Goal: Task Accomplishment & Management: Manage account settings

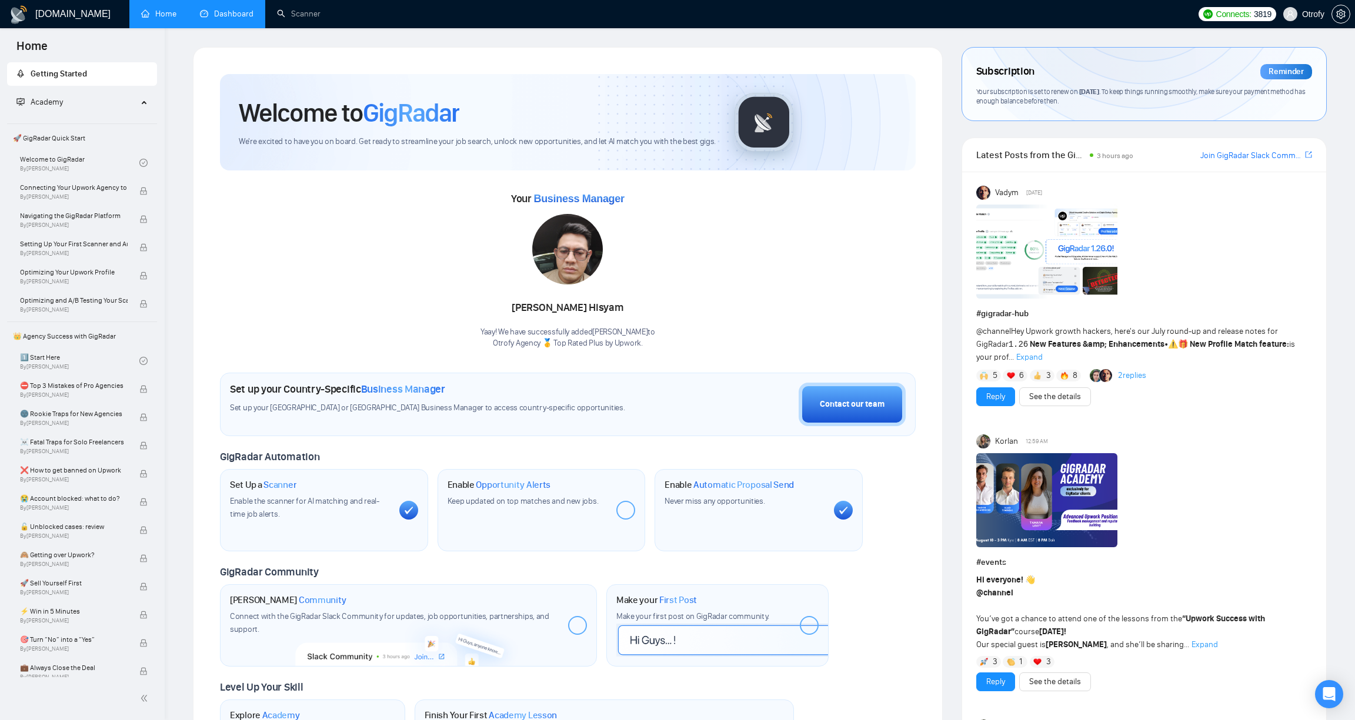
click at [235, 9] on link "Dashboard" at bounding box center [227, 14] width 54 height 10
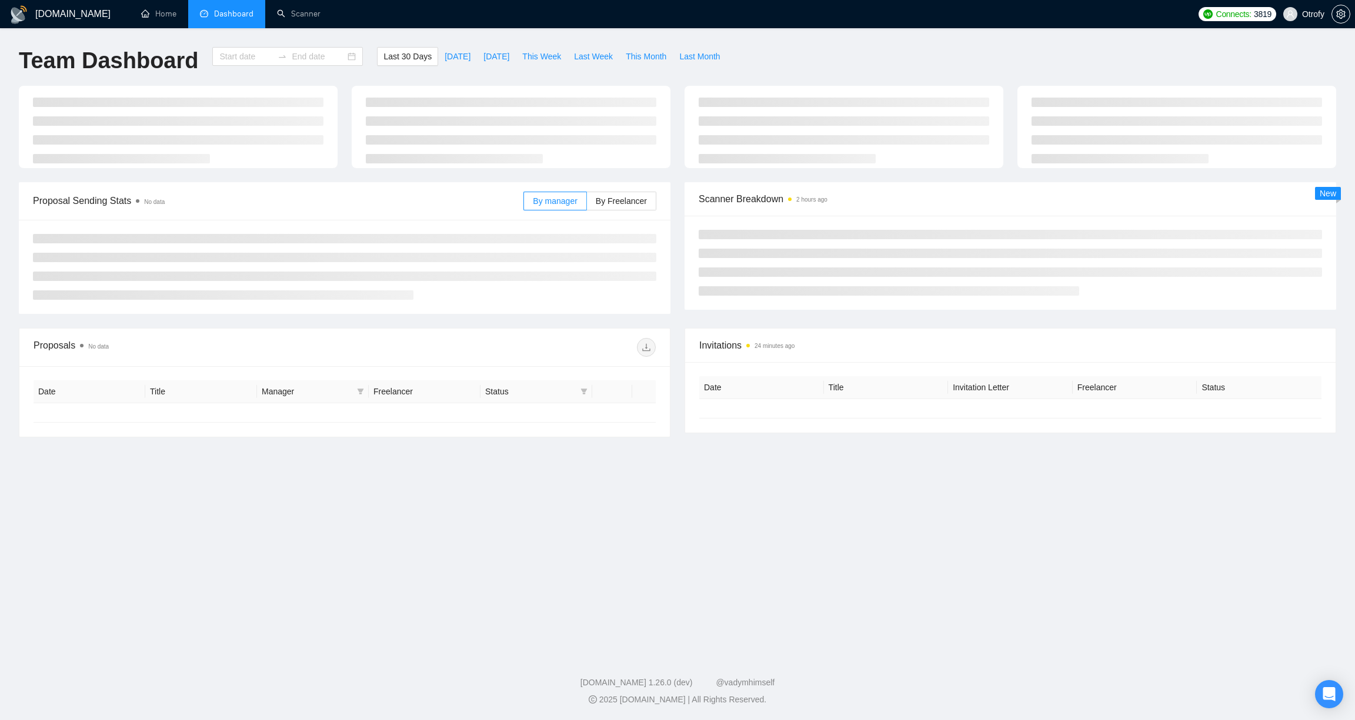
type input "[DATE]"
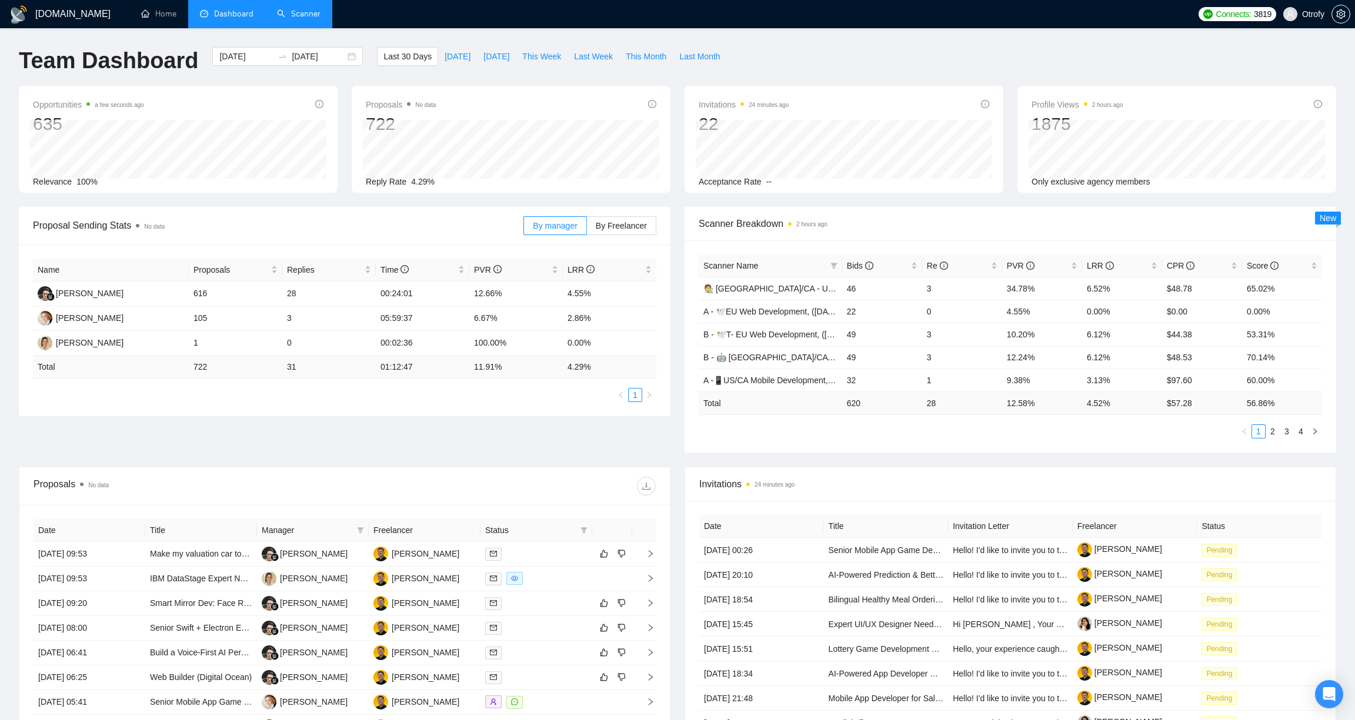
click at [300, 19] on link "Scanner" at bounding box center [299, 14] width 44 height 10
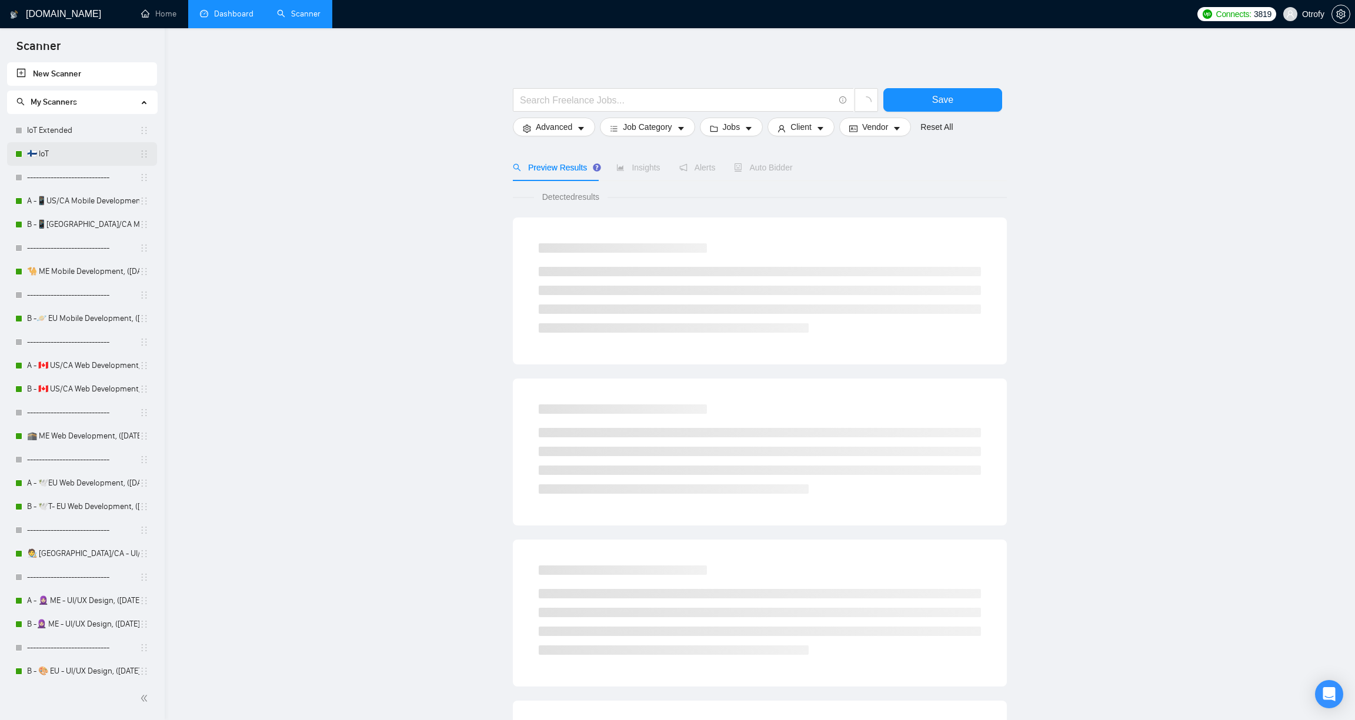
click at [79, 158] on link "🇫🇮 IoT" at bounding box center [83, 154] width 112 height 24
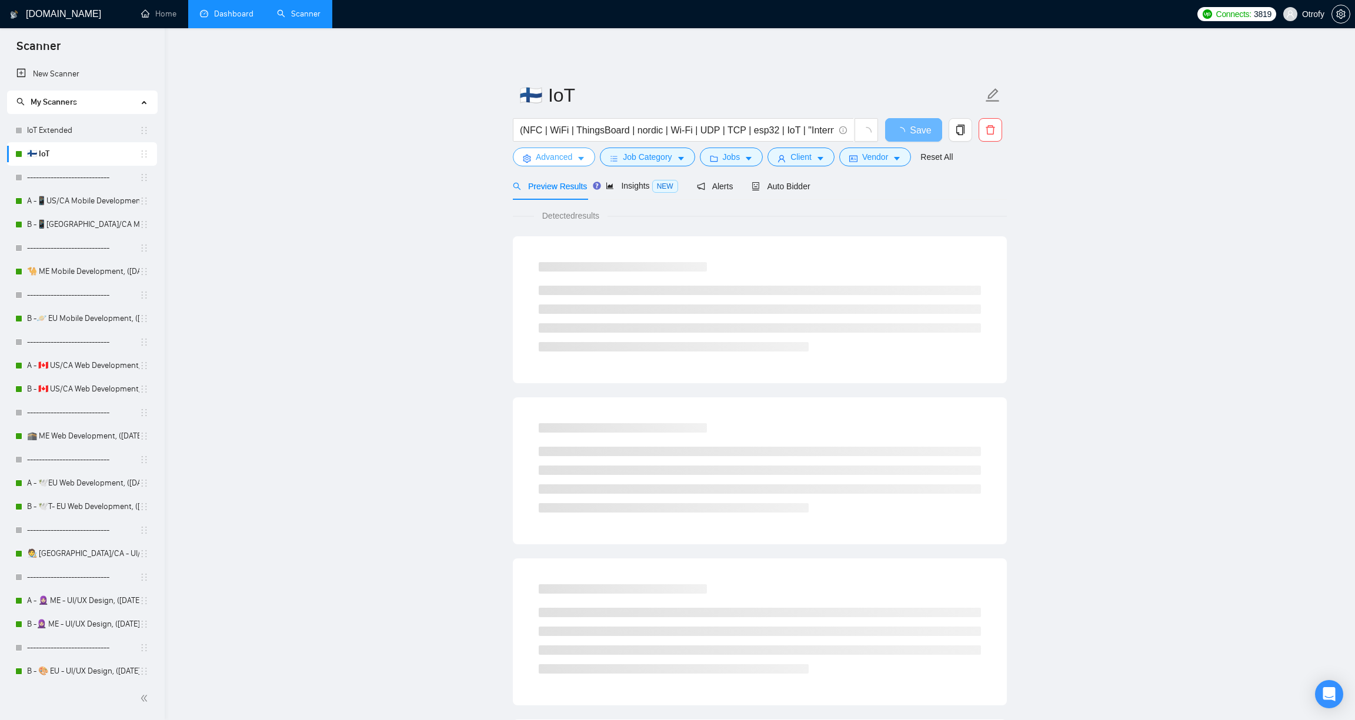
click at [557, 163] on span "Advanced" at bounding box center [554, 157] width 36 height 13
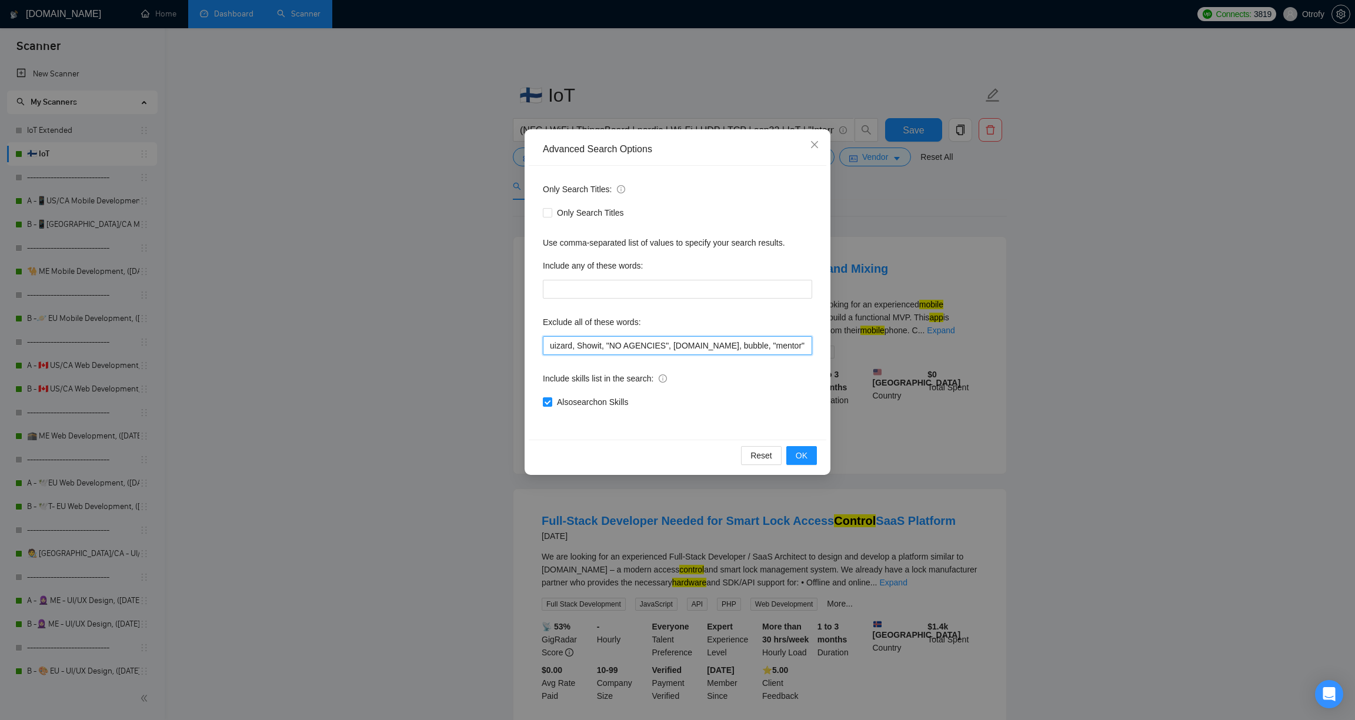
click at [548, 345] on input "uizard, Showit, "NO AGENCIES", bubble.io, bubble, "mentor", "our team", "produc…" at bounding box center [677, 345] width 269 height 19
paste input "Lovable"
type input "Lovable, uizard, Showit, "NO AGENCIES", [DOMAIN_NAME], bubble, "mentor", "our t…"
click at [802, 454] on span "OK" at bounding box center [802, 455] width 12 height 13
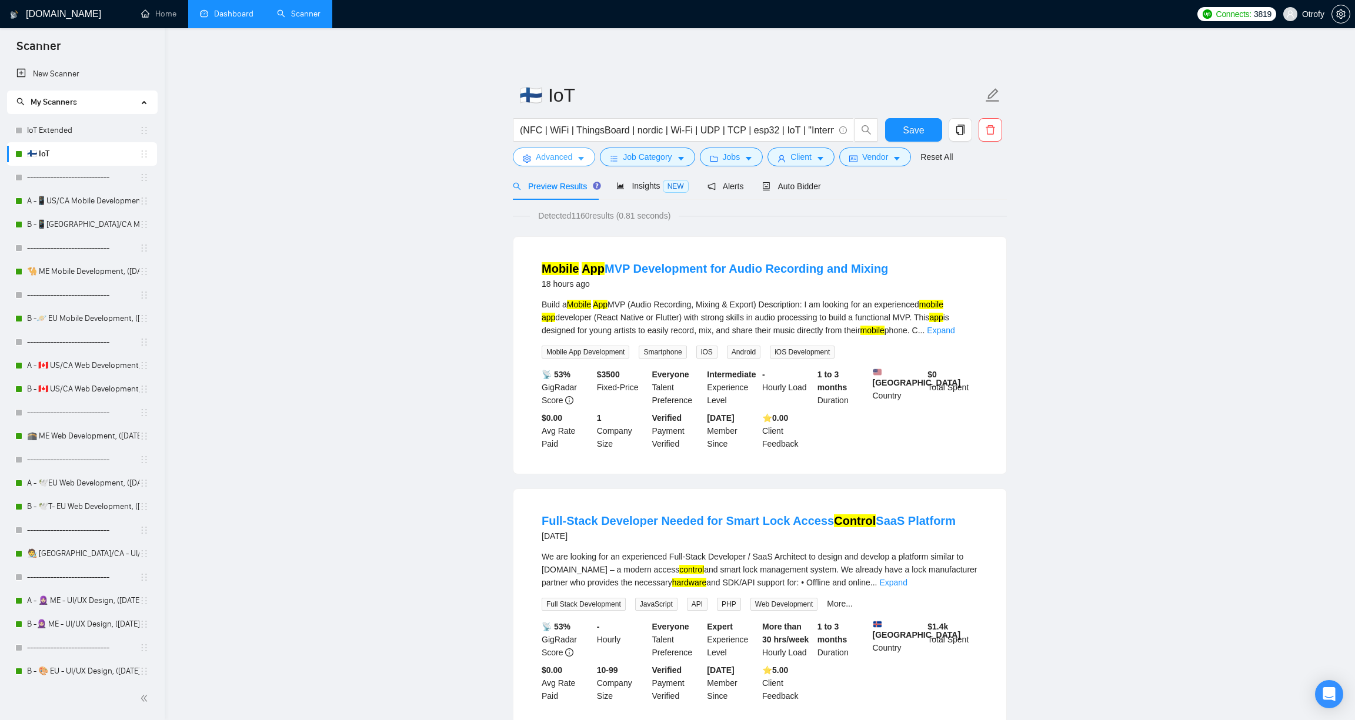
click at [570, 165] on button "Advanced" at bounding box center [554, 157] width 82 height 19
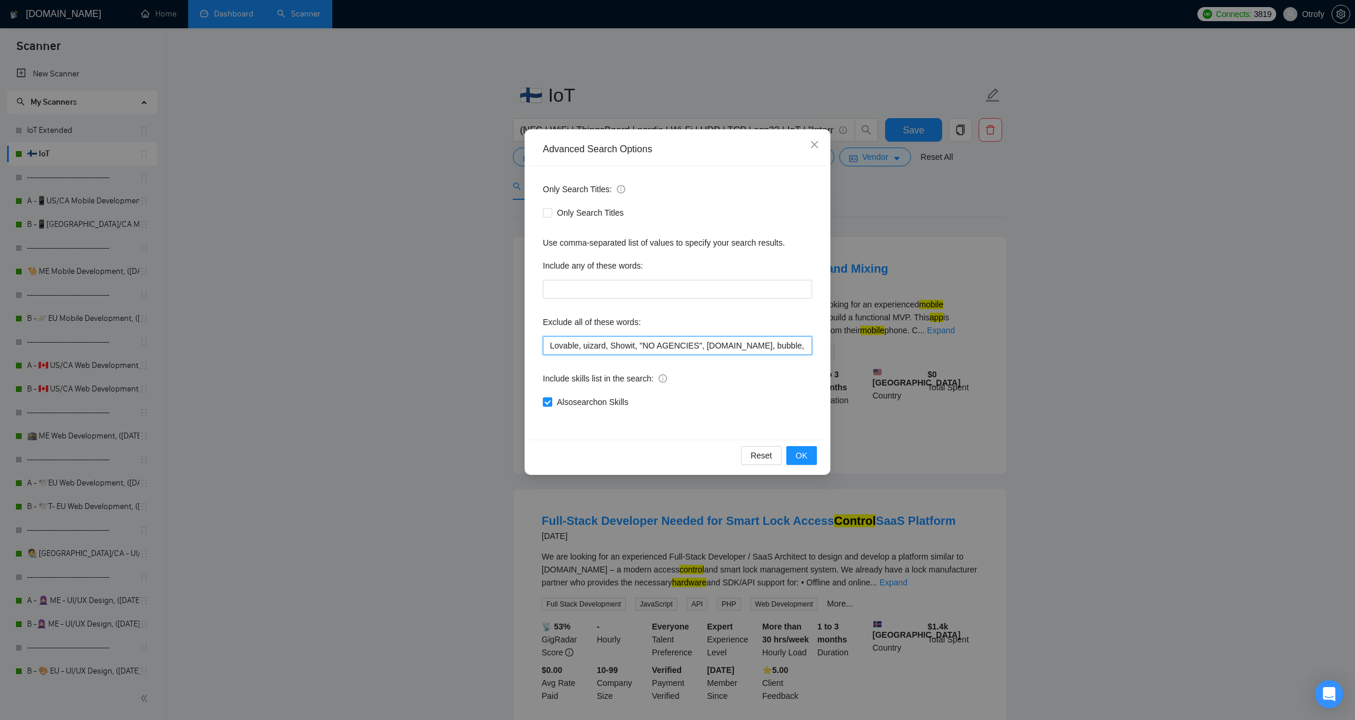
click at [586, 344] on input "Lovable, uizard, Showit, "NO AGENCIES", [DOMAIN_NAME], bubble, "mentor", "our t…" at bounding box center [677, 345] width 269 height 19
click at [800, 457] on span "OK" at bounding box center [802, 455] width 12 height 13
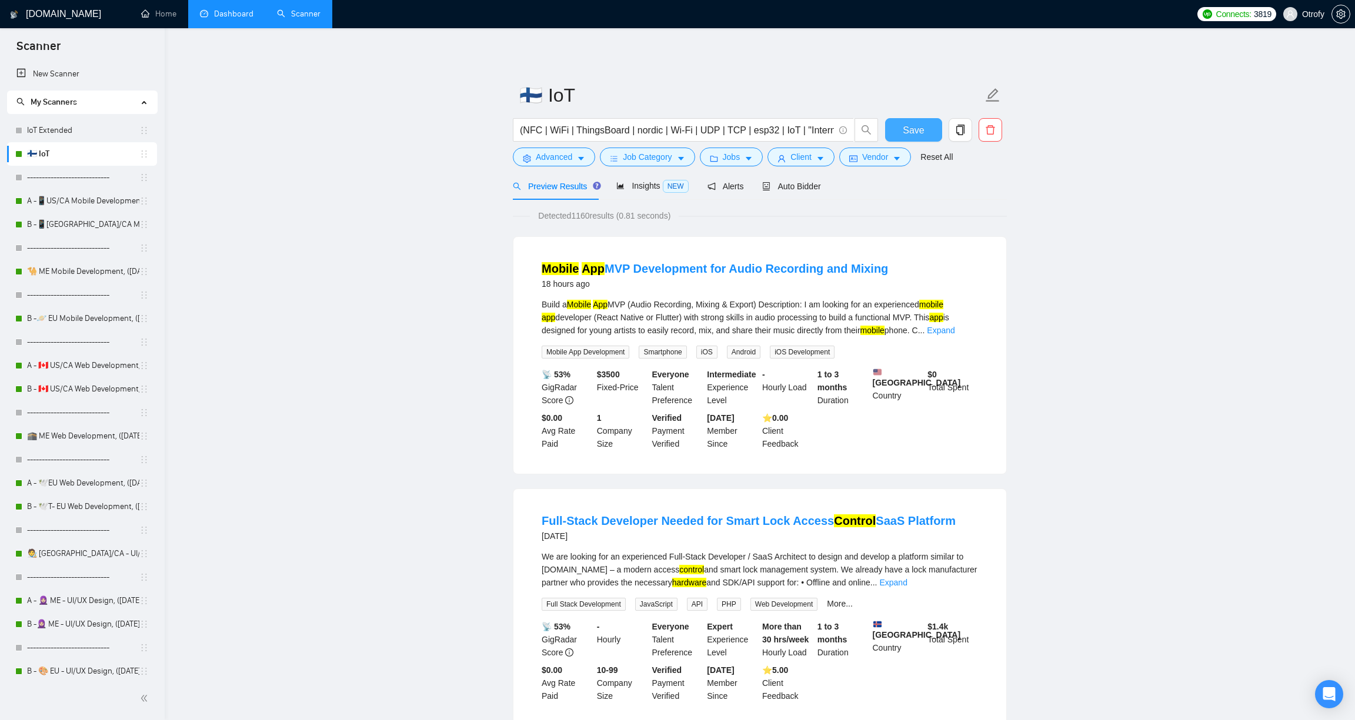
click at [899, 135] on button "Save" at bounding box center [913, 130] width 57 height 24
click at [79, 132] on link "IoT Extended" at bounding box center [83, 131] width 112 height 24
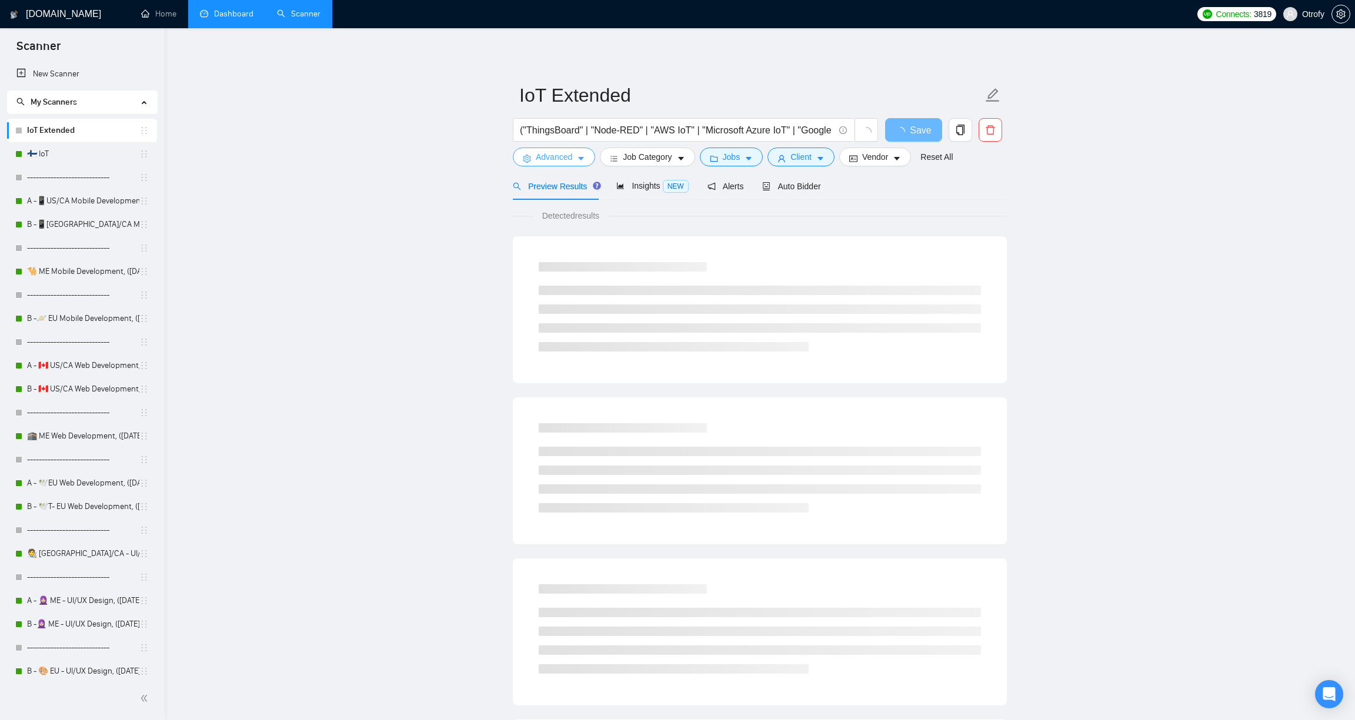
click at [555, 164] on button "Advanced" at bounding box center [554, 157] width 82 height 19
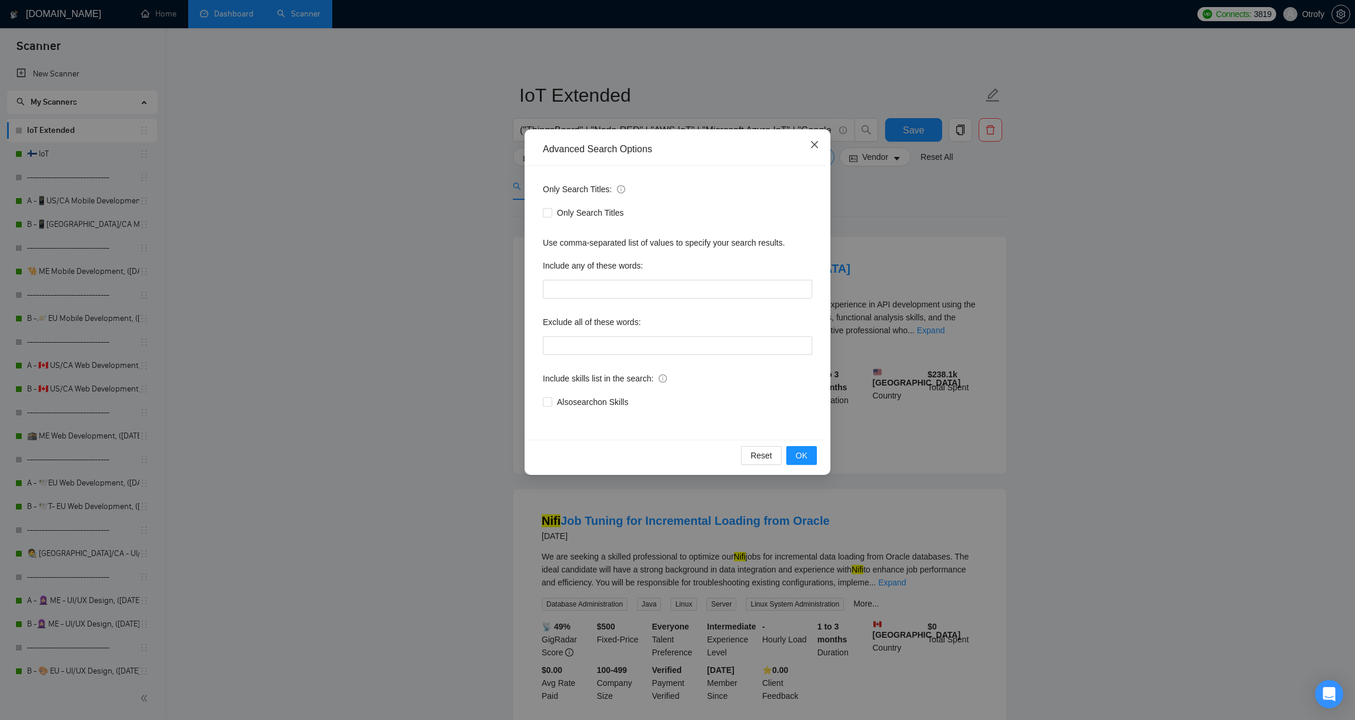
click at [816, 145] on icon "close" at bounding box center [814, 144] width 9 height 9
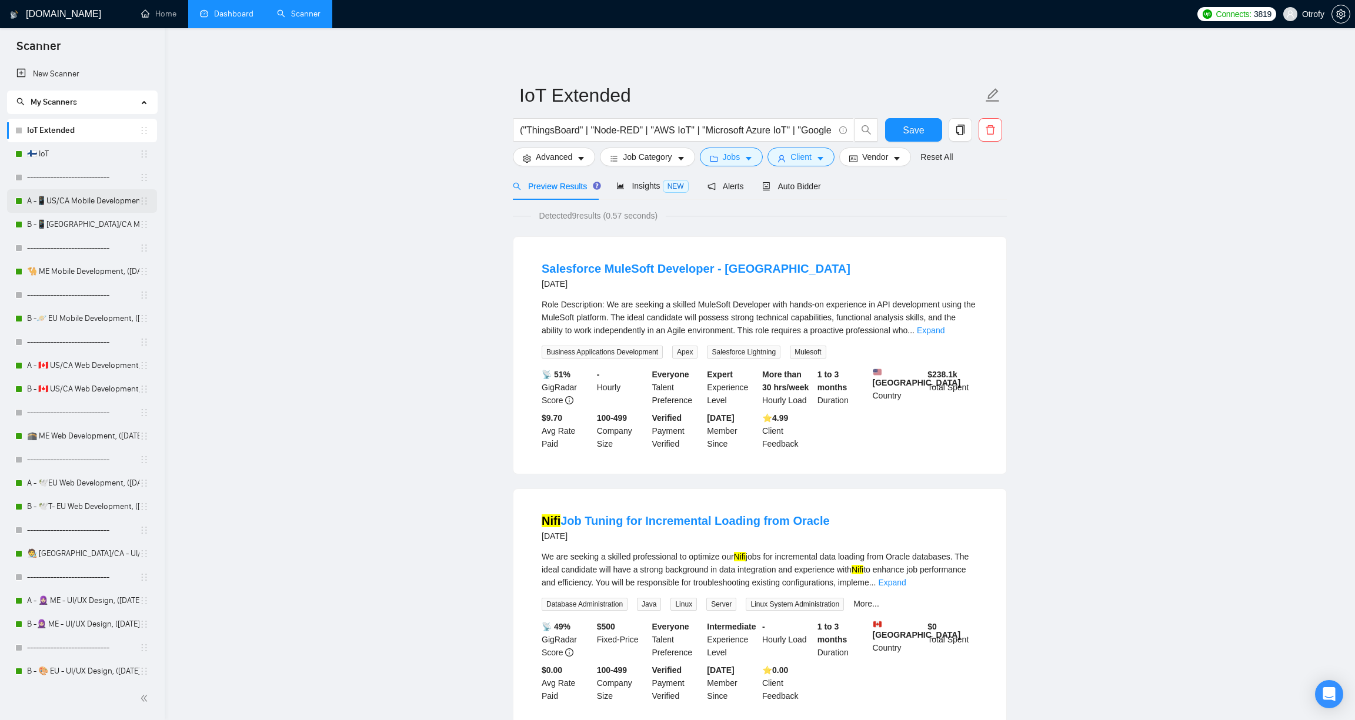
click at [84, 206] on link "A -📱US/CA Mobile Development, ([DATE]) no tech & negative tech" at bounding box center [83, 201] width 112 height 24
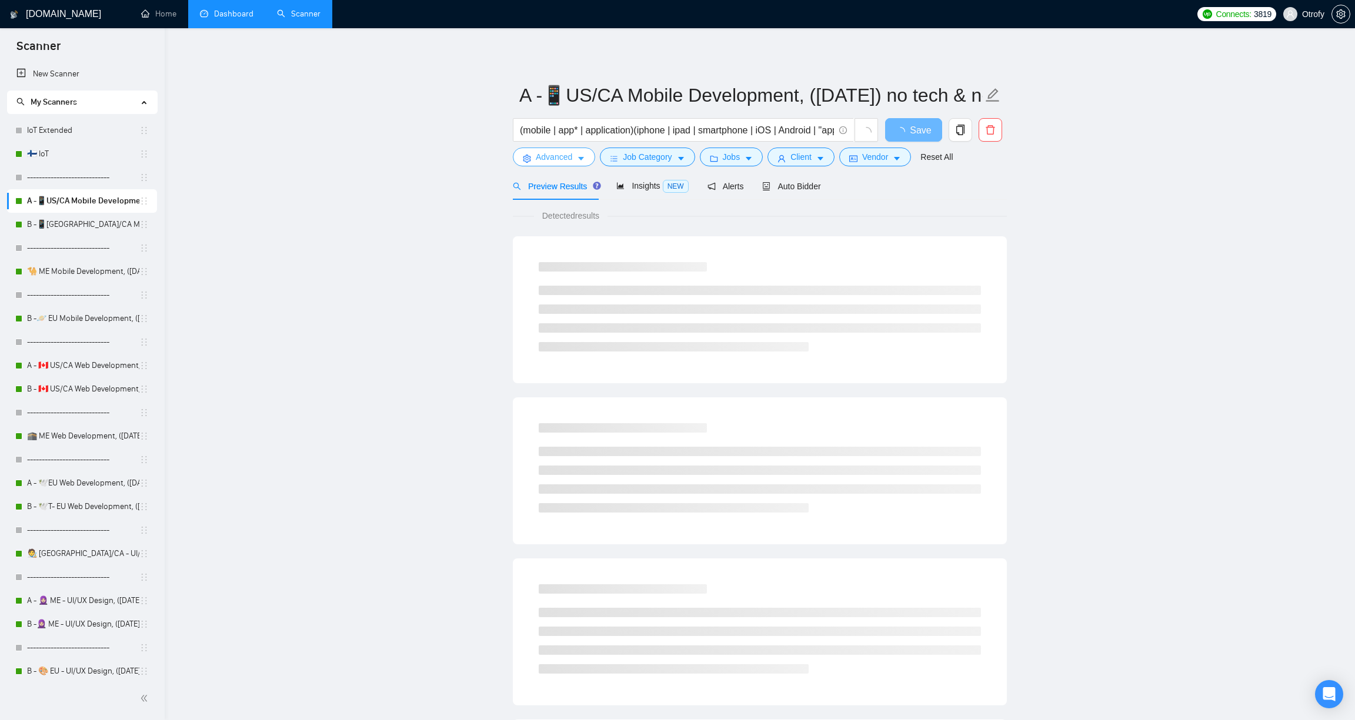
click at [572, 159] on span "Advanced" at bounding box center [554, 157] width 36 height 13
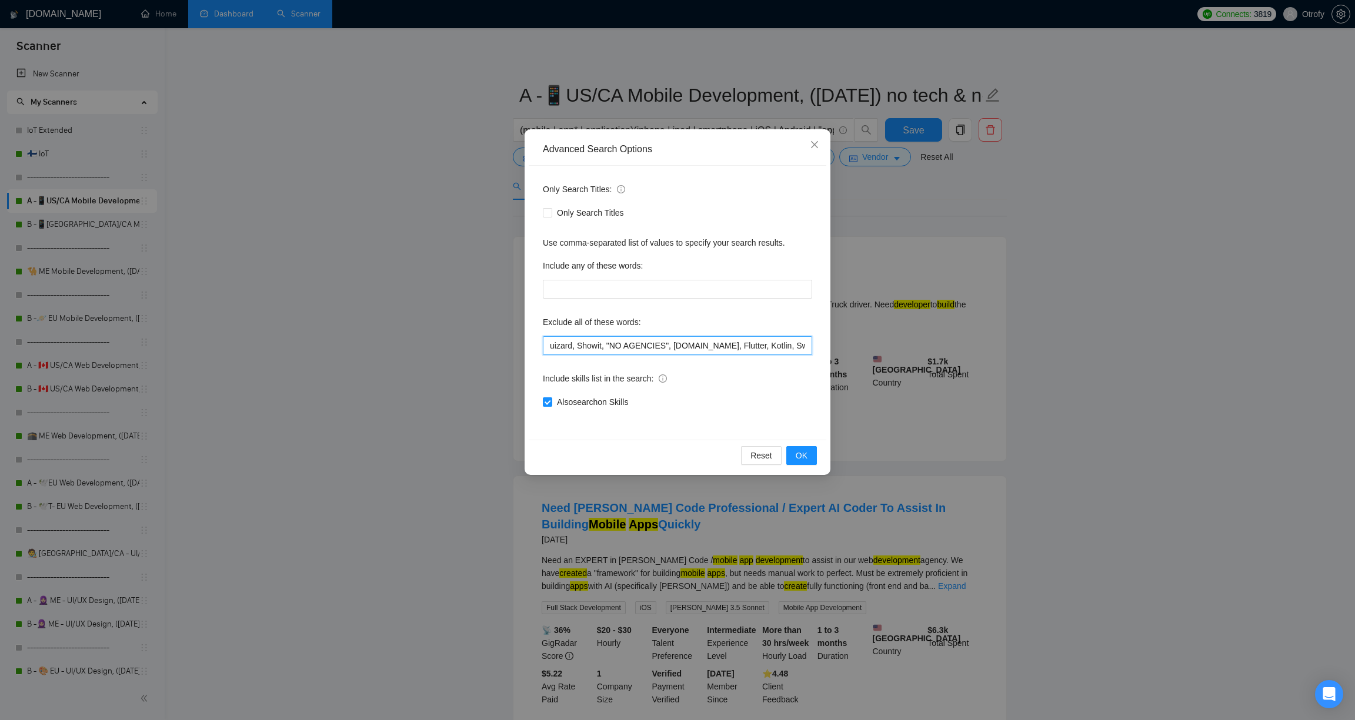
click at [548, 345] on input "uizard, Showit, "NO AGENCIES", bubble.io, Flutter, Kotlin, Swift, Objective-C, …" at bounding box center [677, 345] width 269 height 19
paste input "Lovable,"
type input "Lovable, uizard, Showit, "NO AGENCIES", [DOMAIN_NAME], Flutter, Kotlin, Swift, …"
click at [805, 457] on span "OK" at bounding box center [802, 455] width 12 height 13
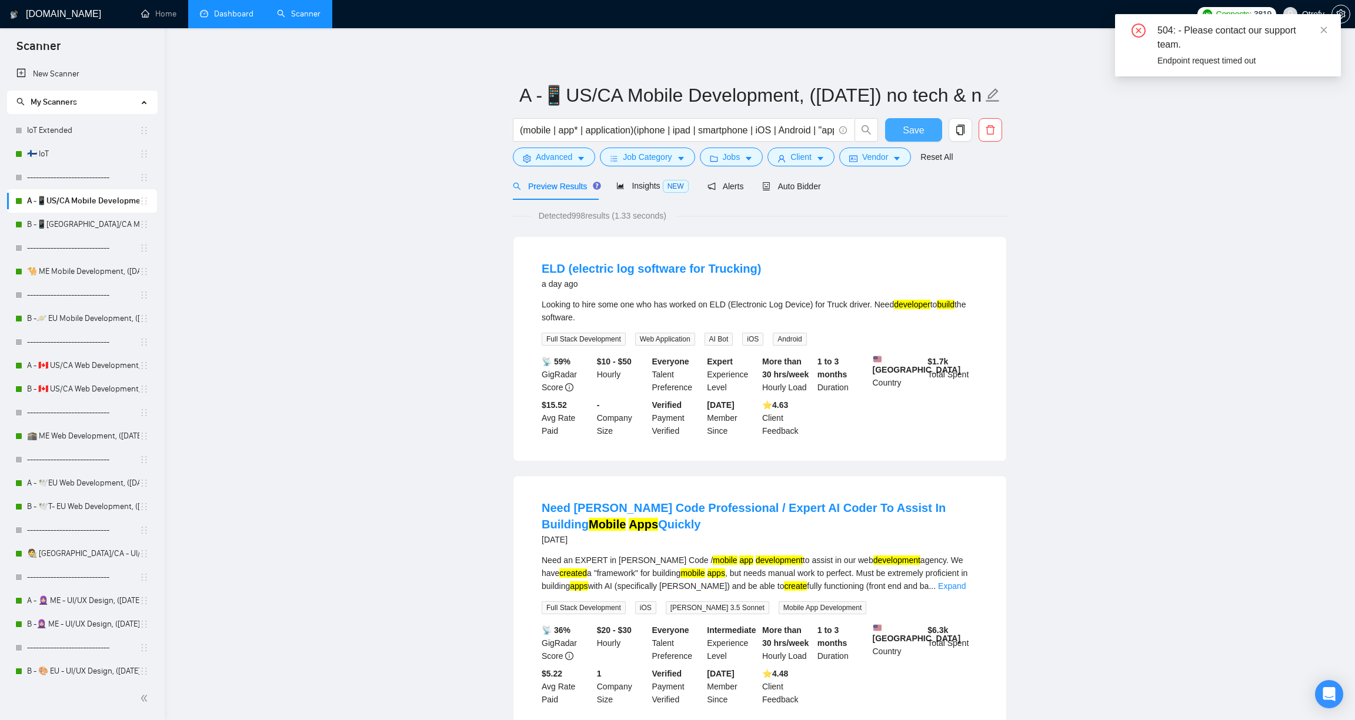
click at [920, 128] on span "Save" at bounding box center [913, 130] width 21 height 15
click at [1326, 30] on icon "close" at bounding box center [1324, 30] width 8 height 8
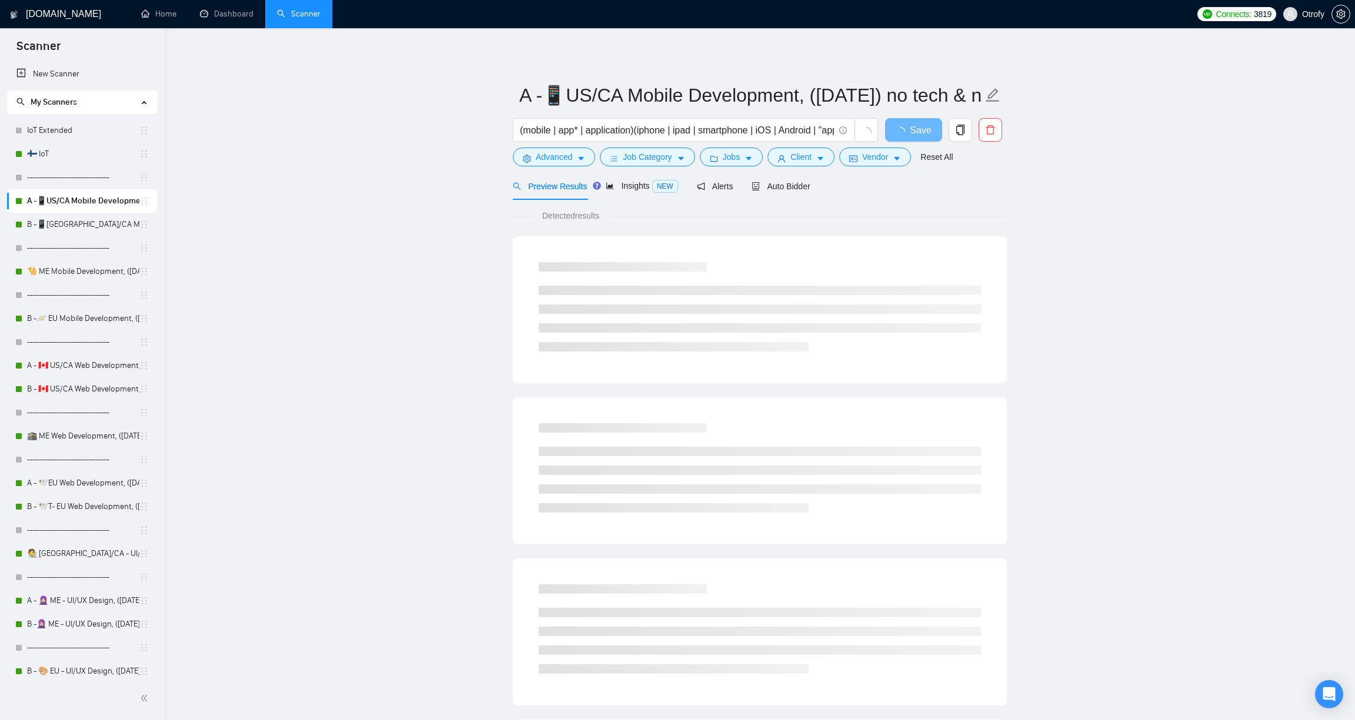
click at [318, 278] on main "A -📱US/CA Mobile Development, (May 6, 2025) no tech & negative tech (mobile | a…" at bounding box center [759, 537] width 1153 height 981
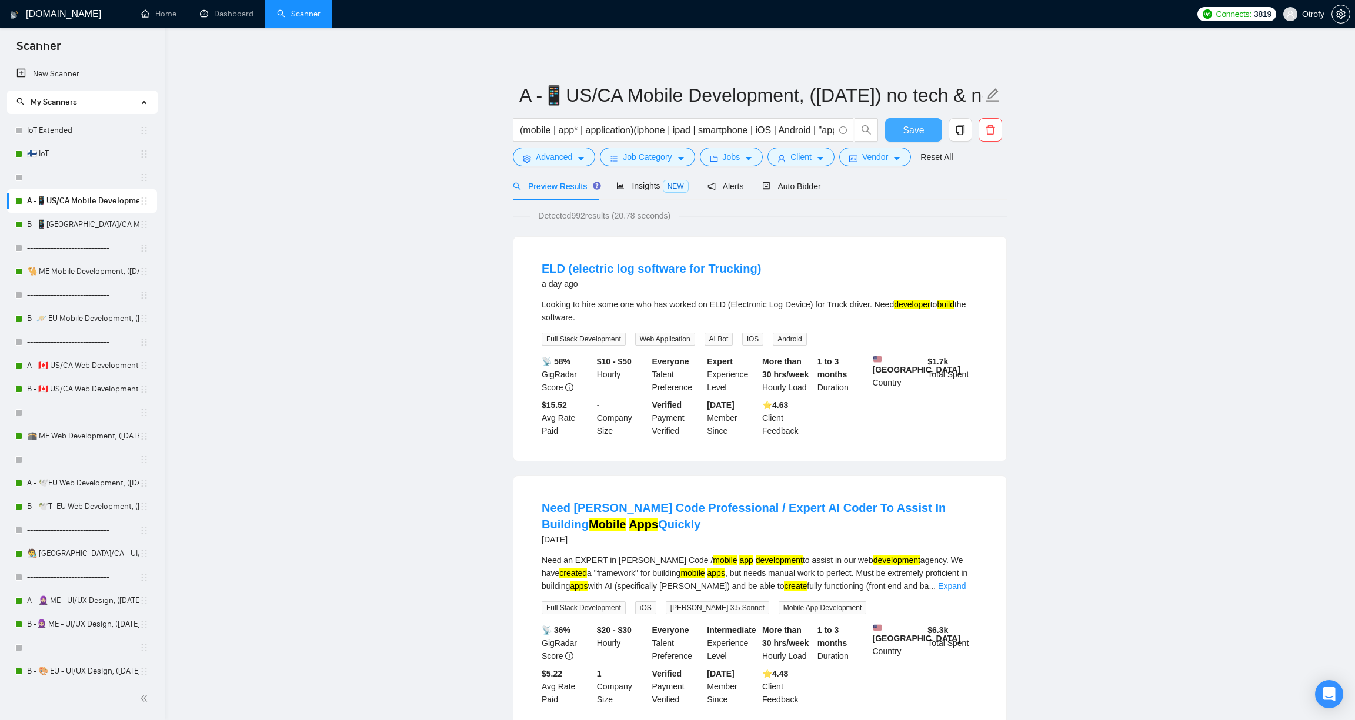
click at [916, 135] on span "Save" at bounding box center [913, 130] width 21 height 15
click at [86, 226] on link "B -📱[GEOGRAPHIC_DATA]/CA Mobile Development, ([DATE])" at bounding box center [83, 225] width 112 height 24
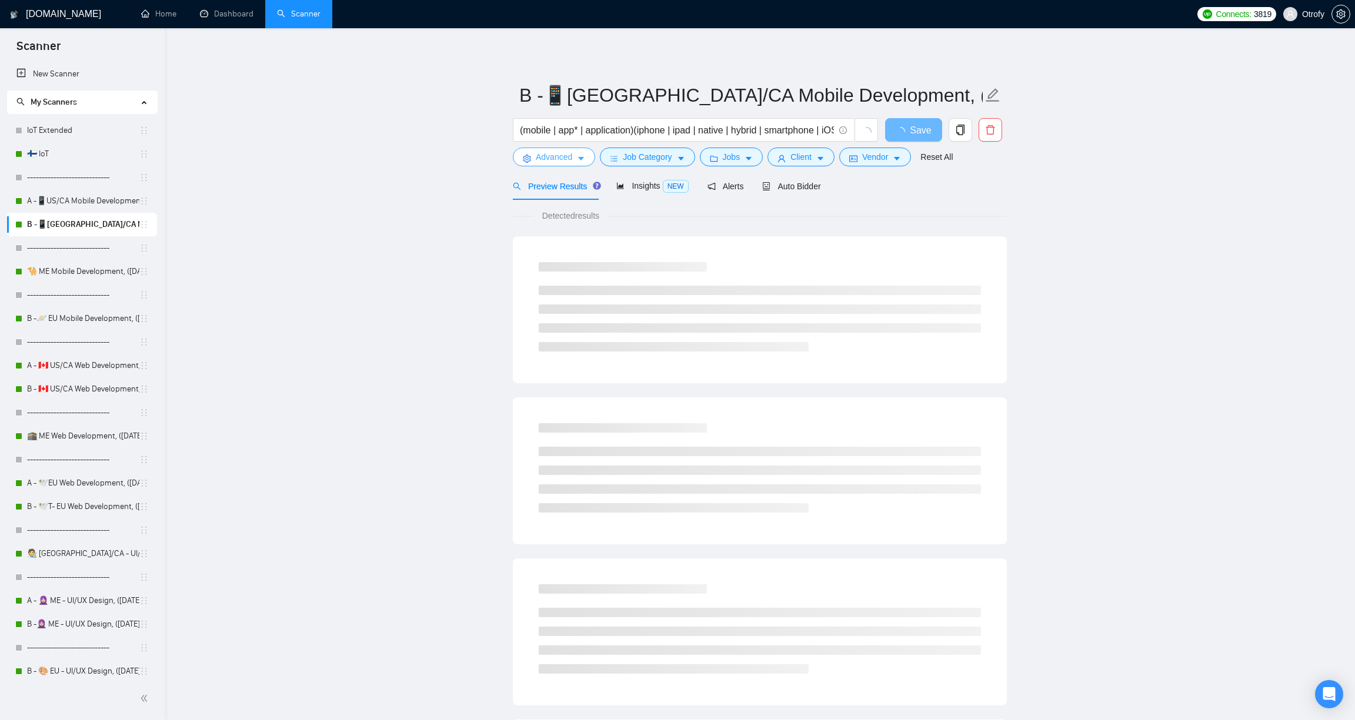
click at [576, 157] on button "Advanced" at bounding box center [554, 157] width 82 height 19
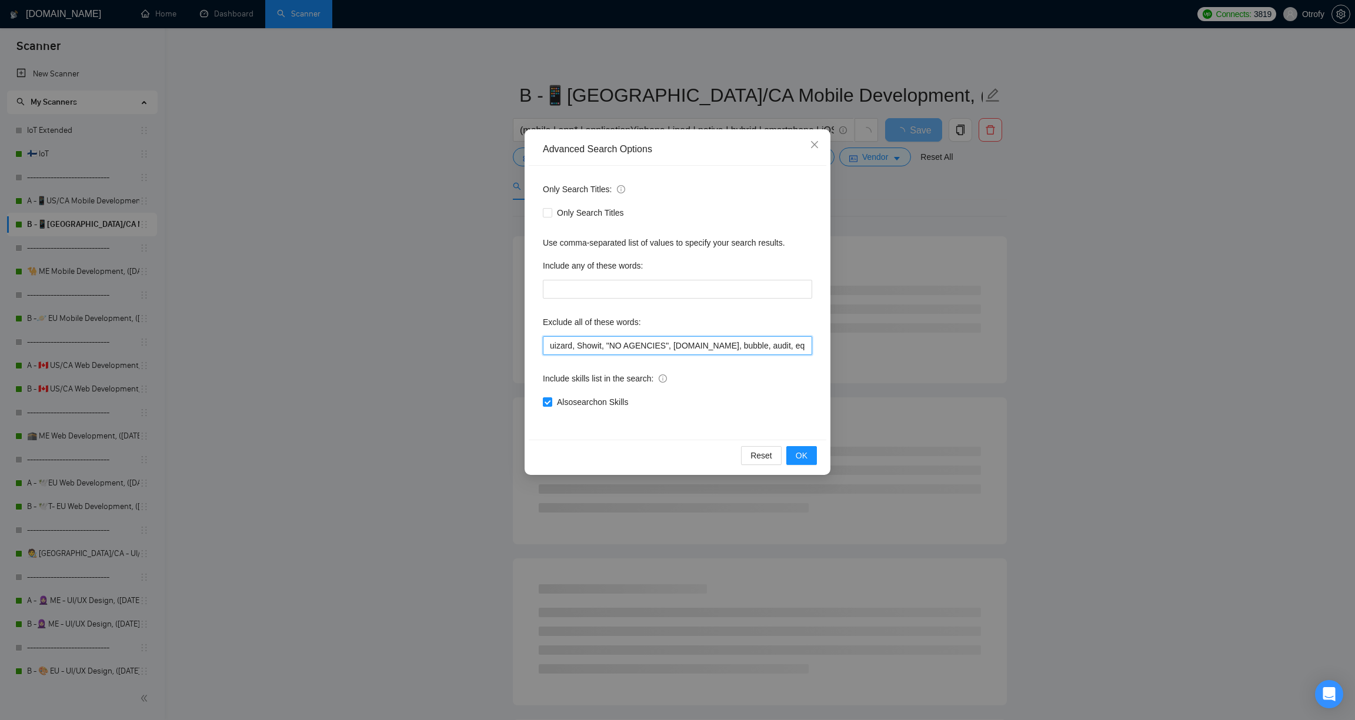
click at [546, 346] on input "uizard, Showit, "NO AGENCIES", [DOMAIN_NAME], bubble, audit, equity, "Ideal can…" at bounding box center [677, 345] width 269 height 19
paste input "Lovable,"
type input "Lovable, uizard, Showit, "NO AGENCIES", [DOMAIN_NAME], bubble, audit, equity, "…"
click at [798, 455] on span "OK" at bounding box center [802, 455] width 12 height 13
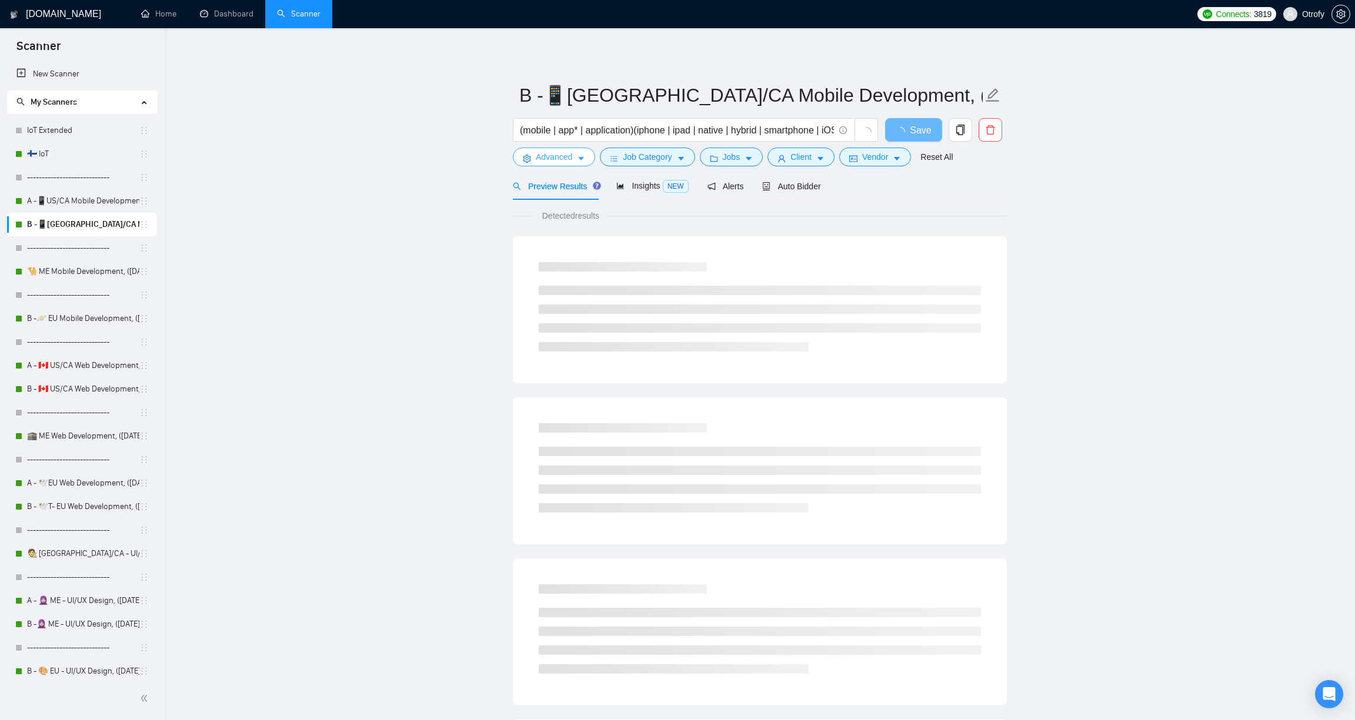
click at [571, 161] on span "Advanced" at bounding box center [554, 157] width 36 height 13
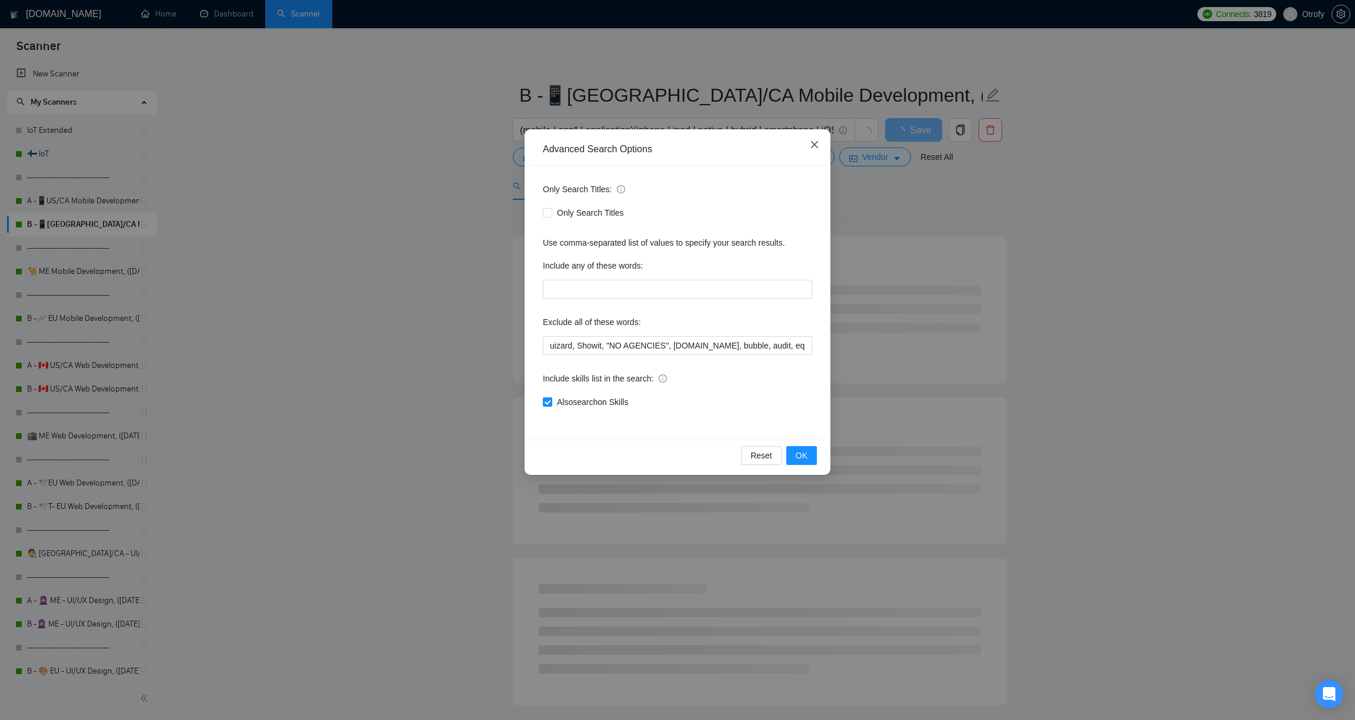
click at [809, 149] on span "Close" at bounding box center [815, 145] width 32 height 32
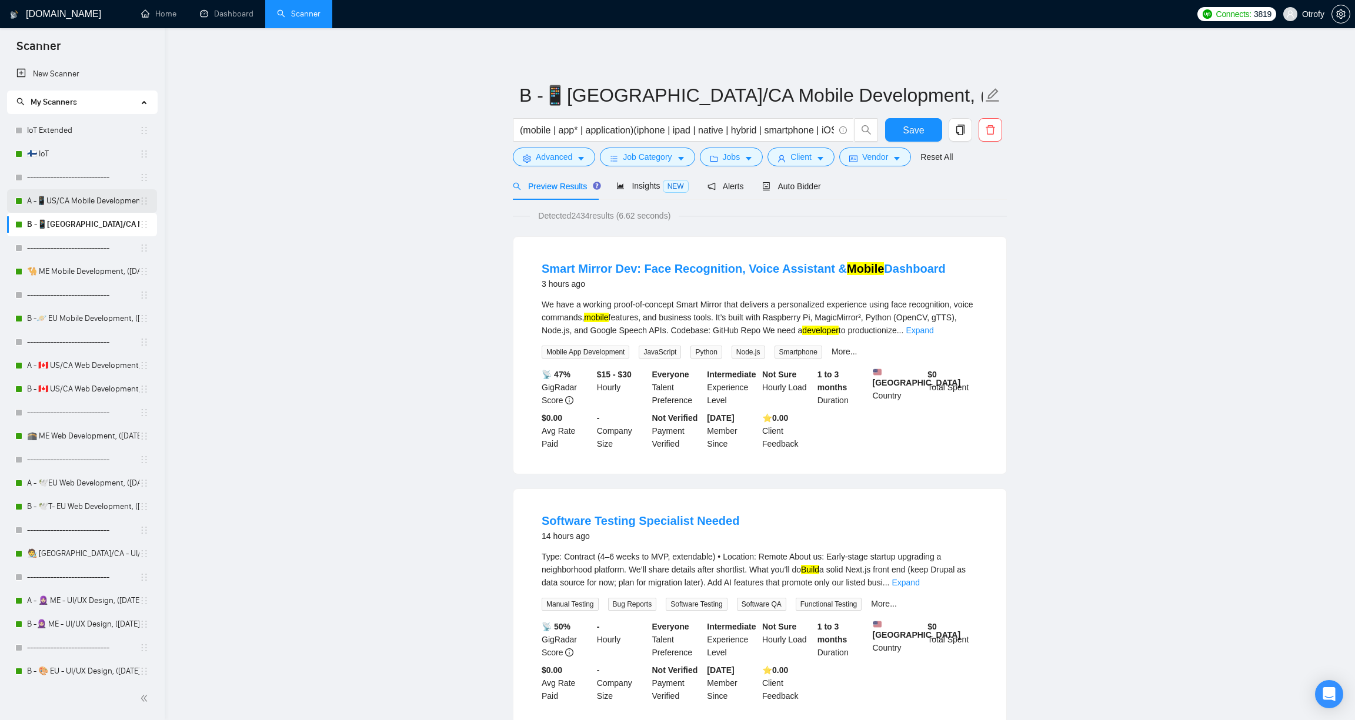
click at [108, 201] on link "A -📱US/CA Mobile Development, ([DATE]) no tech & negative tech" at bounding box center [83, 201] width 112 height 24
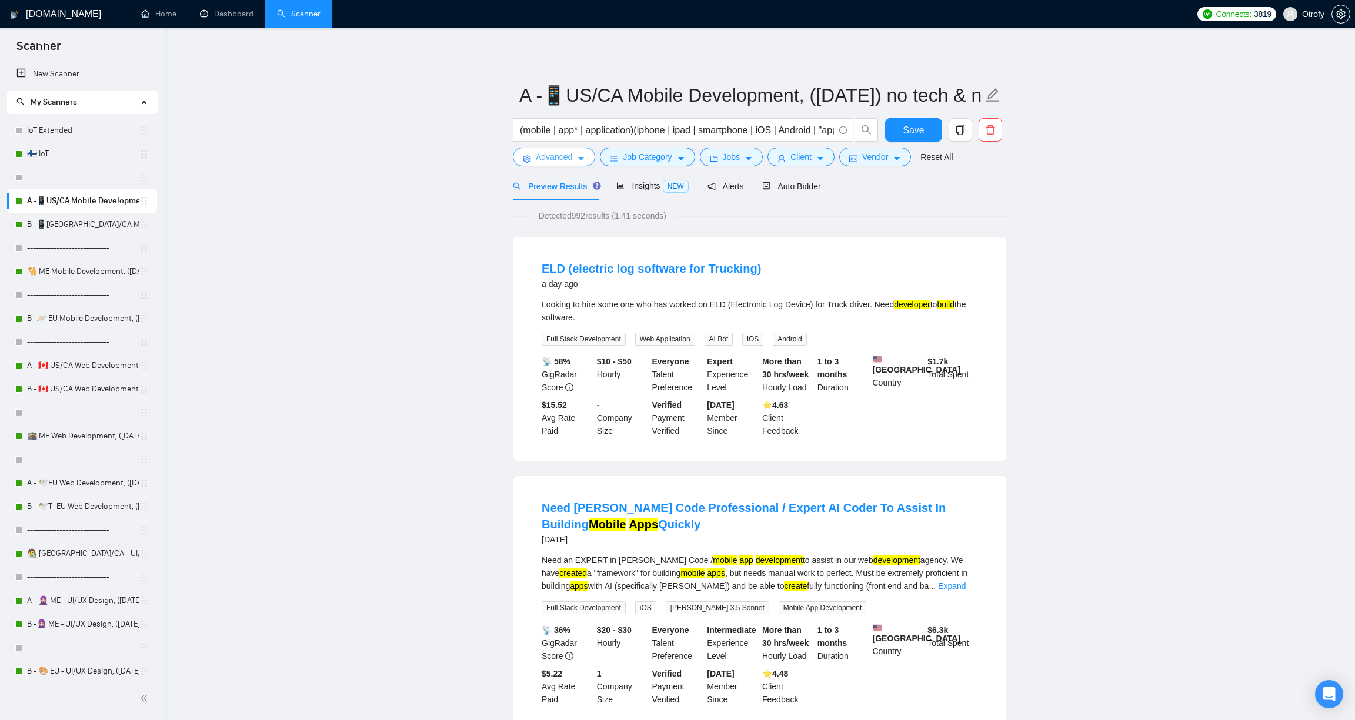
click at [553, 161] on span "Advanced" at bounding box center [554, 157] width 36 height 13
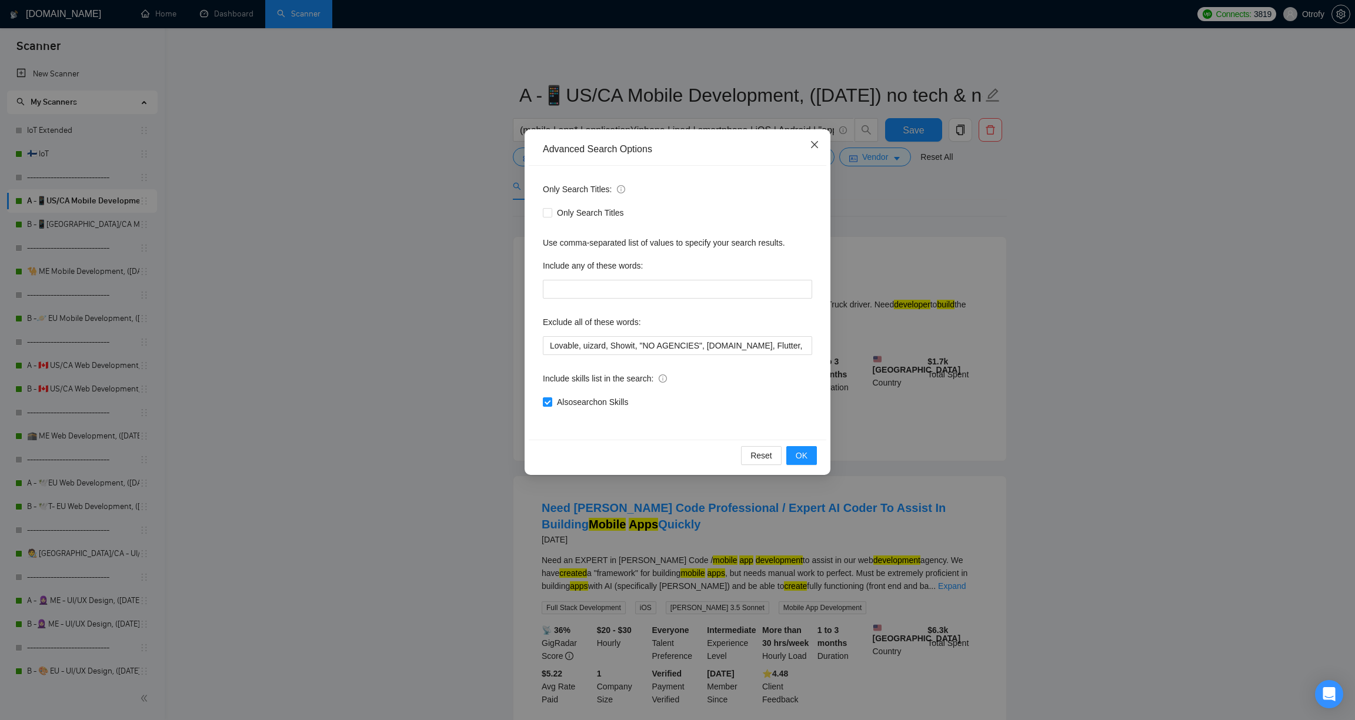
click at [811, 148] on icon "close" at bounding box center [814, 144] width 9 height 9
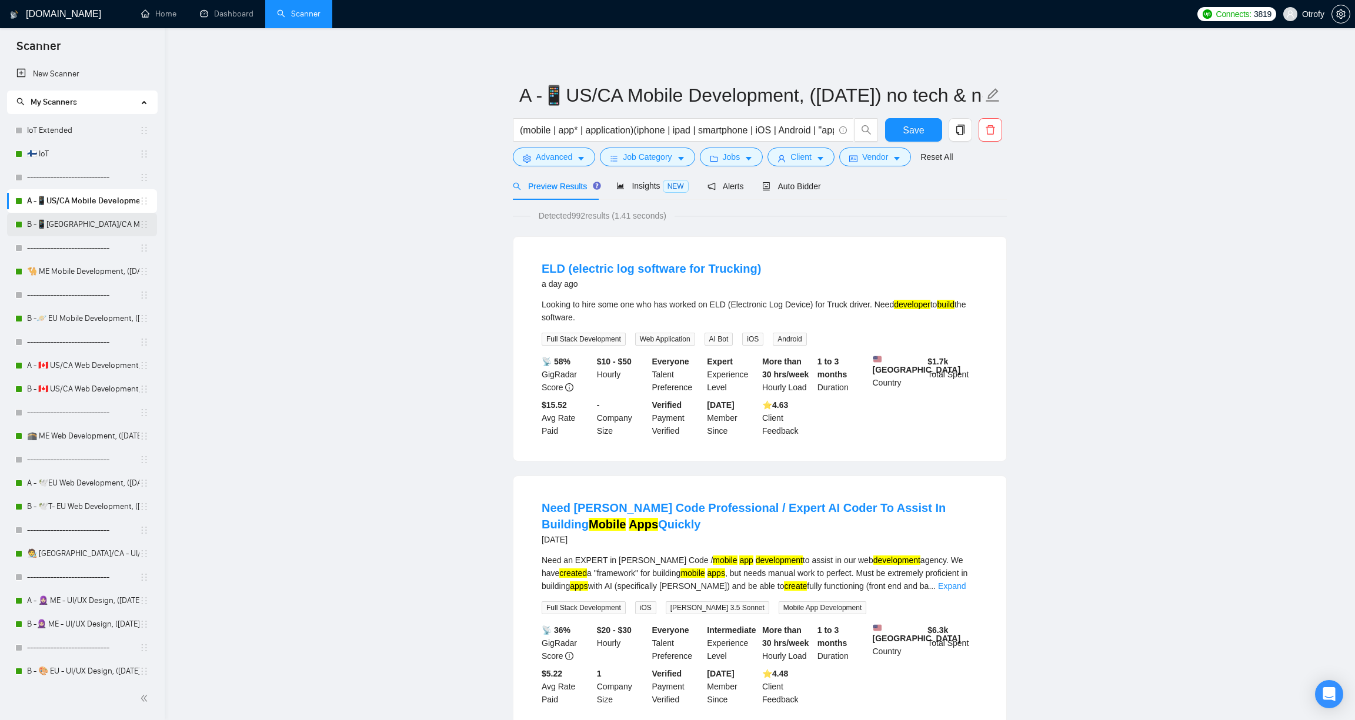
click at [104, 225] on link "B -📱[GEOGRAPHIC_DATA]/CA Mobile Development, ([DATE])" at bounding box center [83, 225] width 112 height 24
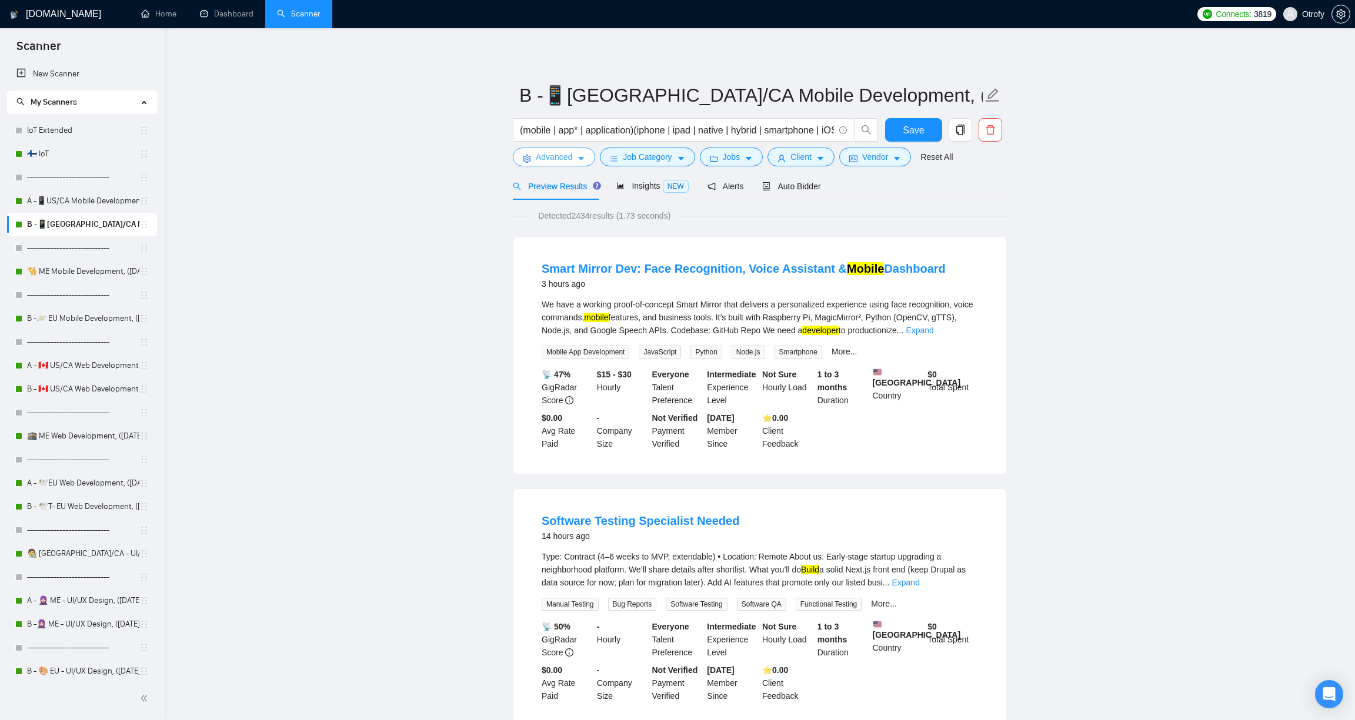
click at [569, 162] on span "Advanced" at bounding box center [554, 157] width 36 height 13
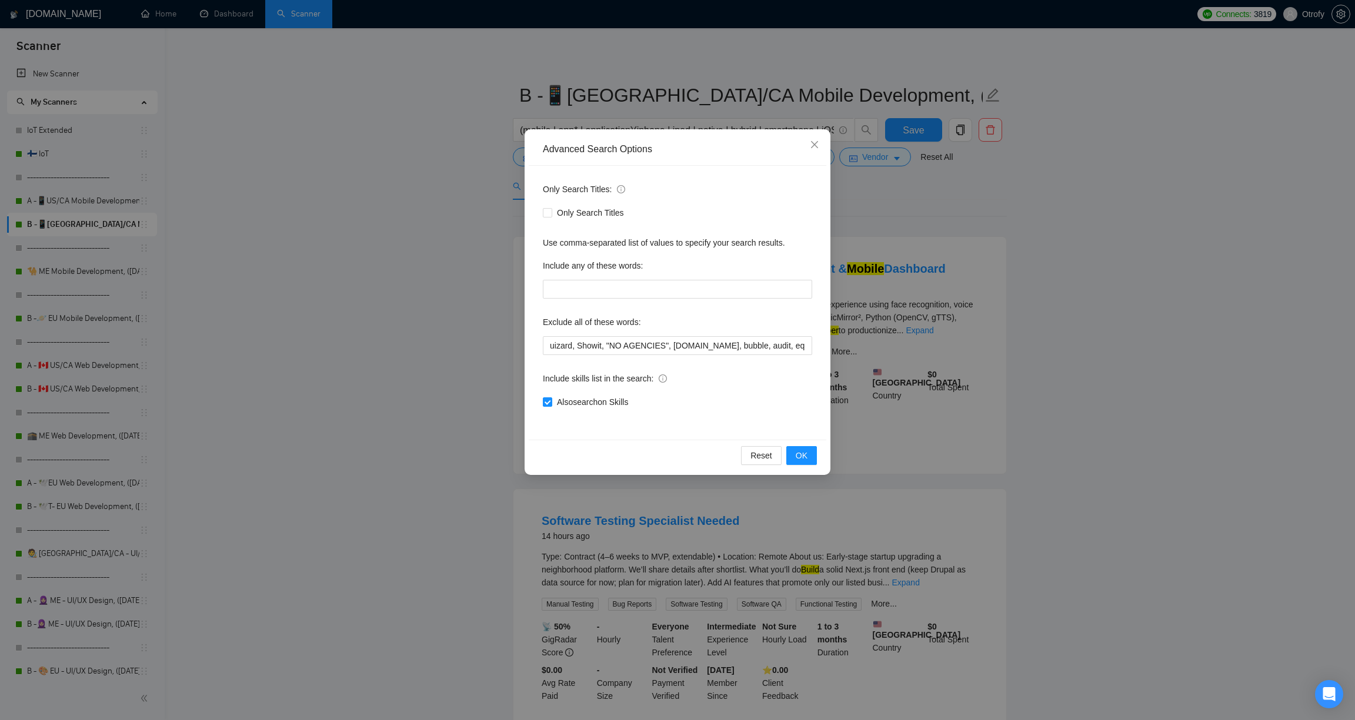
click at [542, 343] on div "Only Search Titles: Only Search Titles Use comma-separated list of values to sp…" at bounding box center [678, 303] width 298 height 274
click at [547, 346] on input "uizard, Showit, "NO AGENCIES", [DOMAIN_NAME], bubble, audit, equity, "Ideal can…" at bounding box center [677, 345] width 269 height 19
paste input "Lovable,"
type input "Lovable, uizard, Showit, "NO AGENCIES", [DOMAIN_NAME], bubble, audit, equity, "…"
click at [802, 455] on span "OK" at bounding box center [802, 455] width 12 height 13
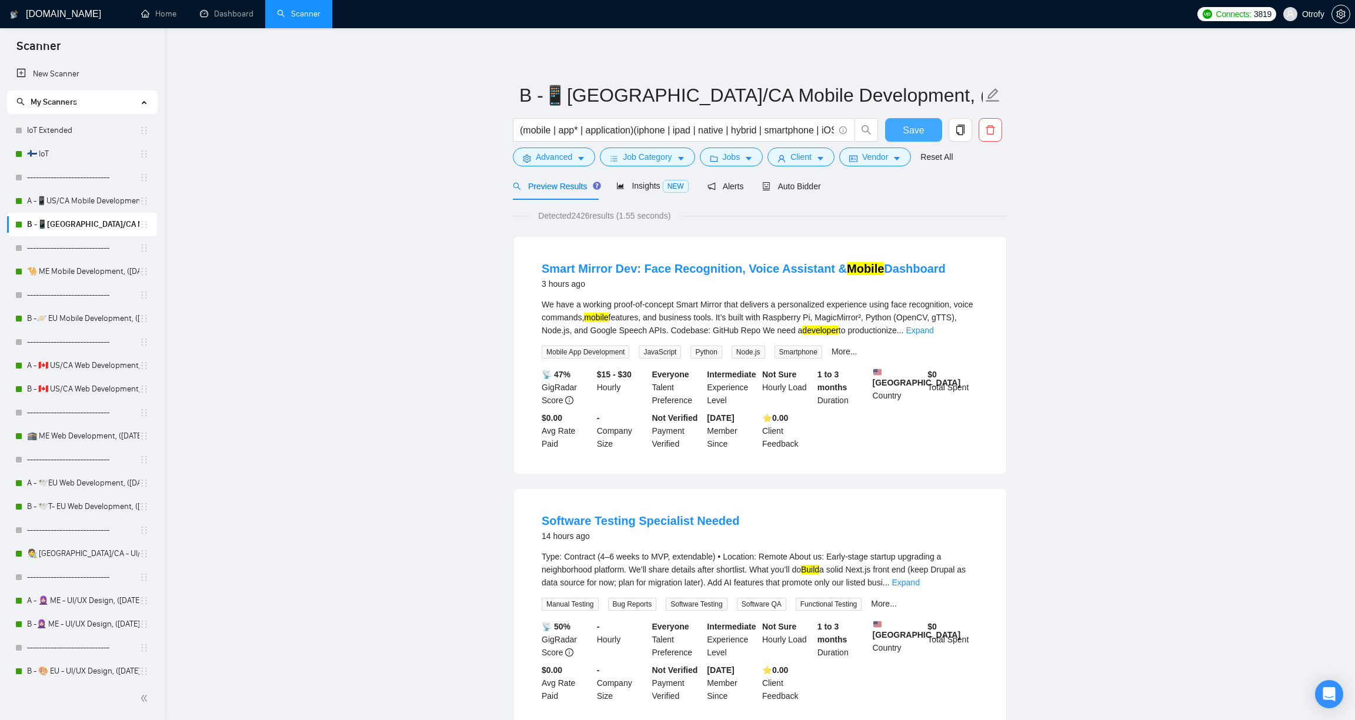
click at [906, 129] on span "Save" at bounding box center [913, 130] width 21 height 15
click at [74, 275] on link "🐪 ME Mobile Development, ([DATE])" at bounding box center [83, 272] width 112 height 24
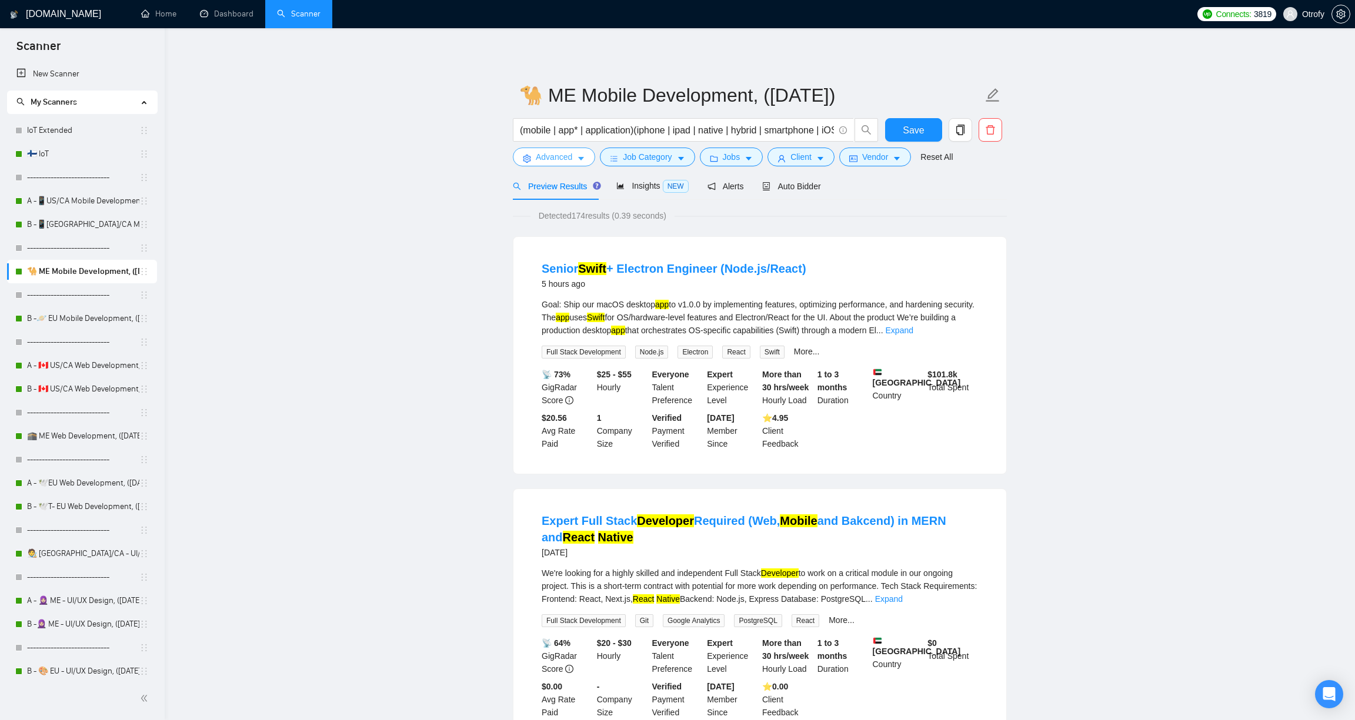
click at [572, 161] on span "Advanced" at bounding box center [554, 157] width 36 height 13
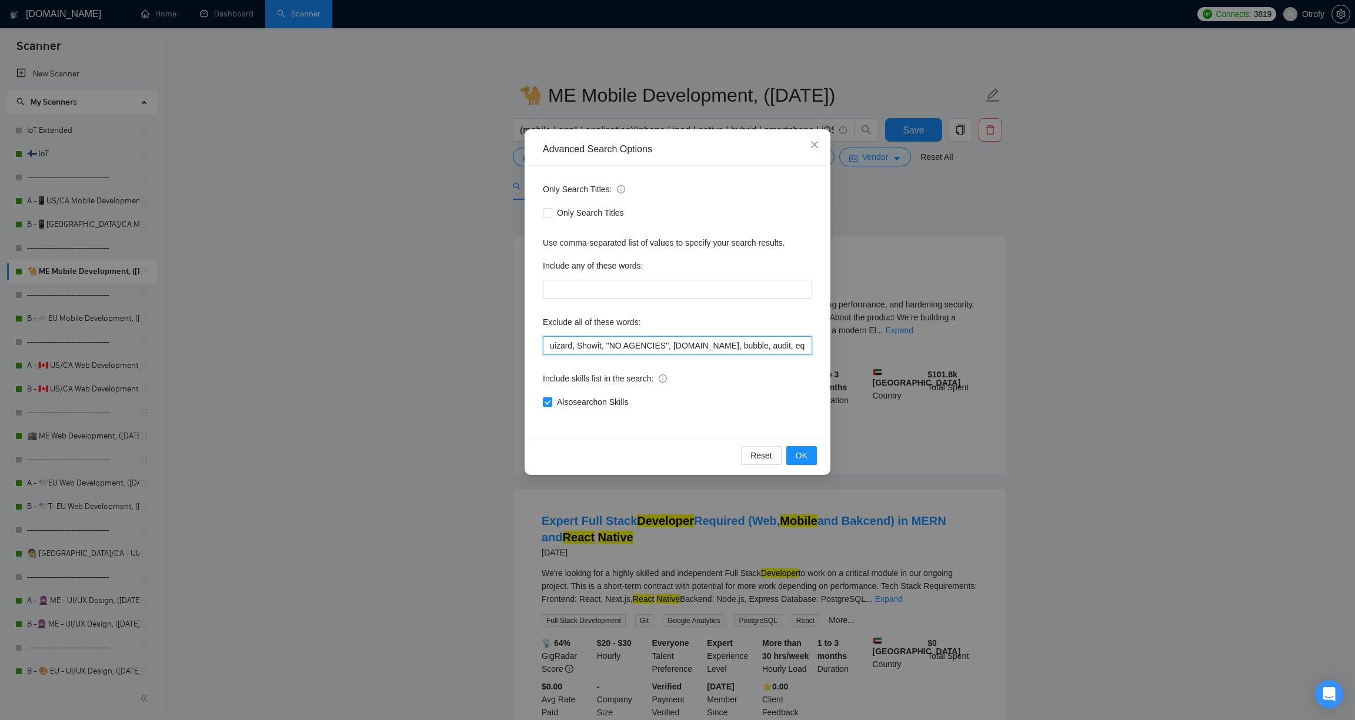
click at [547, 346] on input "uizard, Showit, "NO AGENCIES", [DOMAIN_NAME], bubble, audit, equity, "Ideal can…" at bounding box center [677, 345] width 269 height 19
paste input "Lovable,"
type input "Lovable, uizard, Showit, "NO AGENCIES", [DOMAIN_NAME], bubble, audit, equity, "…"
click at [807, 458] on button "OK" at bounding box center [801, 455] width 31 height 19
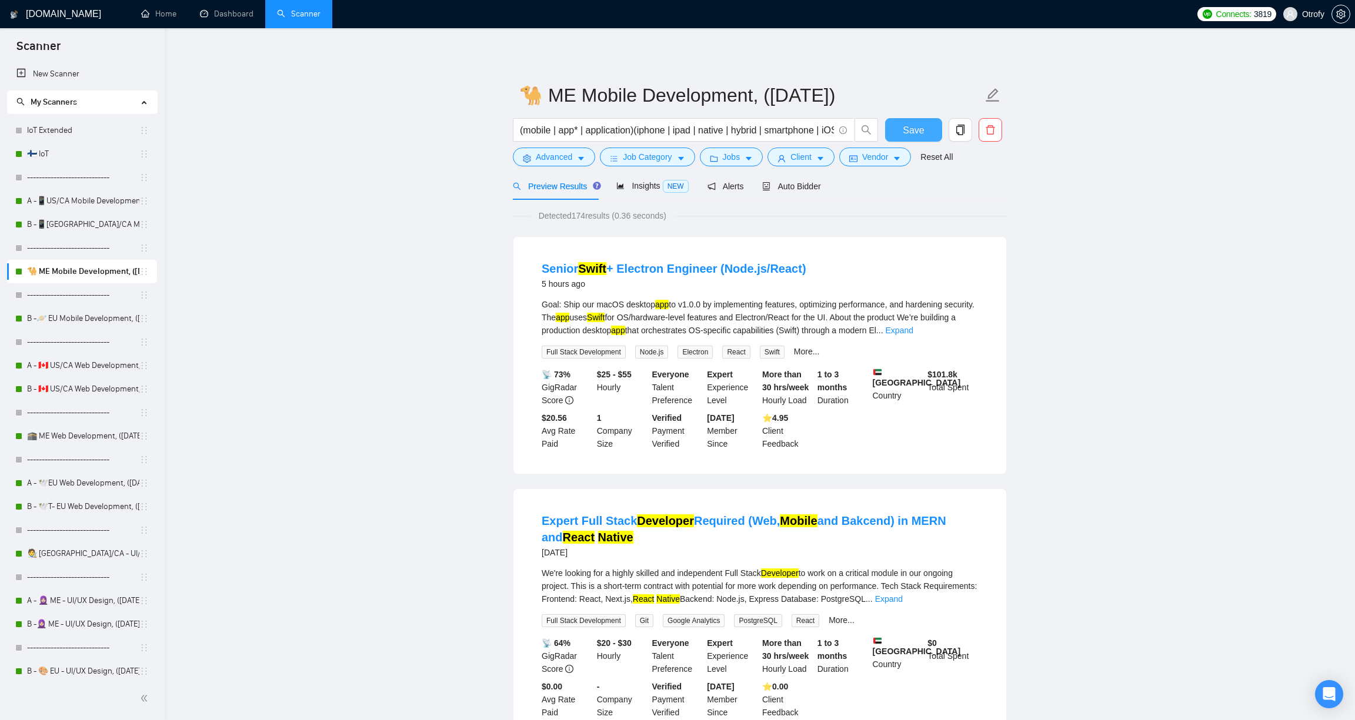
click at [914, 132] on span "Save" at bounding box center [913, 130] width 21 height 15
click at [96, 320] on link "B -🪐 EU Mobile Development, ([DATE])" at bounding box center [83, 319] width 112 height 24
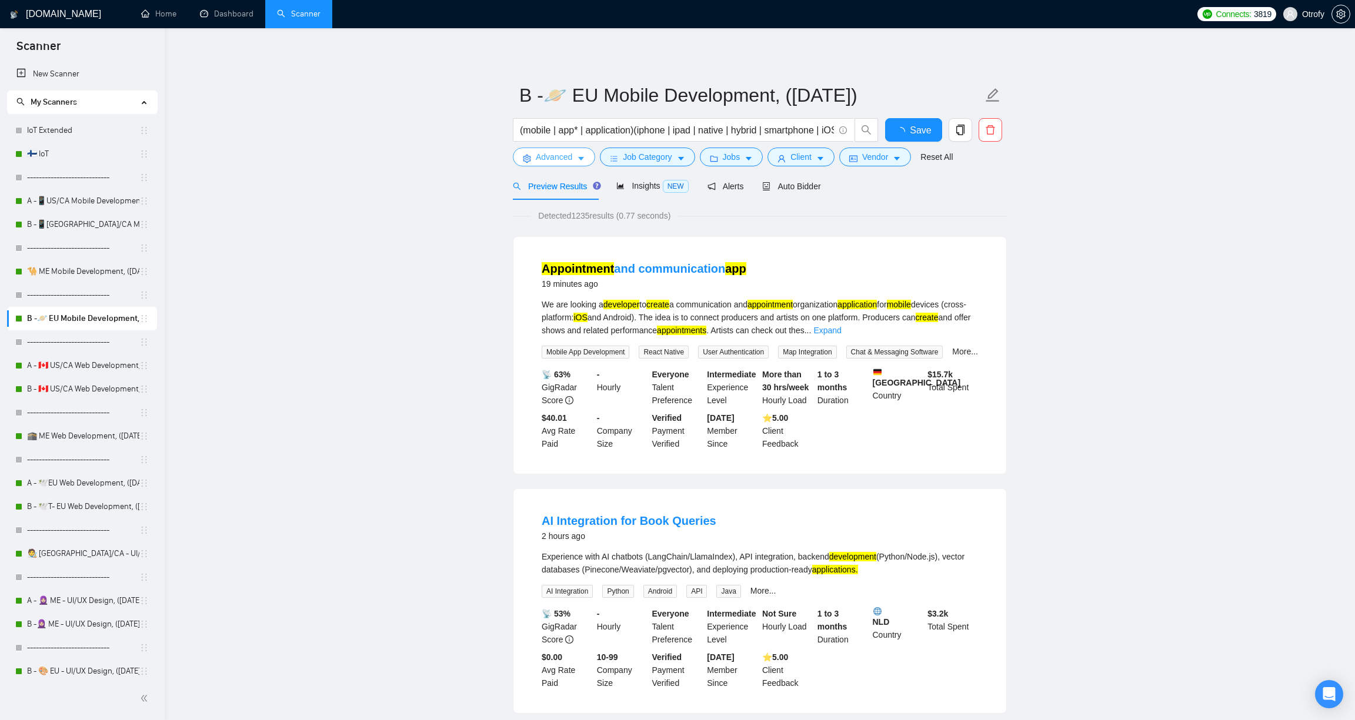
click at [575, 162] on button "Advanced" at bounding box center [554, 157] width 82 height 19
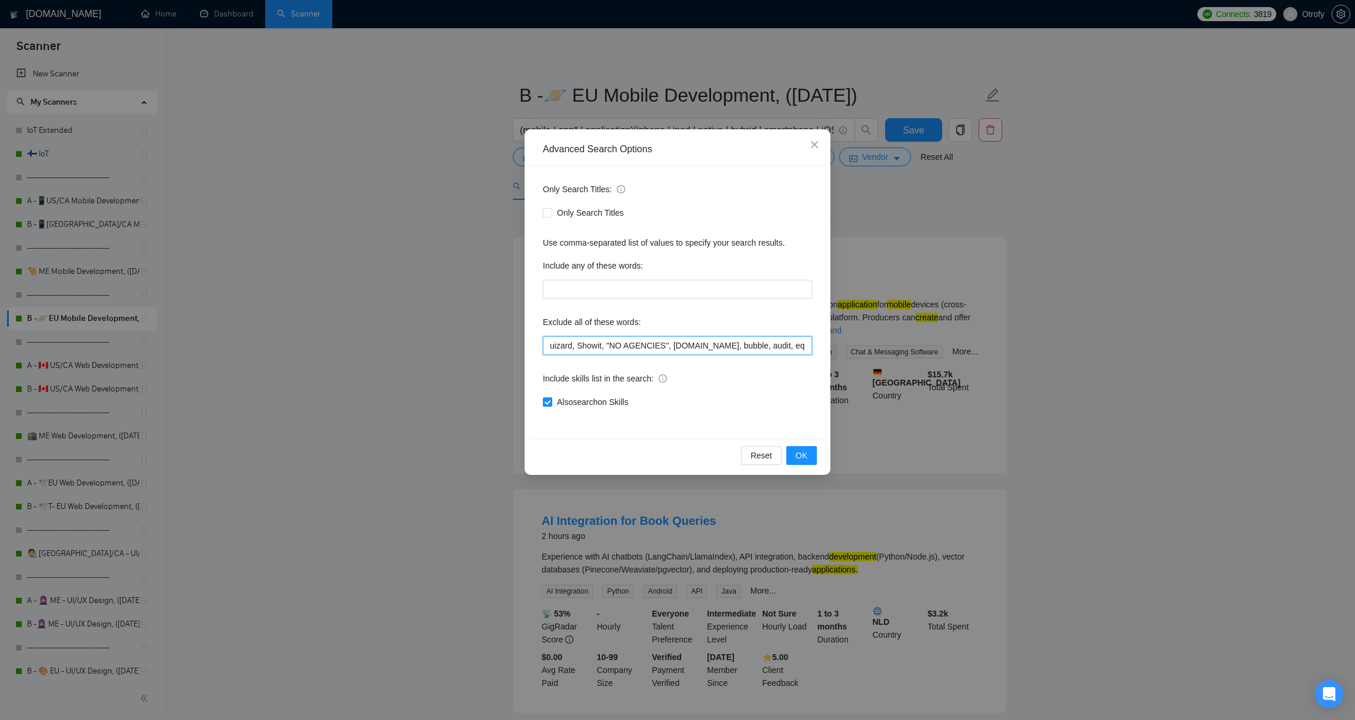
click at [549, 346] on input "uizard, Showit, "NO AGENCIES", [DOMAIN_NAME], bubble, audit, equity, "Ideal can…" at bounding box center [677, 345] width 269 height 19
paste input "Lovable,"
type input "Lovable, uizard, Showit, "NO AGENCIES", [DOMAIN_NAME], bubble, audit, equity, "…"
click at [800, 458] on span "OK" at bounding box center [802, 455] width 12 height 13
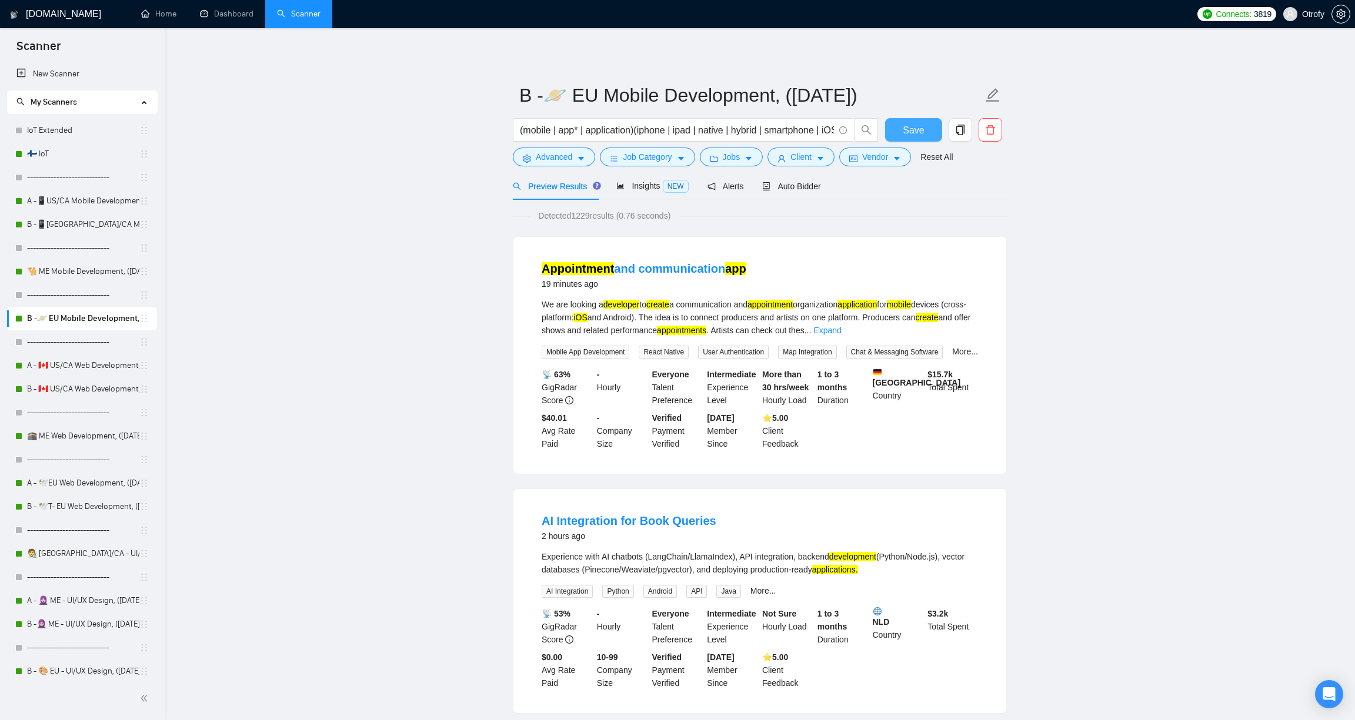
click at [914, 133] on span "Save" at bounding box center [913, 130] width 21 height 15
click at [77, 229] on link "B -📱[GEOGRAPHIC_DATA]/CA Mobile Development, ([DATE])" at bounding box center [83, 225] width 112 height 24
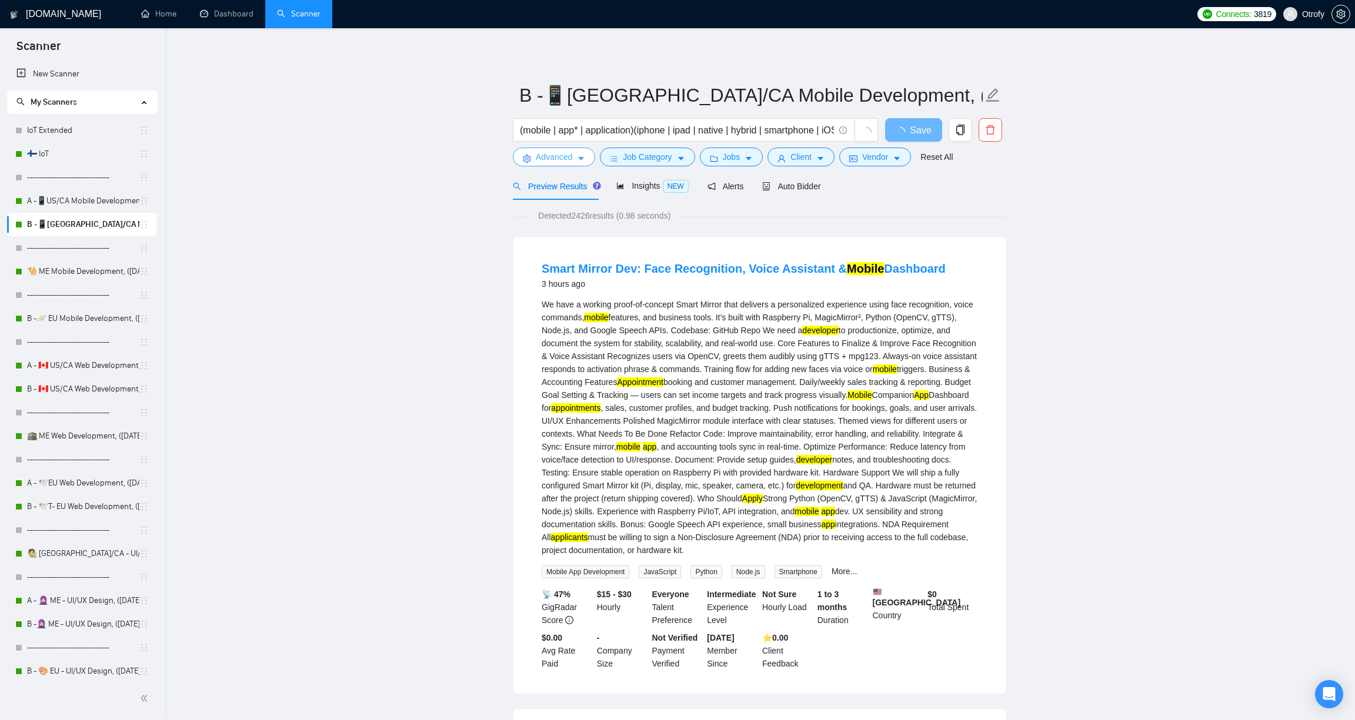
click at [576, 156] on button "Advanced" at bounding box center [554, 157] width 82 height 19
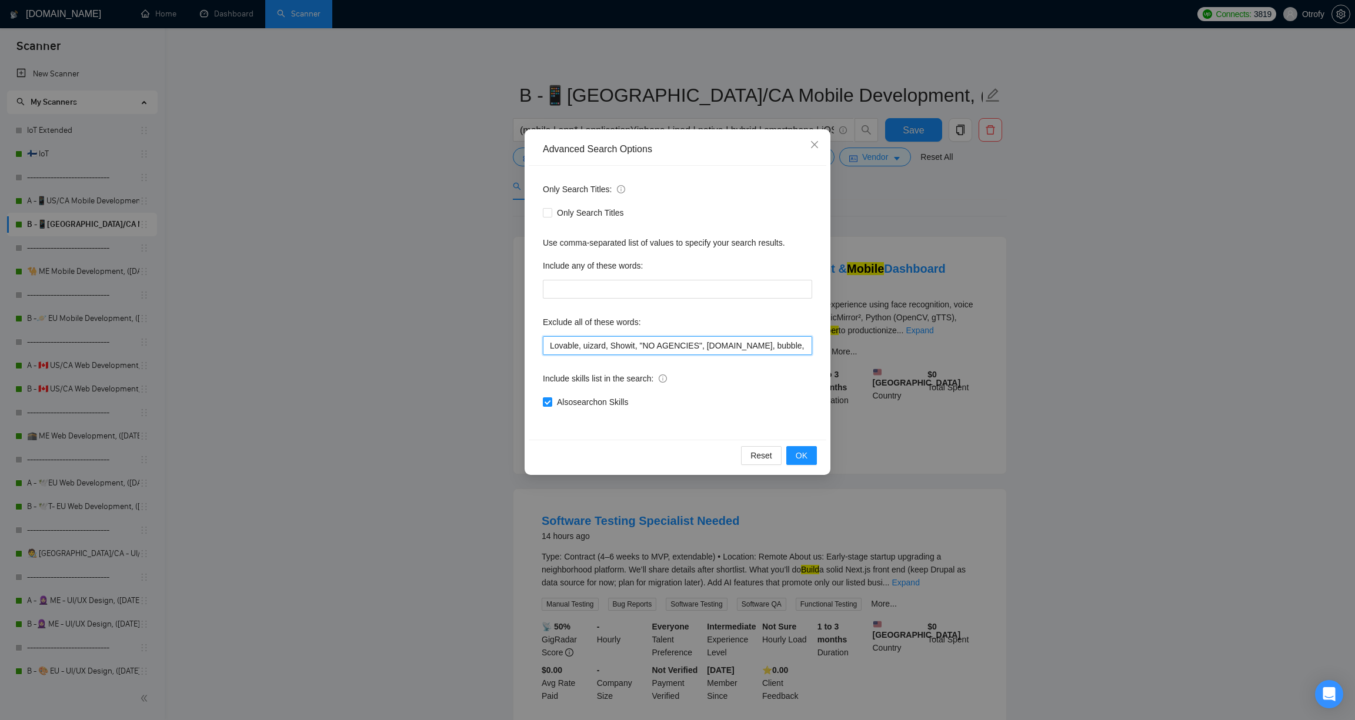
drag, startPoint x: 585, startPoint y: 347, endPoint x: 502, endPoint y: 344, distance: 82.4
click at [502, 344] on div "Advanced Search Options Only Search Titles: Only Search Titles Use comma-separa…" at bounding box center [677, 360] width 1355 height 720
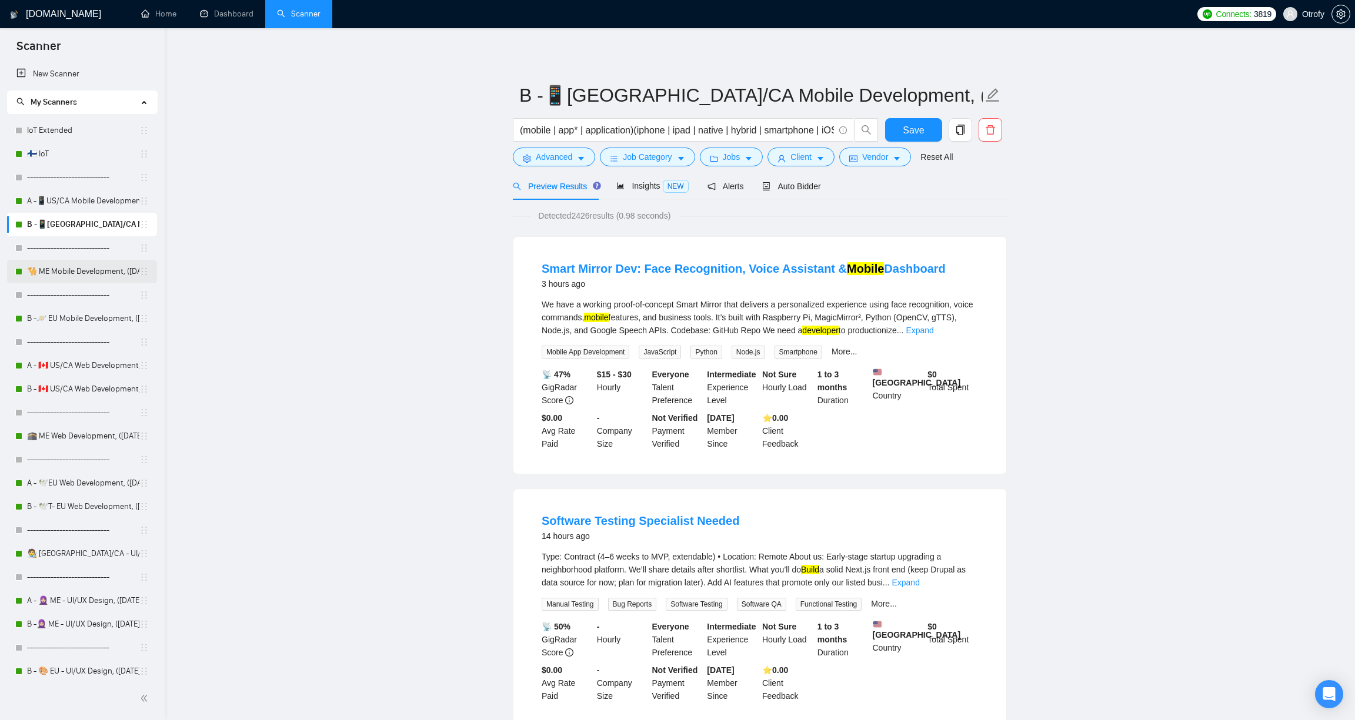
click at [84, 272] on link "🐪 ME Mobile Development, ([DATE])" at bounding box center [83, 272] width 112 height 24
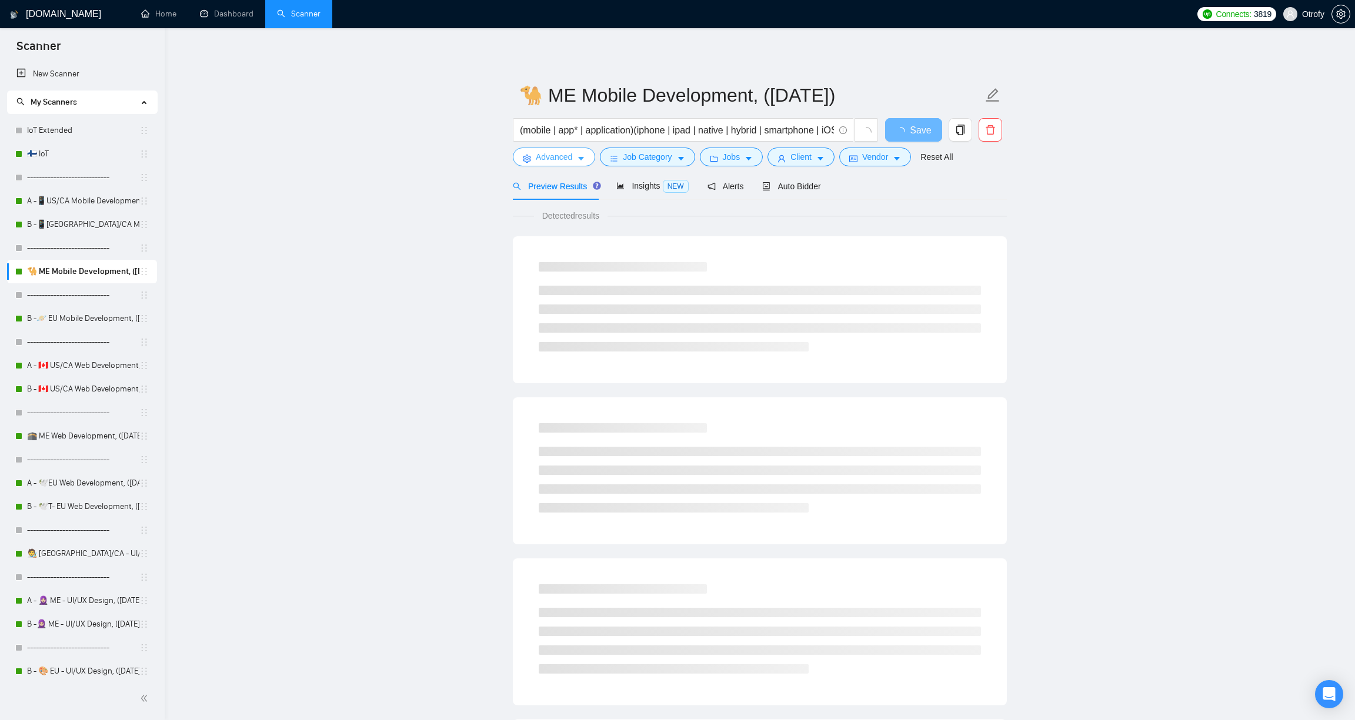
click at [578, 160] on icon "caret-down" at bounding box center [581, 159] width 8 height 8
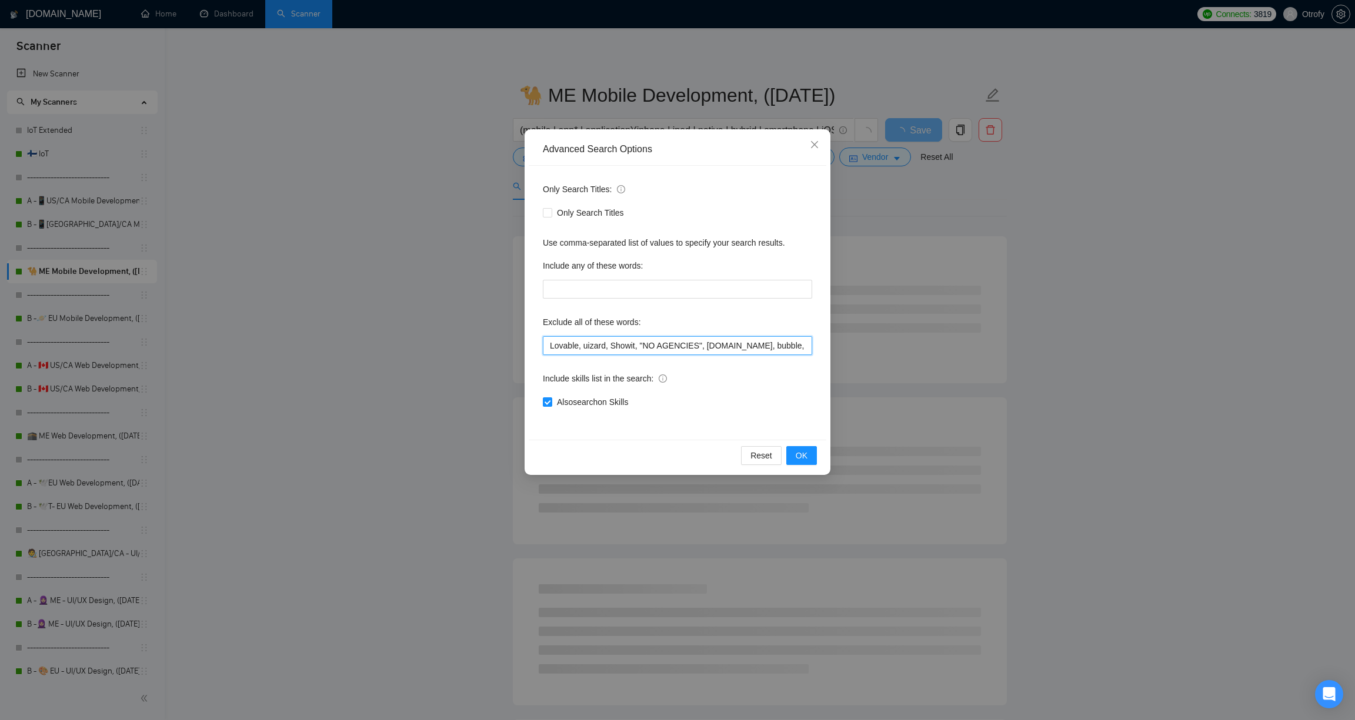
click at [544, 344] on input "Lovable, uizard, Showit, "NO AGENCIES", [DOMAIN_NAME], bubble, audit, equity, "…" at bounding box center [677, 345] width 269 height 19
paste input "Lovable,"
type input "Lovable, uizard, Showit, "NO AGENCIES", [DOMAIN_NAME], bubble, audit, equity, "…"
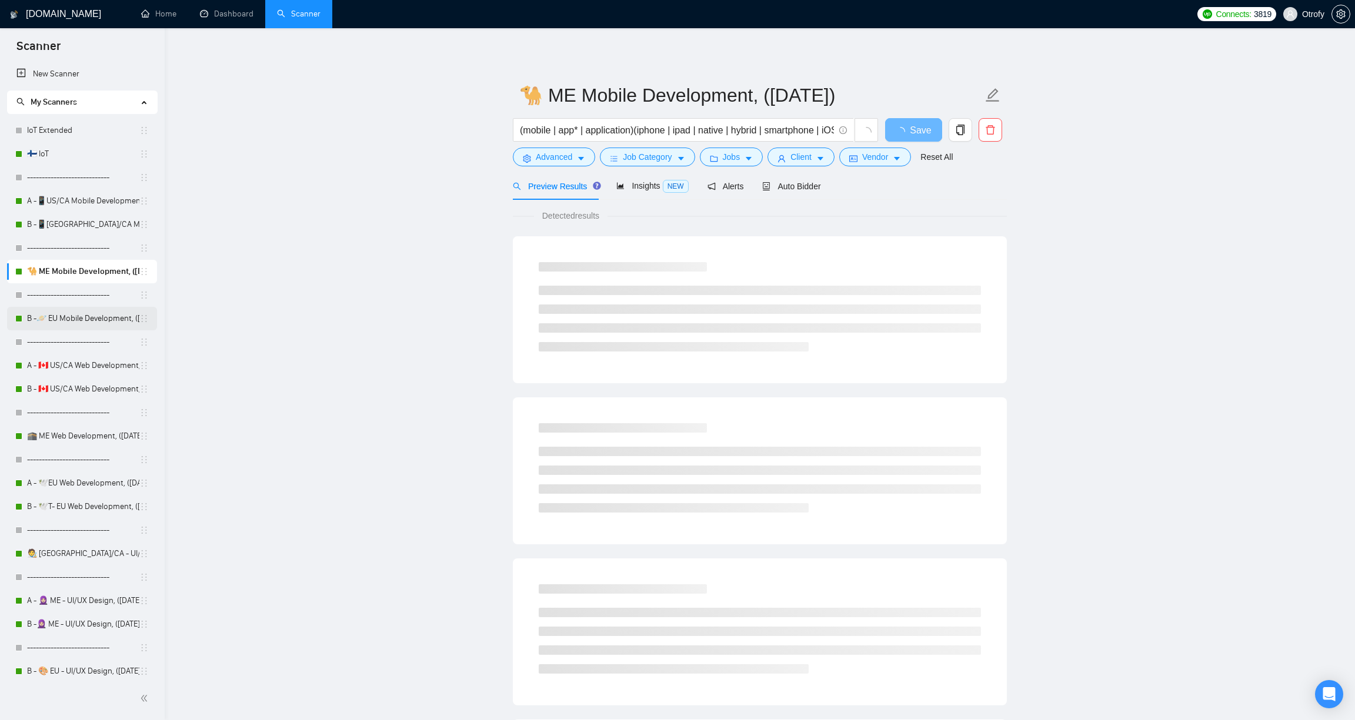
click at [86, 320] on link "B -🪐 EU Mobile Development, ([DATE])" at bounding box center [83, 319] width 112 height 24
click at [580, 159] on icon "caret-down" at bounding box center [581, 159] width 8 height 8
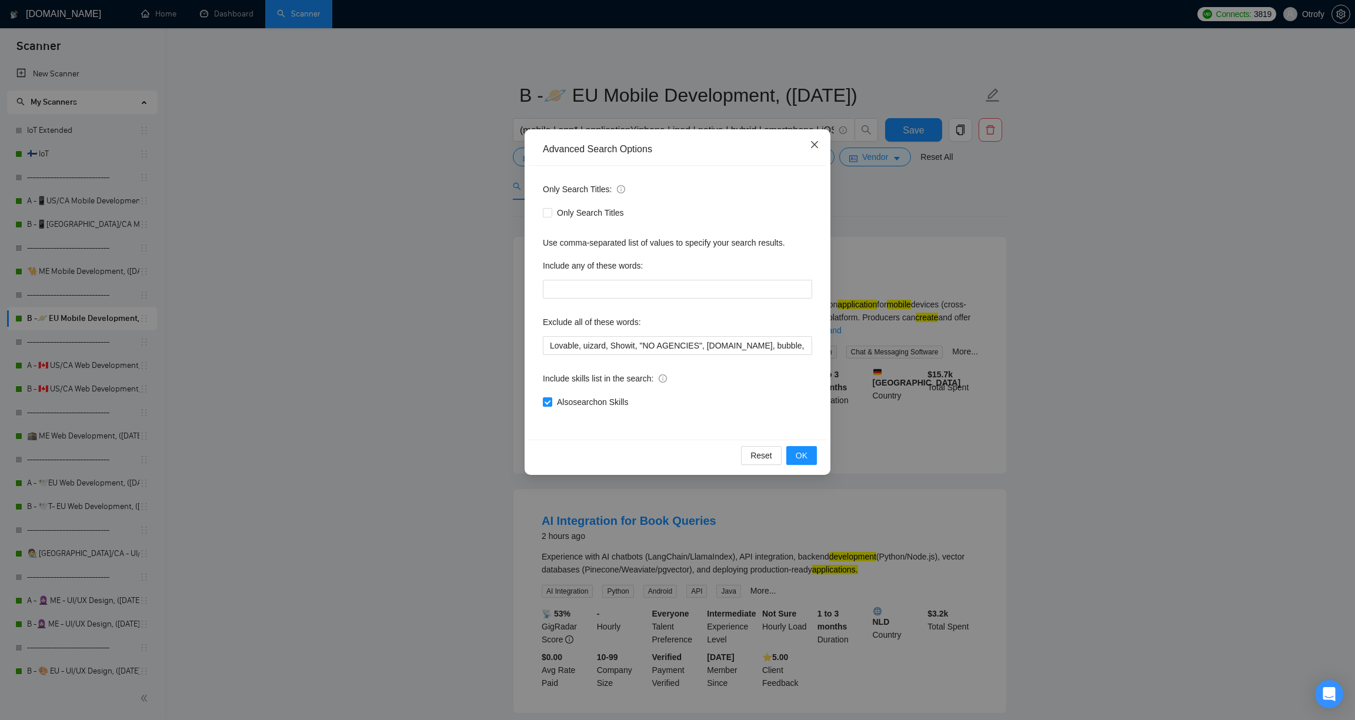
click at [810, 149] on icon "close" at bounding box center [814, 144] width 9 height 9
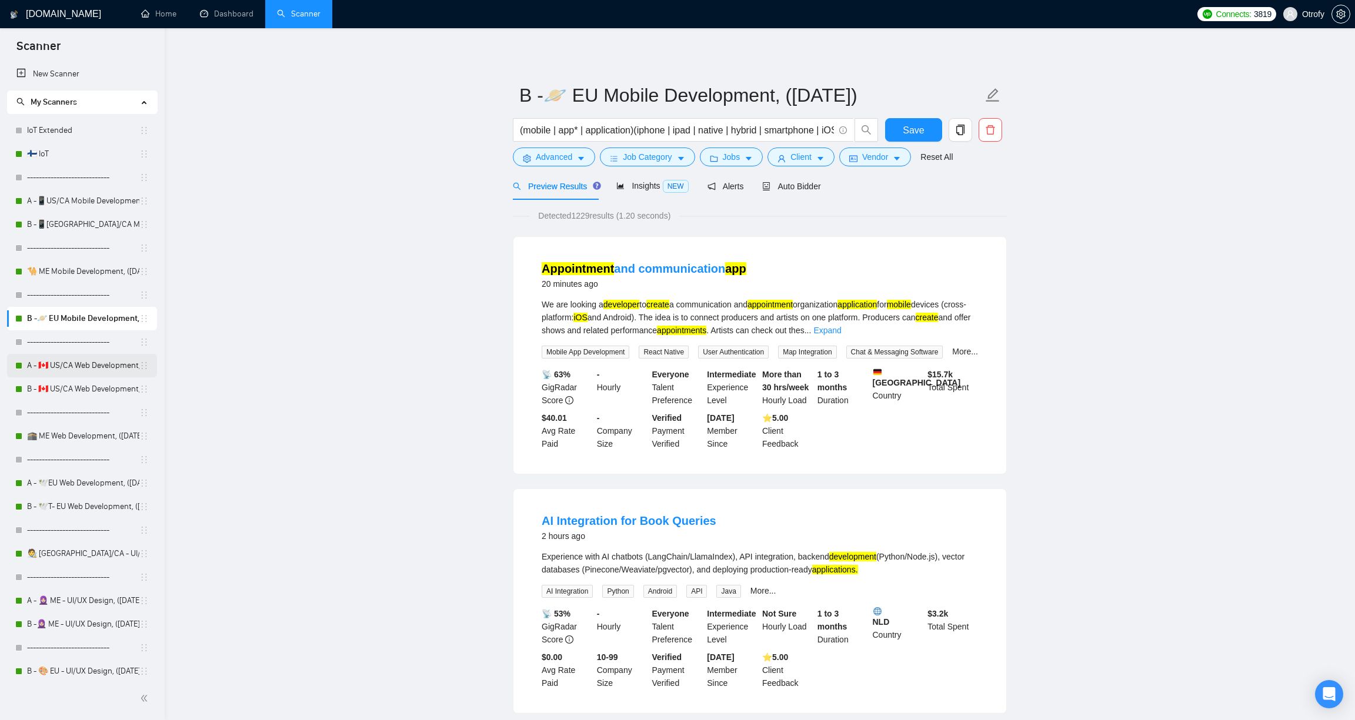
click at [95, 366] on link "A - 🇨🇦 US/CA Web Development, ([DATE]), portfolio & new cover letter" at bounding box center [83, 366] width 112 height 24
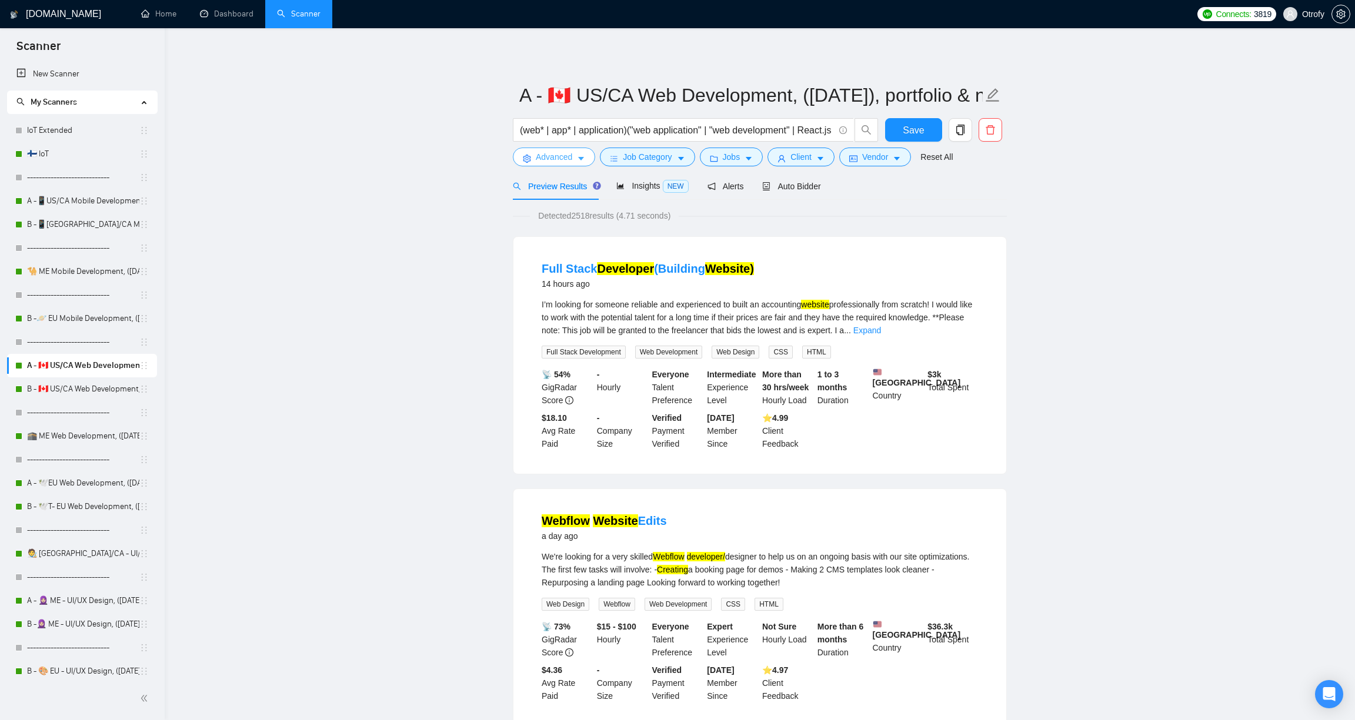
click at [568, 161] on span "Advanced" at bounding box center [554, 157] width 36 height 13
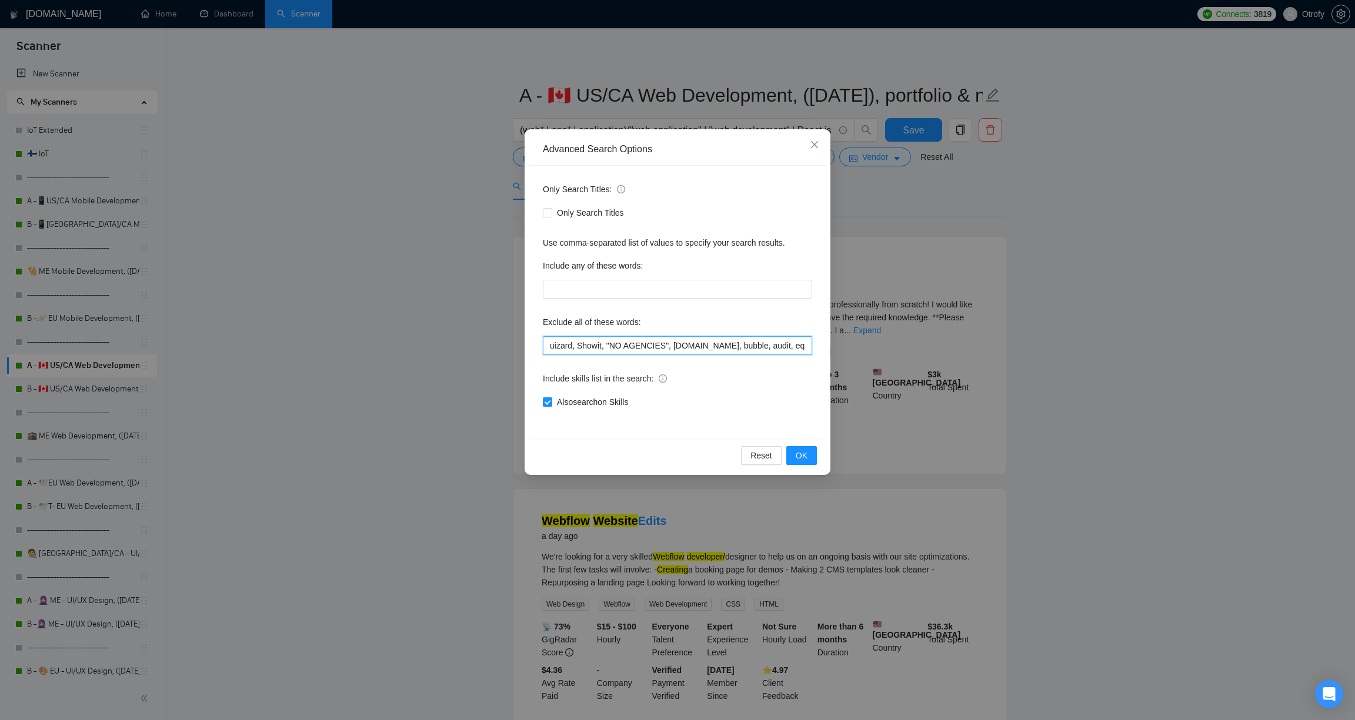
click at [546, 346] on input "uizard, Showit, "NO AGENCIES", [DOMAIN_NAME], bubble, audit, equity, "Ideal can…" at bounding box center [677, 345] width 269 height 19
paste input "Lovable,"
type input "Lovable, uizard, Showit, "NO AGENCIES", [DOMAIN_NAME], bubble, audit, equity, "…"
click at [805, 455] on span "OK" at bounding box center [802, 455] width 12 height 13
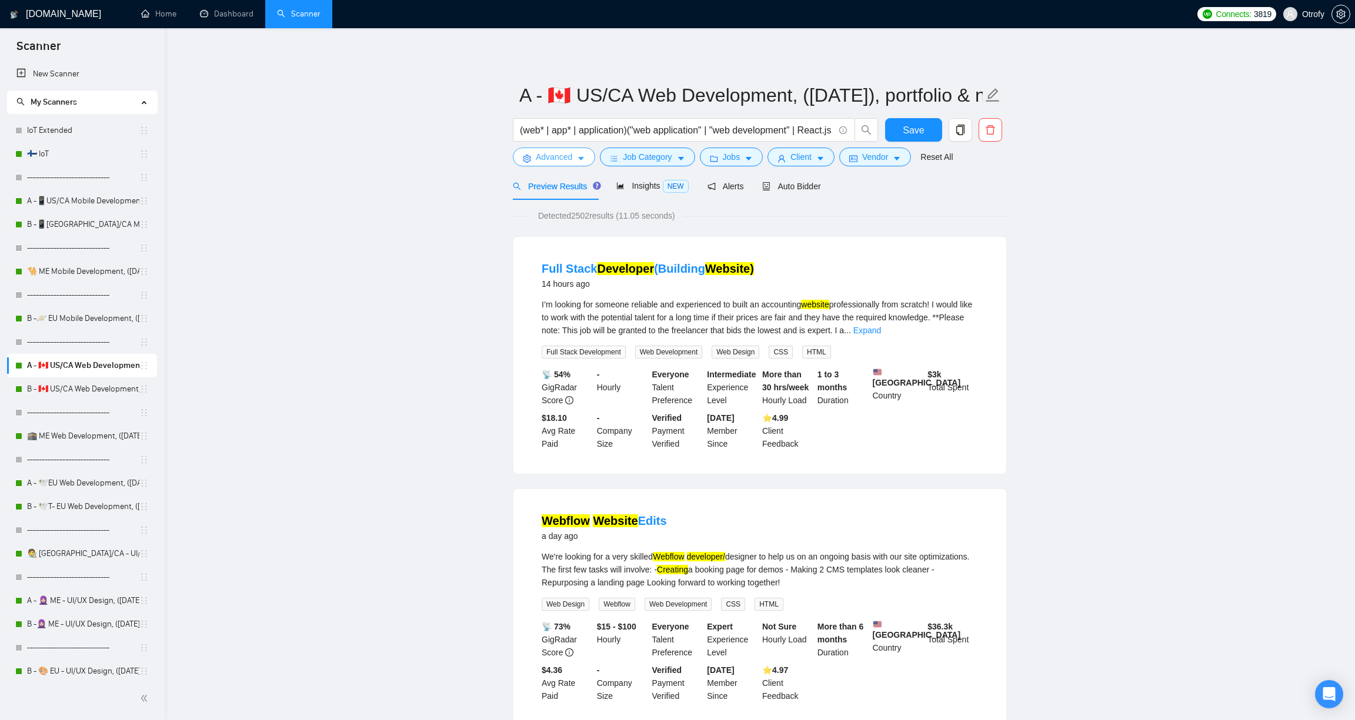
click at [565, 159] on span "Advanced" at bounding box center [554, 157] width 36 height 13
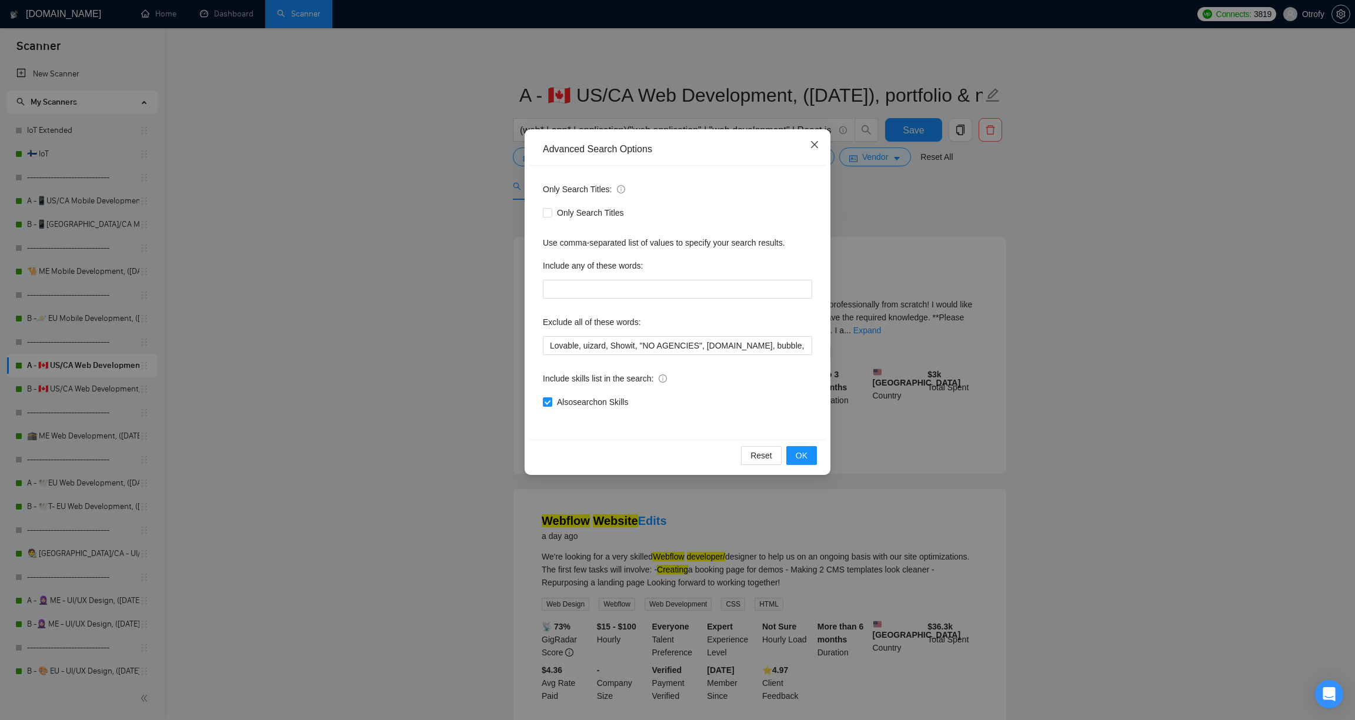
click at [813, 146] on icon "close" at bounding box center [814, 144] width 7 height 7
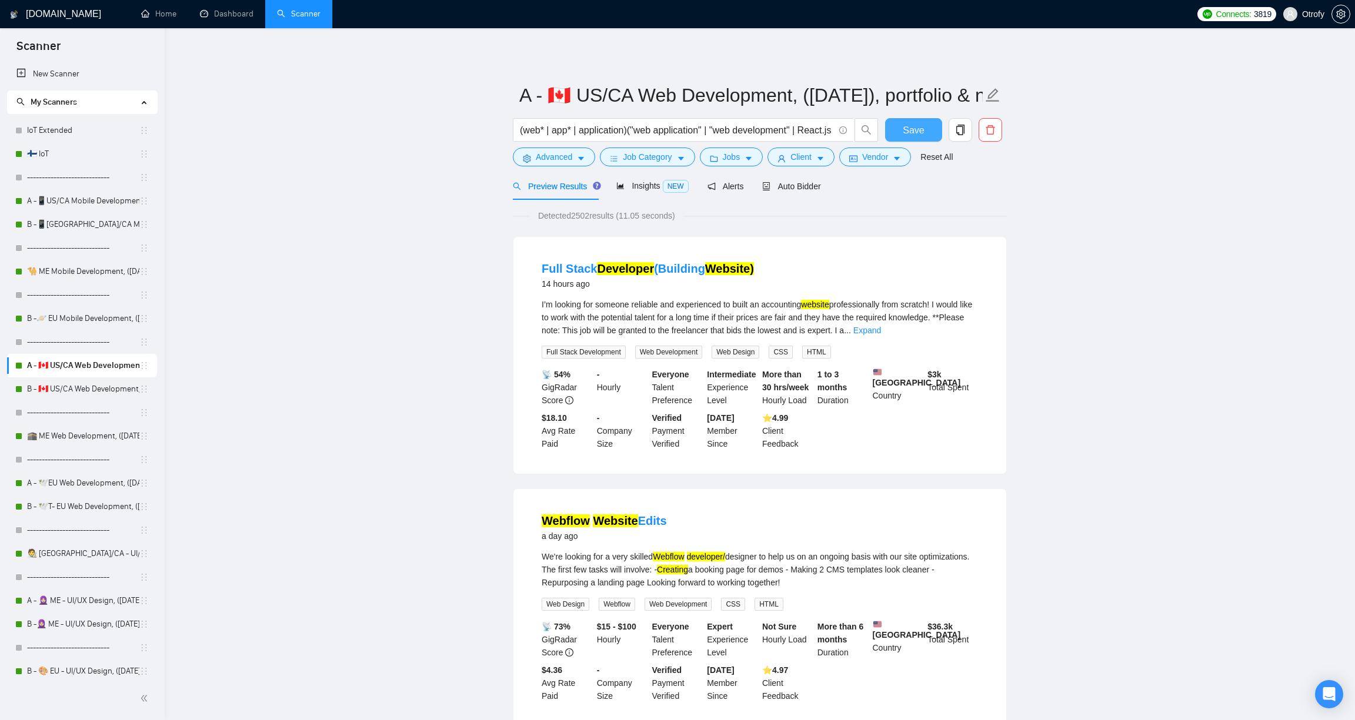
click at [919, 133] on span "Save" at bounding box center [913, 130] width 21 height 15
click at [95, 389] on link "B - 🇨🇦 US/CA Web Development, ([DATE])" at bounding box center [83, 390] width 112 height 24
click at [576, 158] on button "Advanced" at bounding box center [554, 157] width 82 height 19
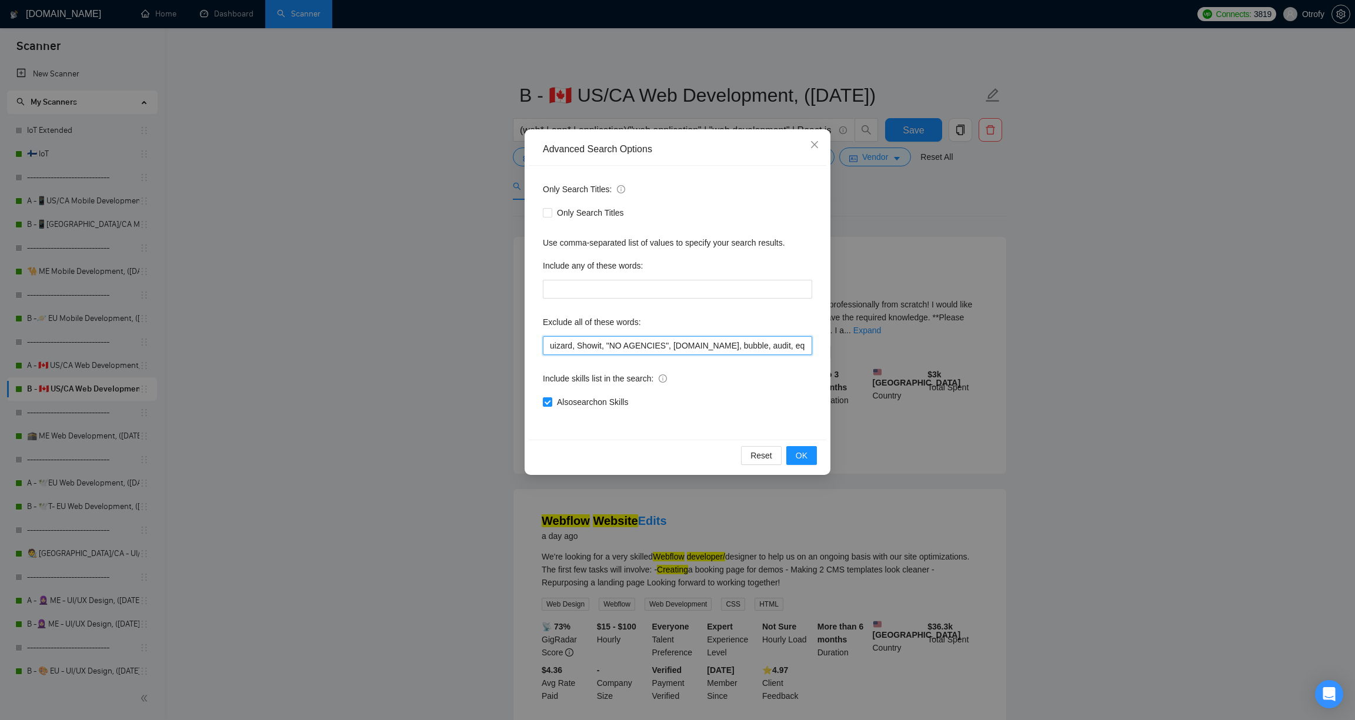
click at [546, 347] on input "uizard, Showit, "NO AGENCIES", [DOMAIN_NAME], bubble, audit, equity, "Ideal can…" at bounding box center [677, 345] width 269 height 19
paste input "Lovable,"
type input "Lovable, uizard, Showit, "NO AGENCIES", [DOMAIN_NAME], bubble, audit, equity, "…"
click at [806, 450] on span "OK" at bounding box center [802, 455] width 12 height 13
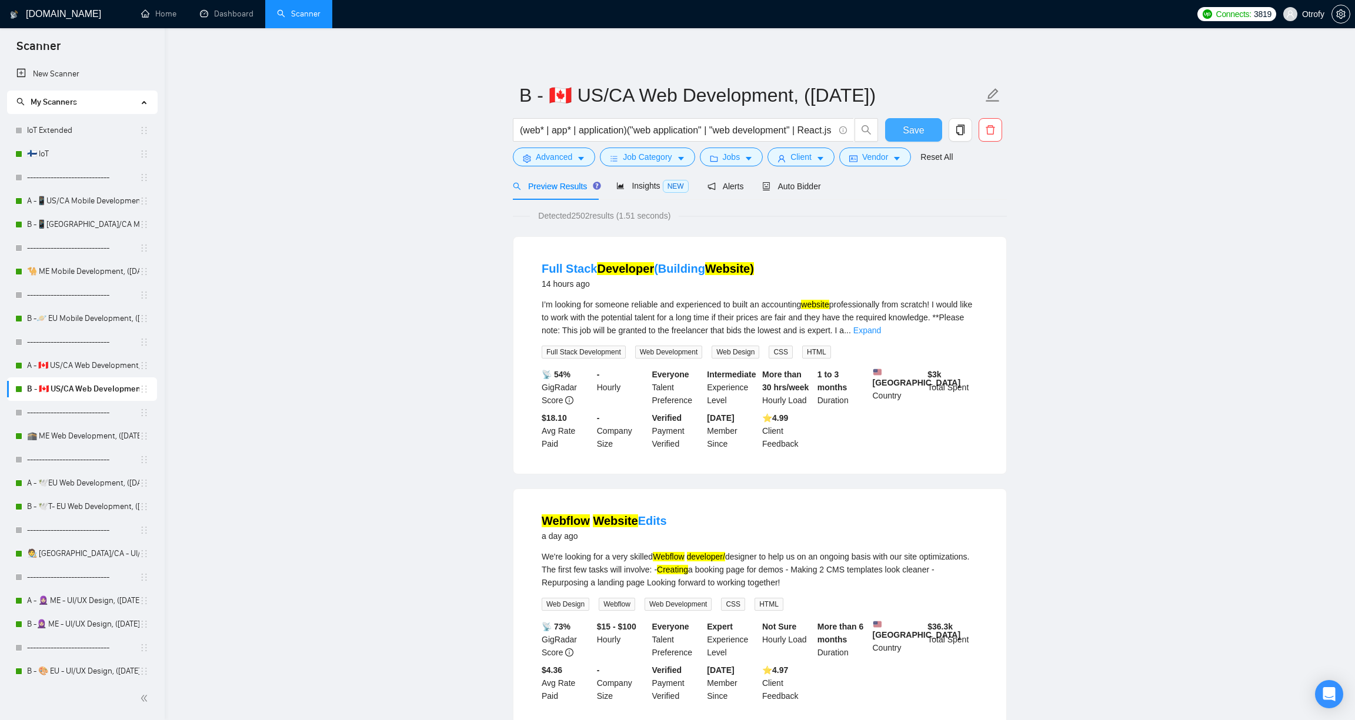
click at [923, 132] on span "Save" at bounding box center [913, 130] width 21 height 15
click at [84, 437] on link "🕋 ME Web Development, ([DATE])" at bounding box center [83, 437] width 112 height 24
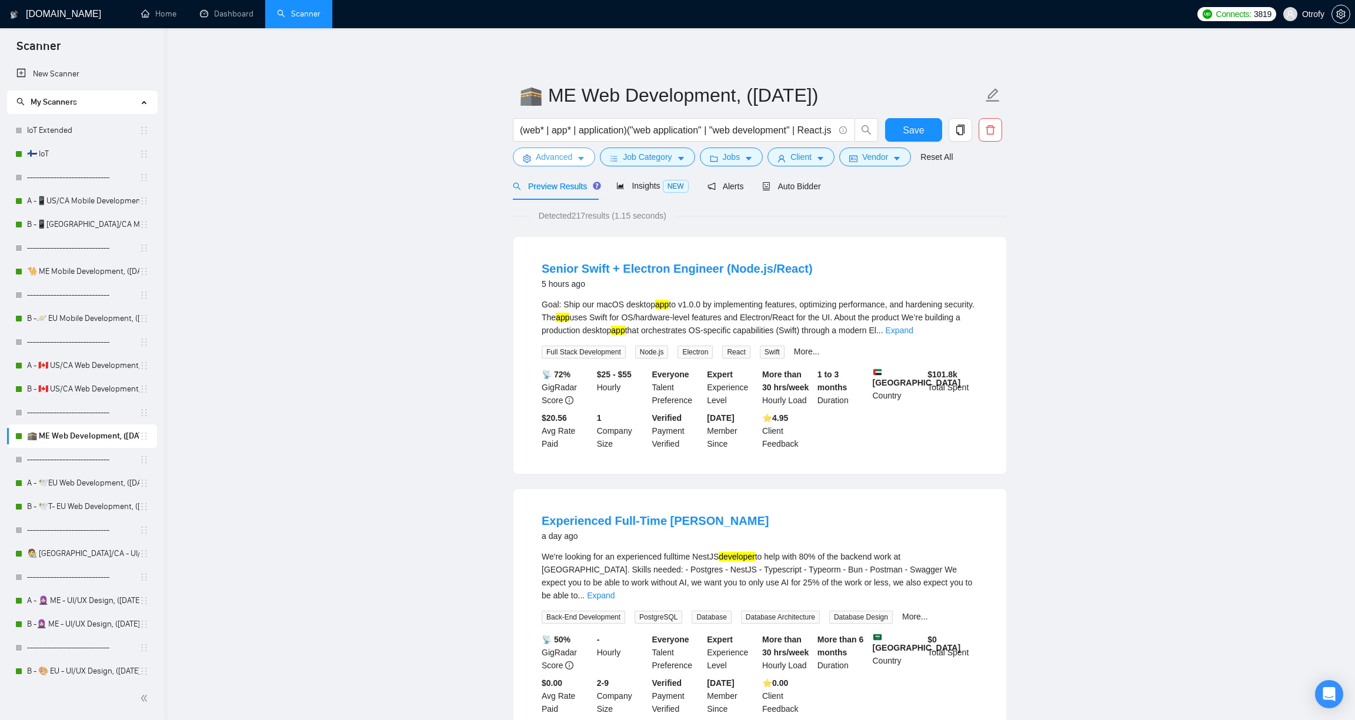
click at [580, 160] on icon "caret-down" at bounding box center [581, 159] width 8 height 8
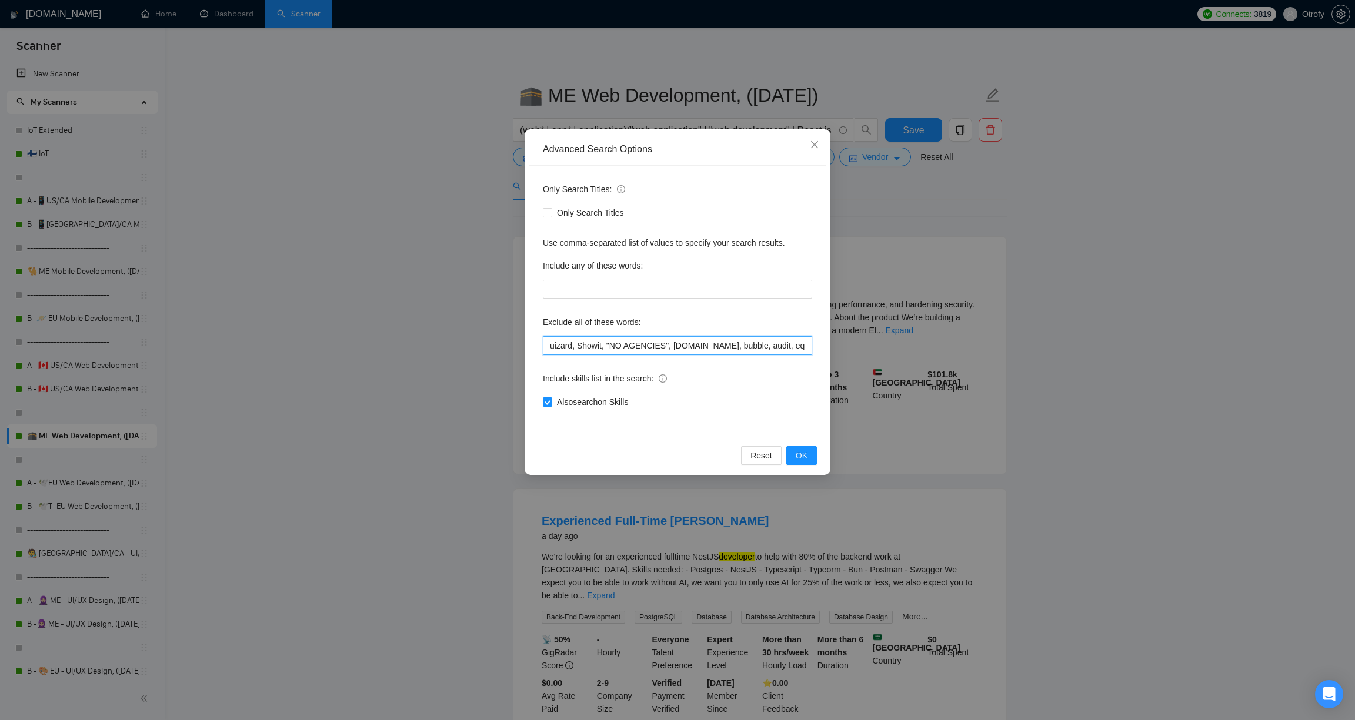
click at [546, 343] on input "uizard, Showit, "NO AGENCIES", [DOMAIN_NAME], bubble, audit, equity, "Ideal can…" at bounding box center [677, 345] width 269 height 19
paste input "Lovable,"
type input "Lovable, uizard, Showit, "NO AGENCIES", [DOMAIN_NAME], bubble, audit, equity, "…"
click at [804, 456] on span "OK" at bounding box center [802, 455] width 12 height 13
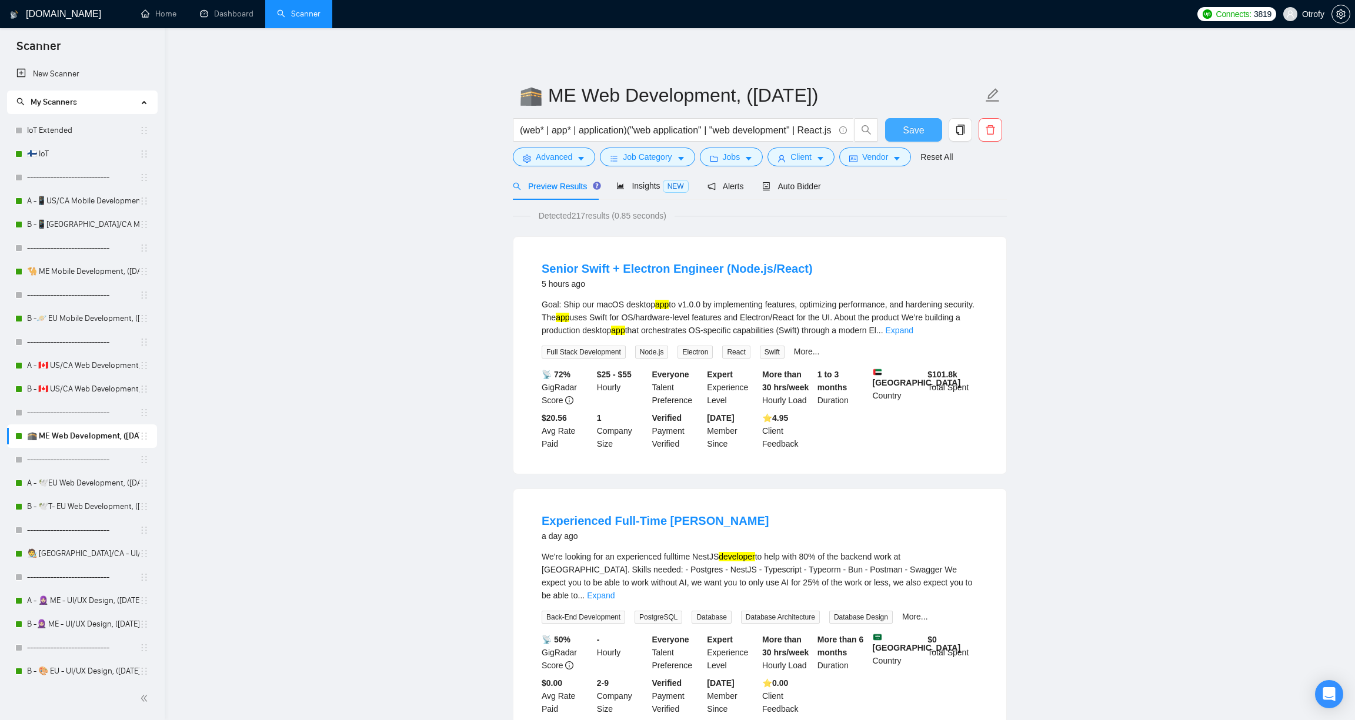
click at [916, 137] on span "Save" at bounding box center [913, 130] width 21 height 15
click at [74, 485] on link "A - 🕊️EU Web Development, ([DATE]), portfolio" at bounding box center [83, 484] width 112 height 24
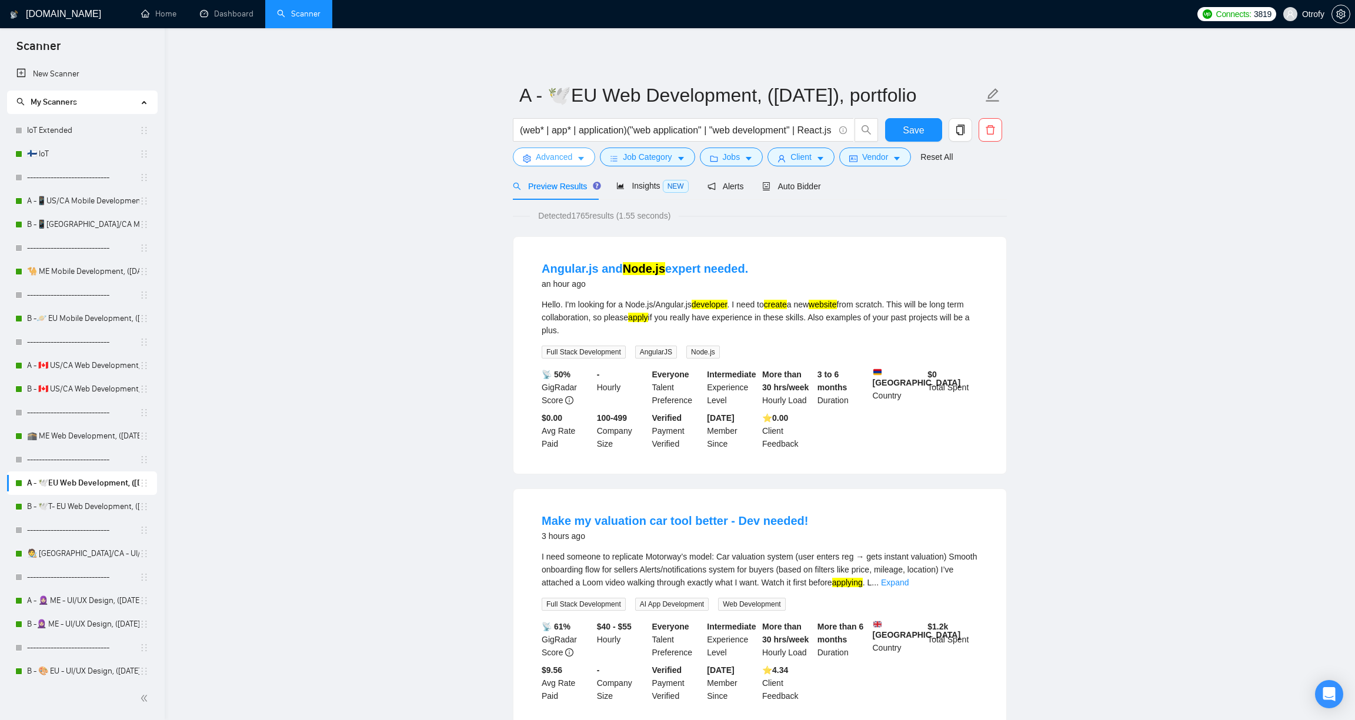
click at [565, 157] on span "Advanced" at bounding box center [554, 157] width 36 height 13
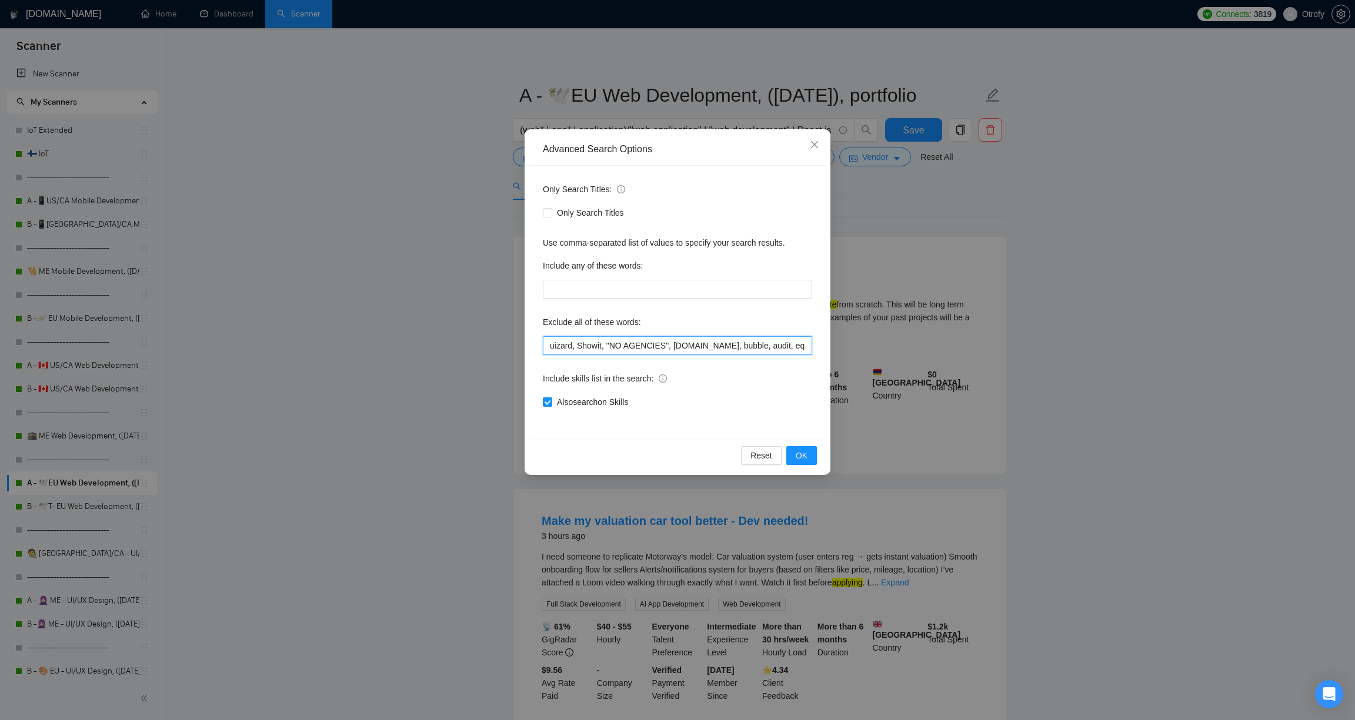
click at [543, 344] on input "uizard, Showit, "NO AGENCIES", [DOMAIN_NAME], bubble, audit, equity, "Ideal can…" at bounding box center [677, 345] width 269 height 19
paste input "Lovable,"
type input "Lovable, uizard, Showit, "NO AGENCIES", [DOMAIN_NAME], bubble, audit, equity, "…"
click at [802, 456] on span "OK" at bounding box center [802, 455] width 12 height 13
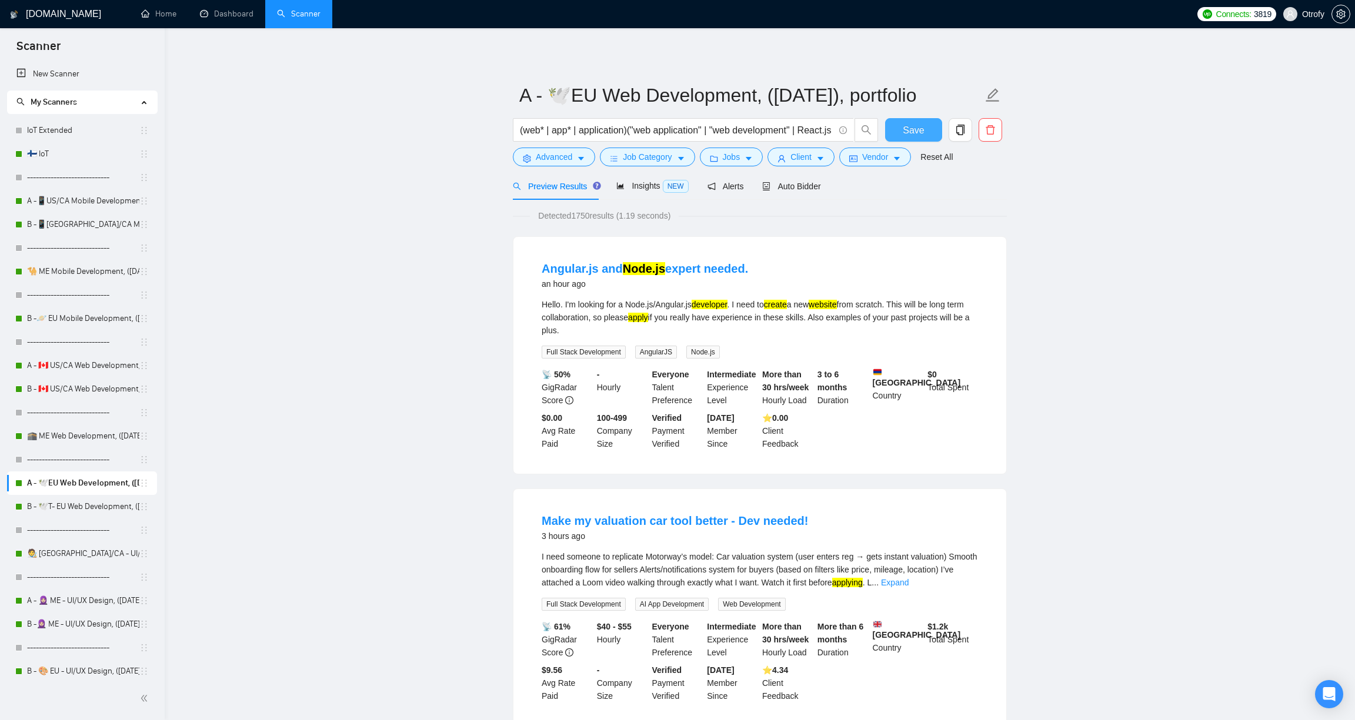
click at [906, 129] on span "Save" at bounding box center [913, 130] width 21 height 15
click at [84, 509] on link "B - 🕊️T- EU Web Development, ([DATE])" at bounding box center [83, 507] width 112 height 24
click at [562, 157] on span "Advanced" at bounding box center [554, 157] width 36 height 13
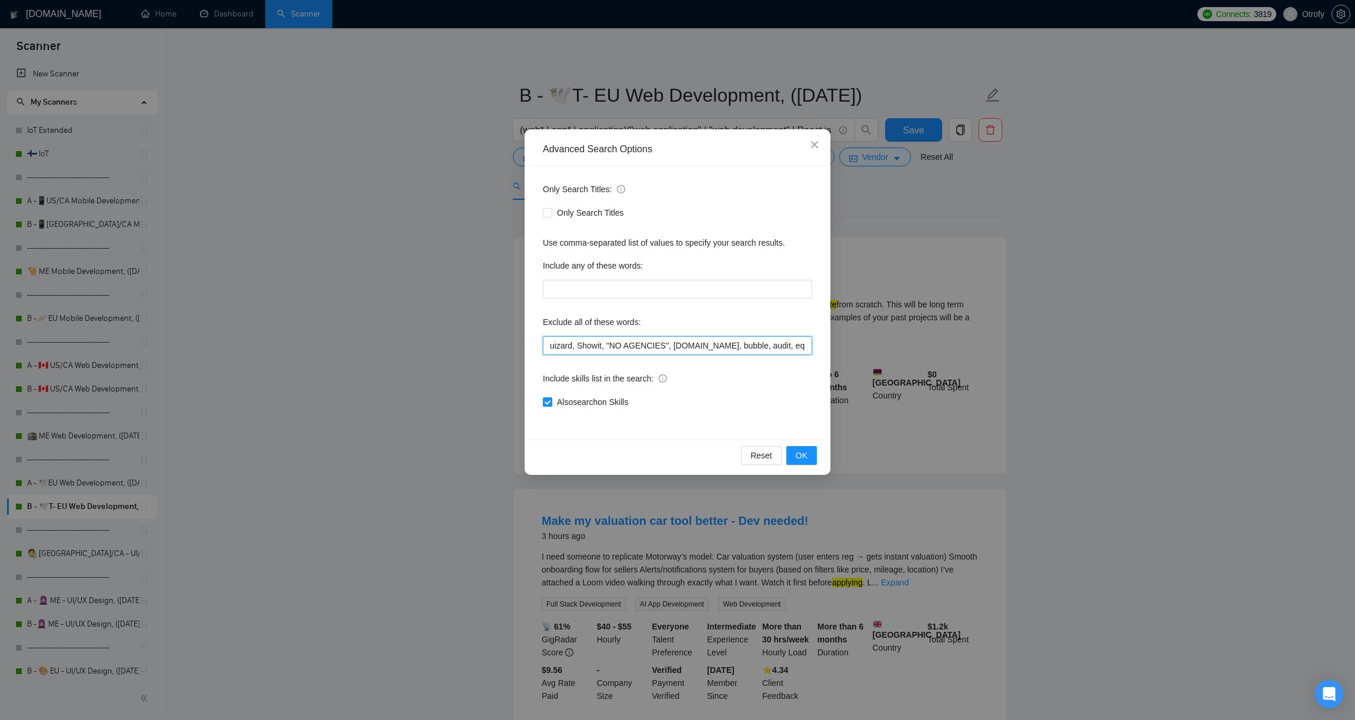
click at [548, 350] on input "uizard, Showit, "NO AGENCIES", [DOMAIN_NAME], bubble, audit, equity, "Ideal can…" at bounding box center [677, 345] width 269 height 19
paste input "Lovable,"
type input "Lovable, uizard, Showit, "NO AGENCIES", [DOMAIN_NAME], bubble, audit, equity, "…"
click at [805, 456] on span "OK" at bounding box center [802, 455] width 12 height 13
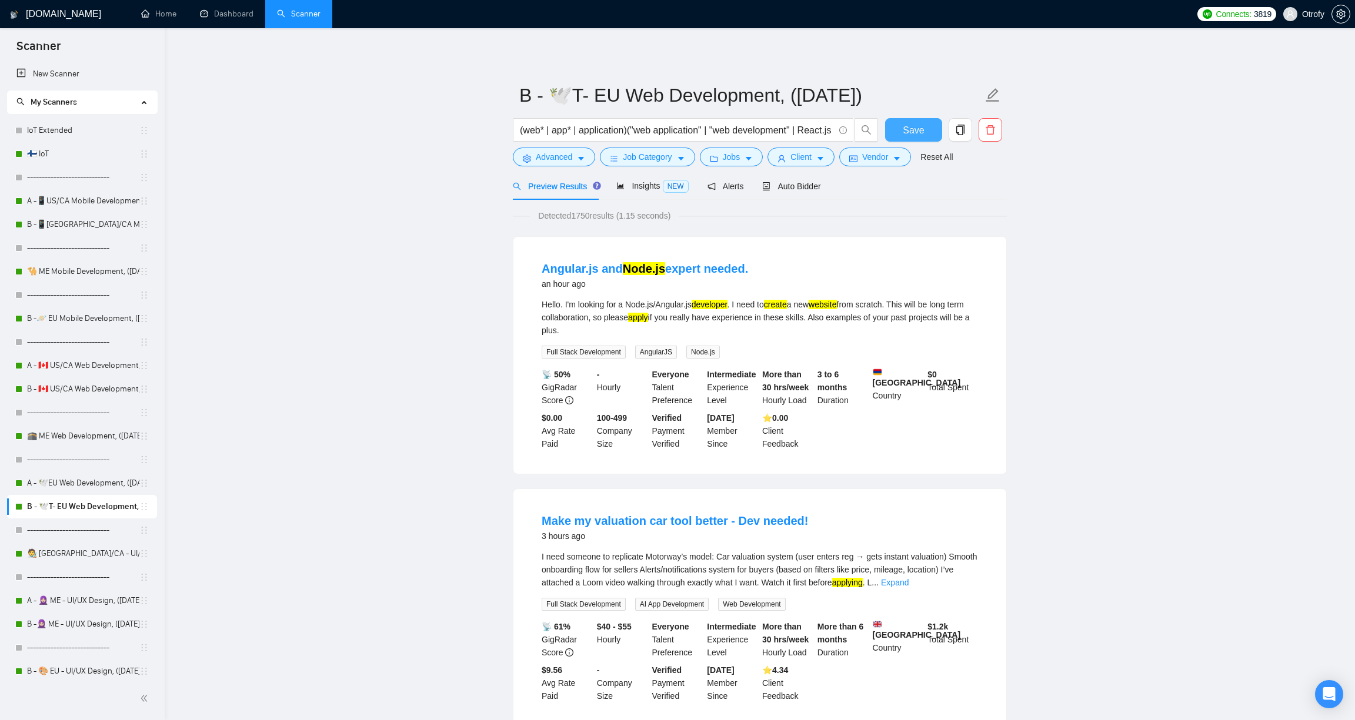
click at [914, 133] on span "Save" at bounding box center [913, 130] width 21 height 15
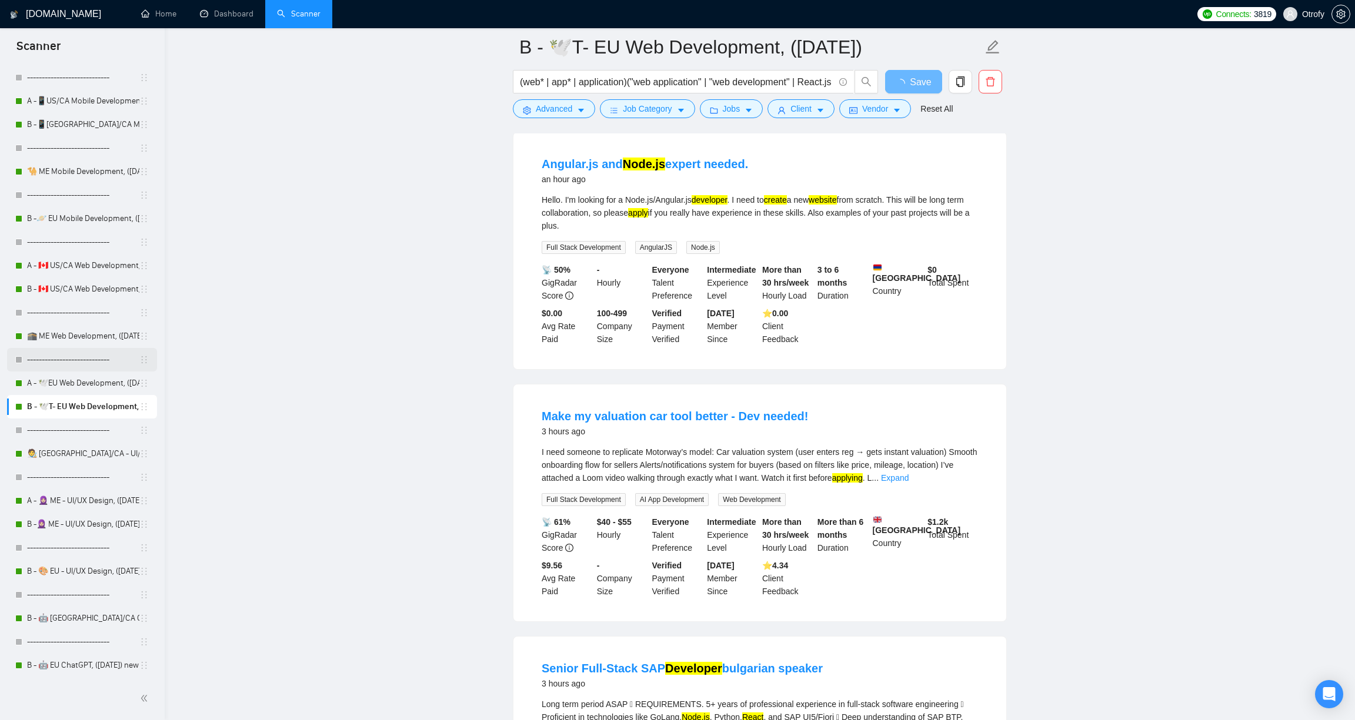
scroll to position [339, 0]
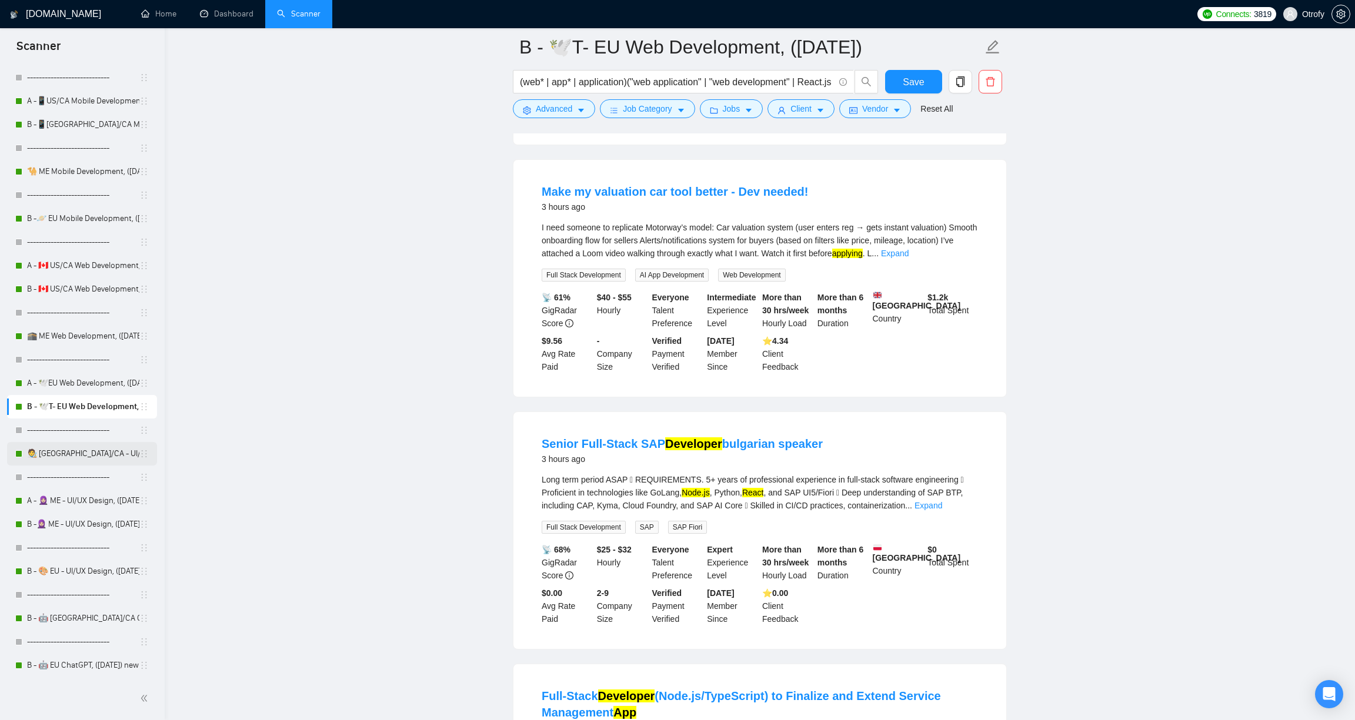
click at [79, 458] on link "🧑‍🎨 [GEOGRAPHIC_DATA]/CA - UI/UX Design, ([DATE])" at bounding box center [83, 454] width 112 height 24
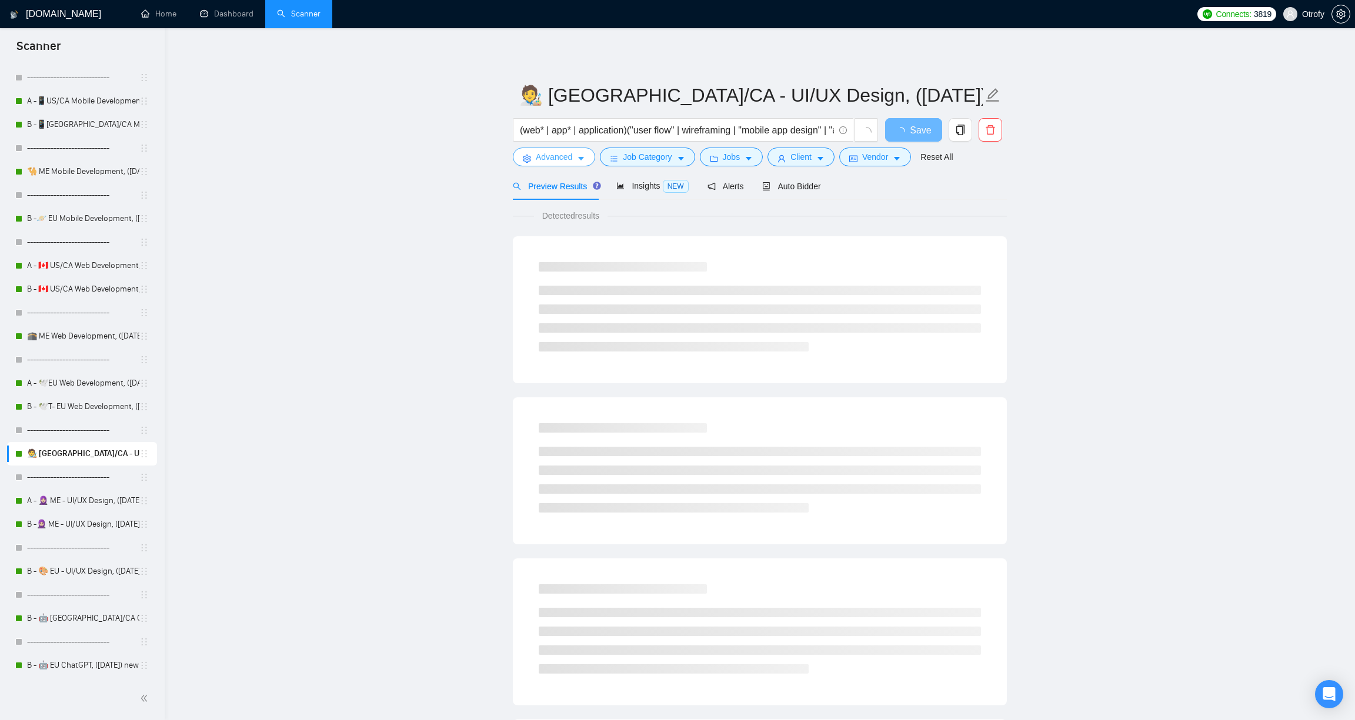
click at [585, 164] on button "Advanced" at bounding box center [554, 157] width 82 height 19
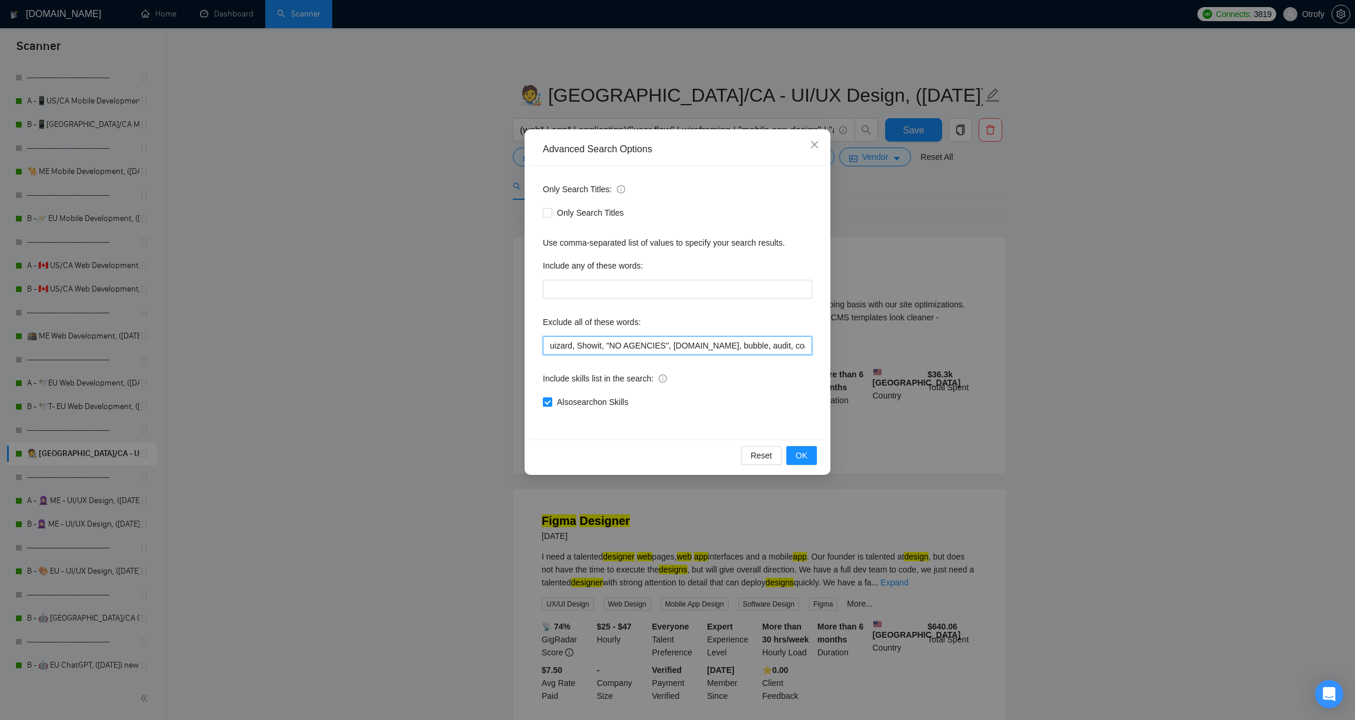
click at [546, 346] on input "uizard, Showit, "NO AGENCIES", [DOMAIN_NAME], bubble, audit, coach, mentor, "ou…" at bounding box center [677, 345] width 269 height 19
paste input "Lovable,"
type input "Lovable, uizard, Showit, "NO AGENCIES", [DOMAIN_NAME], bubble, audit, coach, me…"
click at [809, 460] on button "OK" at bounding box center [801, 455] width 31 height 19
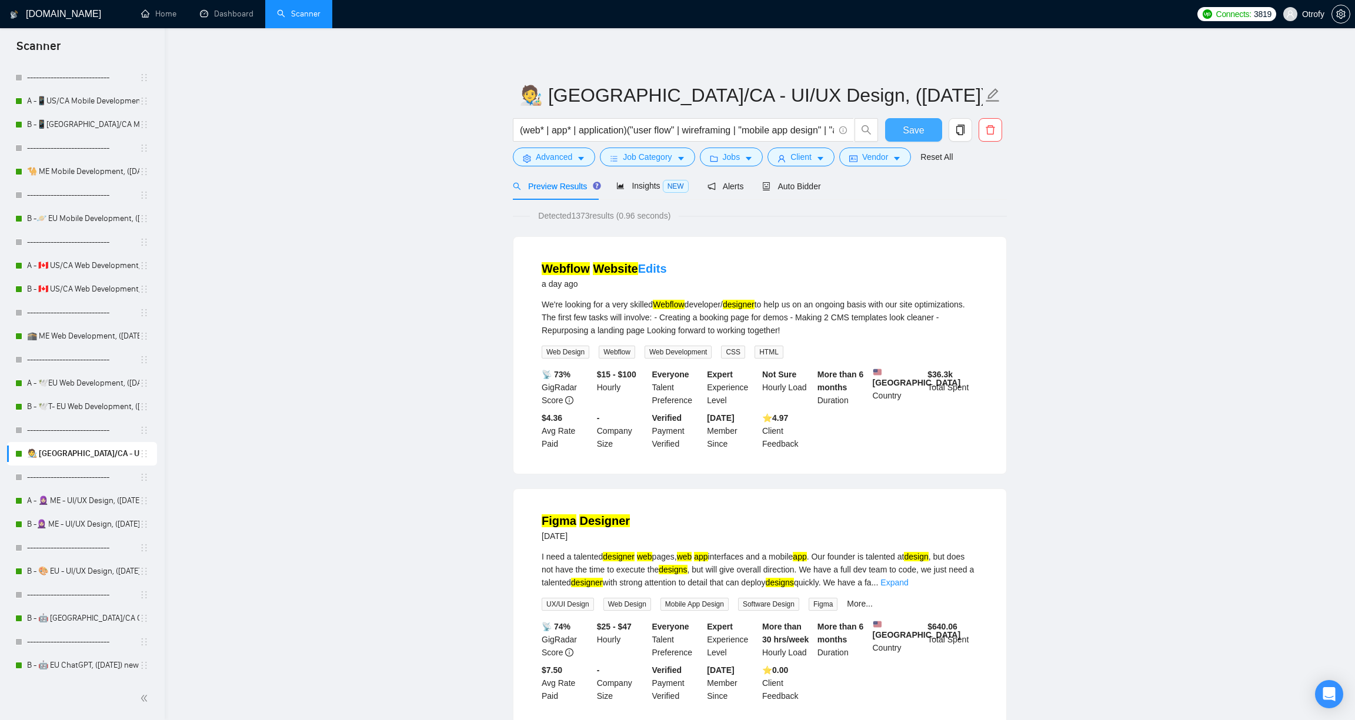
click at [908, 133] on span "Save" at bounding box center [913, 130] width 21 height 15
click at [79, 501] on link "A - 🧕🏼 ME - UI/UX Design, ([DATE])" at bounding box center [83, 501] width 112 height 24
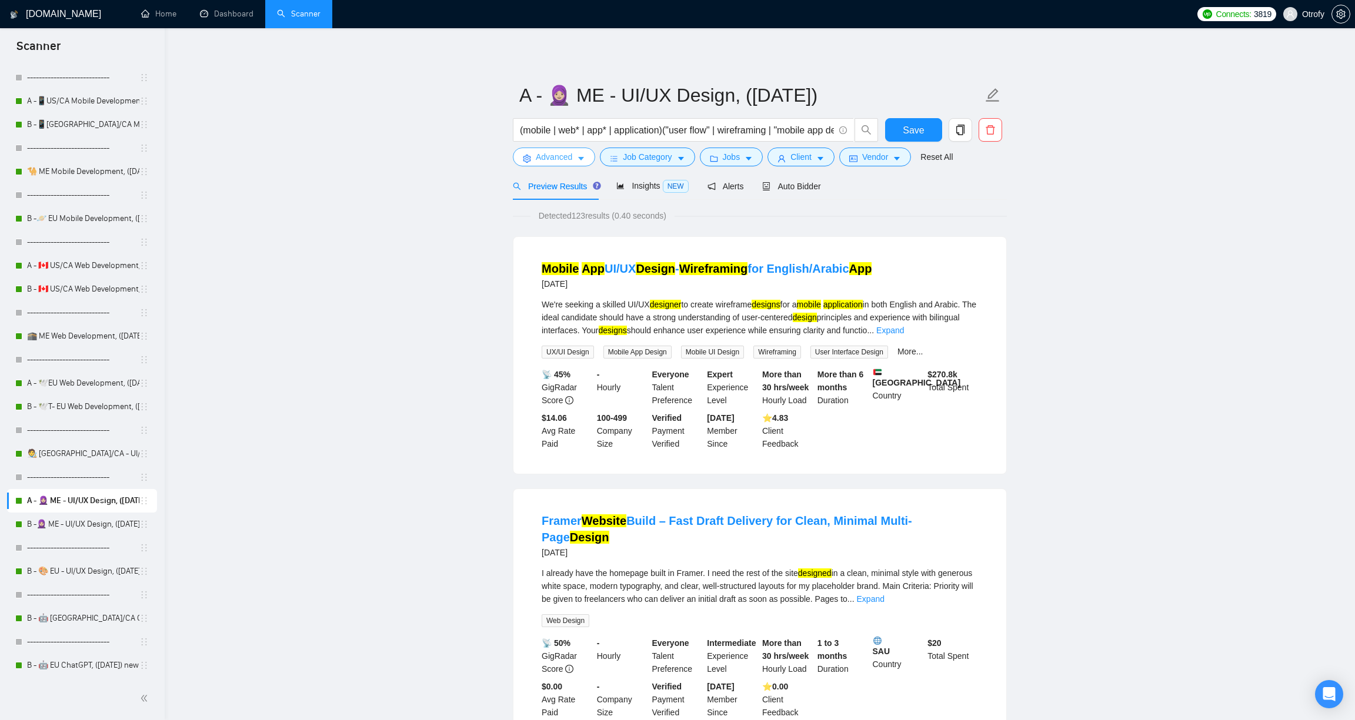
click at [576, 160] on button "Advanced" at bounding box center [554, 157] width 82 height 19
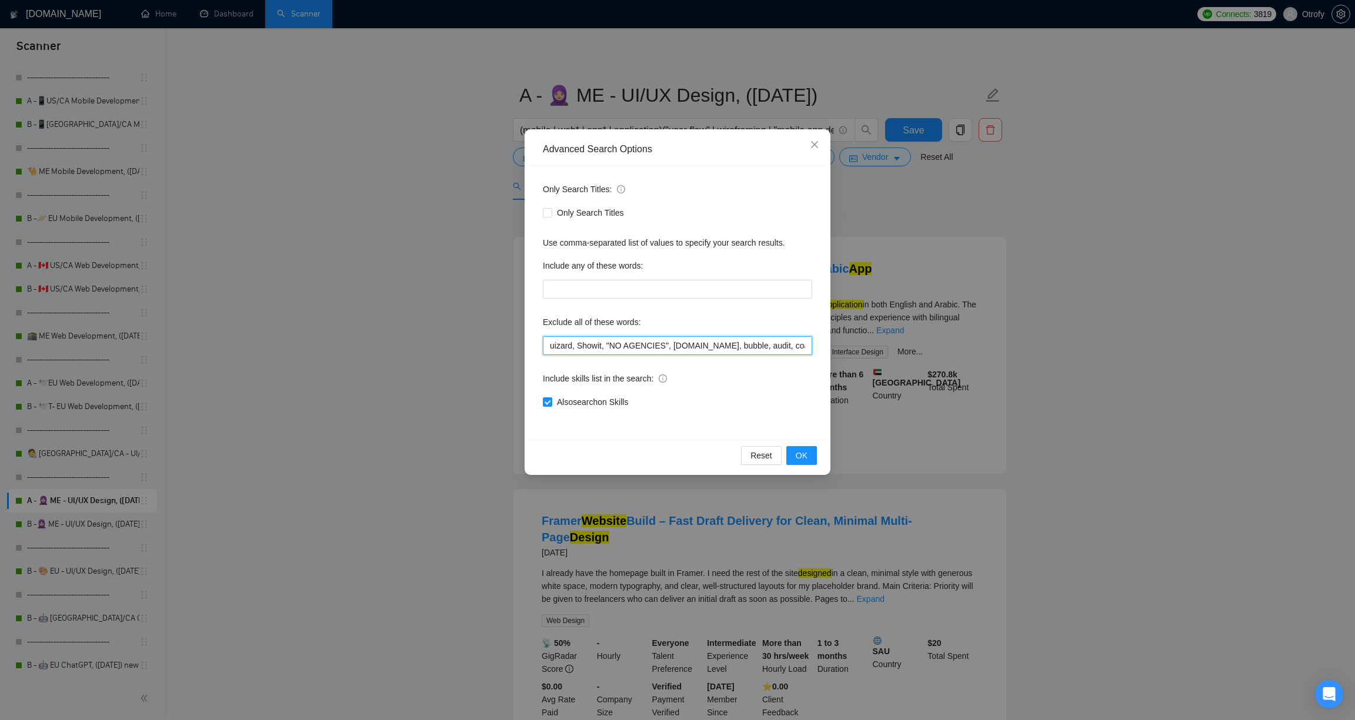
click at [546, 345] on input "uizard, Showit, "NO AGENCIES", [DOMAIN_NAME], bubble, audit, coach, mentor, "ou…" at bounding box center [677, 345] width 269 height 19
paste input "Lovable,"
type input "Lovable, uizard, Showit, "NO AGENCIES", [DOMAIN_NAME], bubble, audit, coach, me…"
click at [810, 455] on button "OK" at bounding box center [801, 455] width 31 height 19
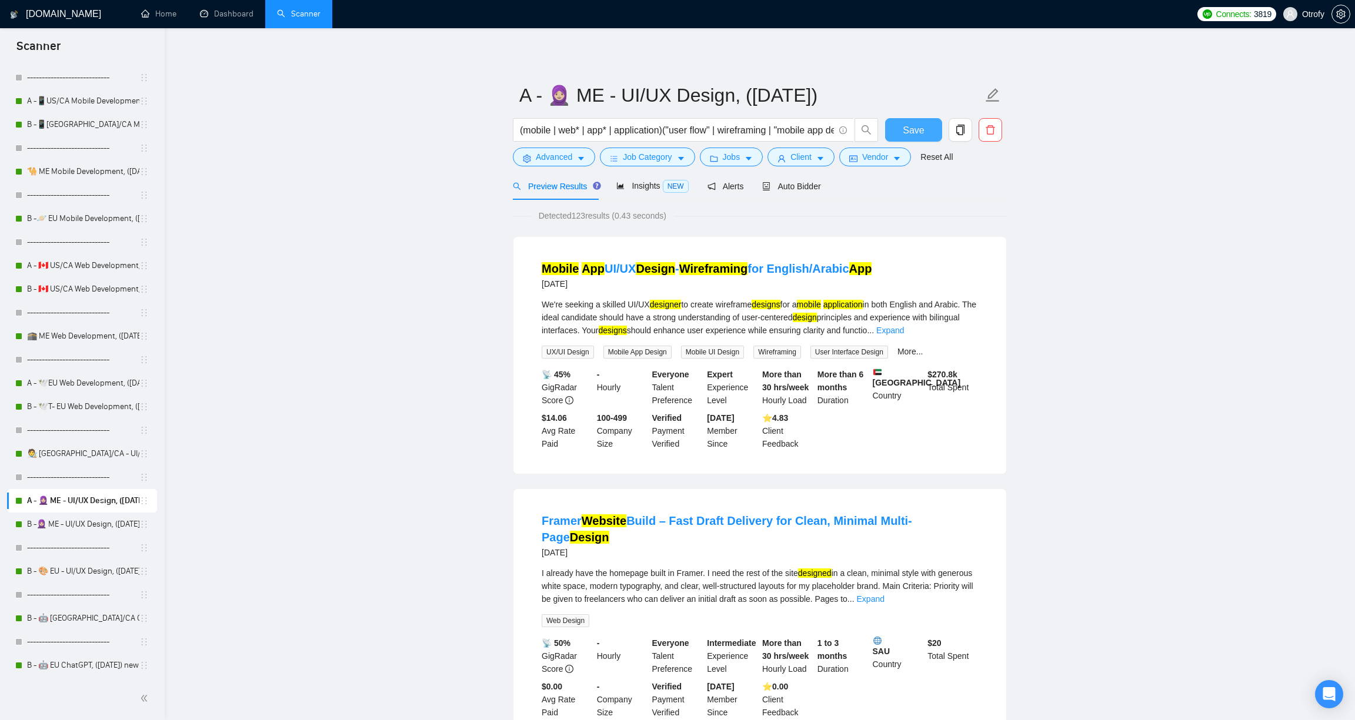
click at [912, 129] on span "Save" at bounding box center [913, 130] width 21 height 15
click at [81, 525] on link "B -🧕🏼 ME - UI/UX Design, ([DATE]) new text, no flags" at bounding box center [83, 525] width 112 height 24
click at [583, 160] on icon "caret-down" at bounding box center [581, 159] width 8 height 8
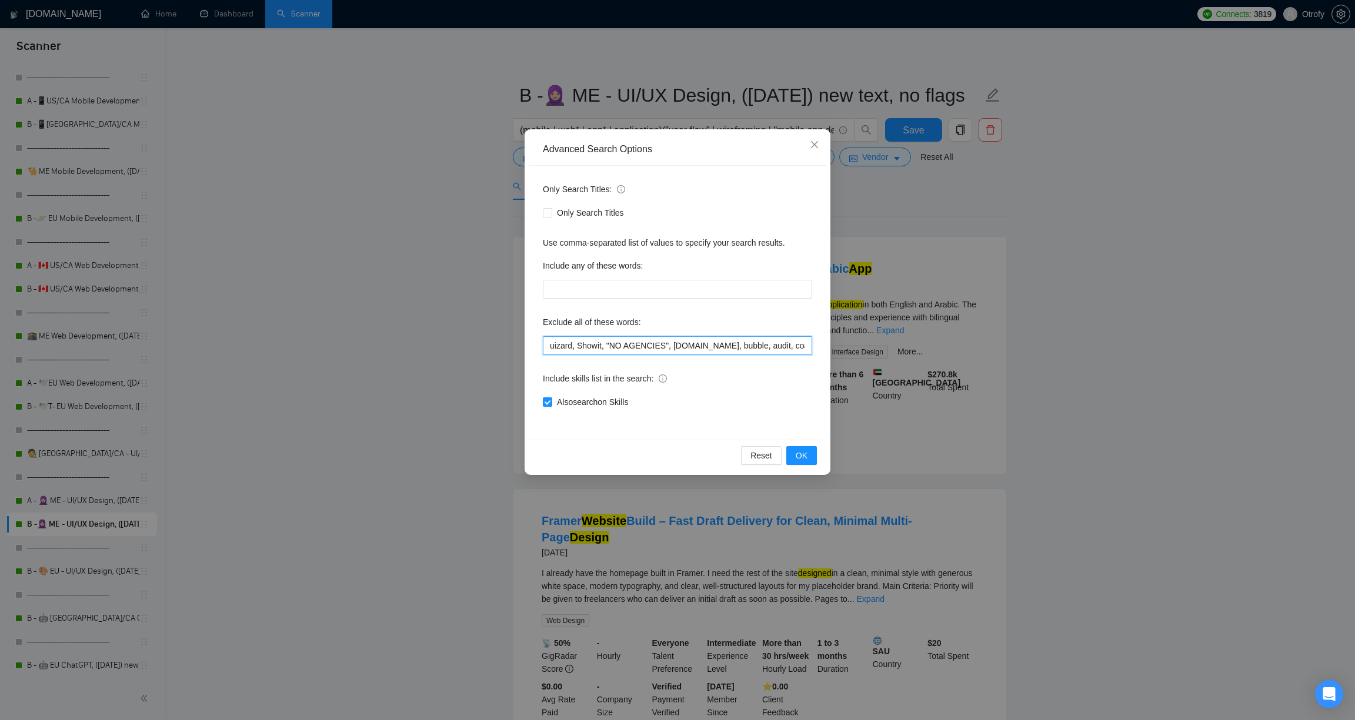
click at [549, 346] on input "uizard, Showit, "NO AGENCIES", [DOMAIN_NAME], bubble, audit, coach, mentor, "ou…" at bounding box center [677, 345] width 269 height 19
paste input "Lovable,"
type input "Lovable, uizard, Showit, "NO AGENCIES", [DOMAIN_NAME], bubble, audit, coach, me…"
click at [799, 457] on span "OK" at bounding box center [802, 455] width 12 height 13
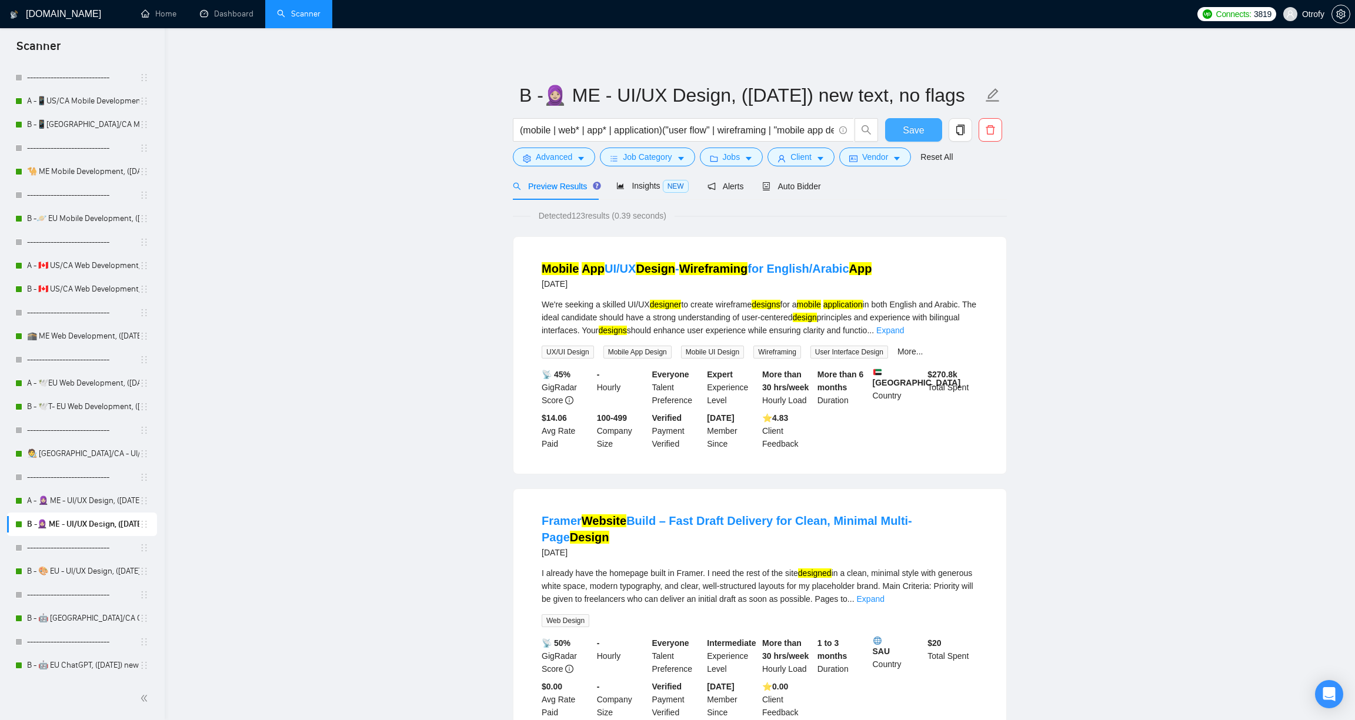
click at [920, 126] on span "Save" at bounding box center [913, 130] width 21 height 15
click at [79, 575] on link "B - 🎨 EU - UI/UX Design, ([DATE]) new text" at bounding box center [83, 572] width 112 height 24
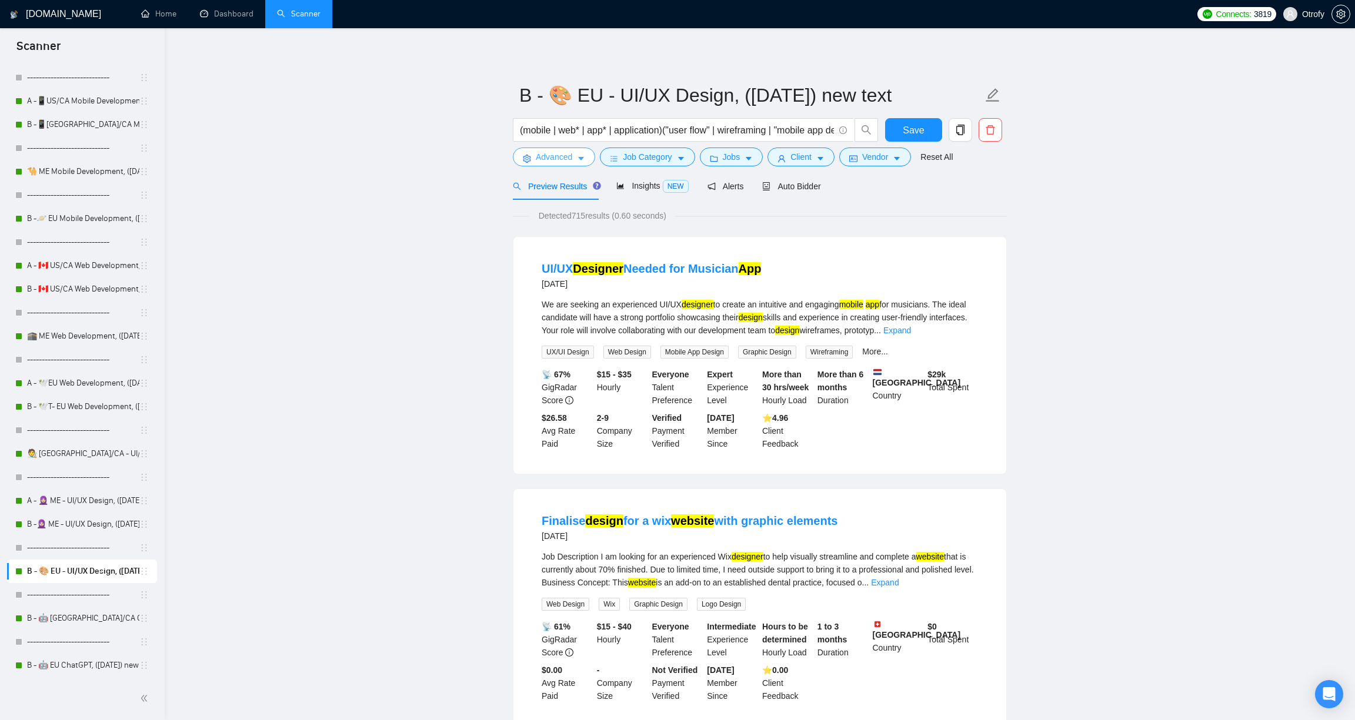
click at [567, 163] on span "Advanced" at bounding box center [554, 157] width 36 height 13
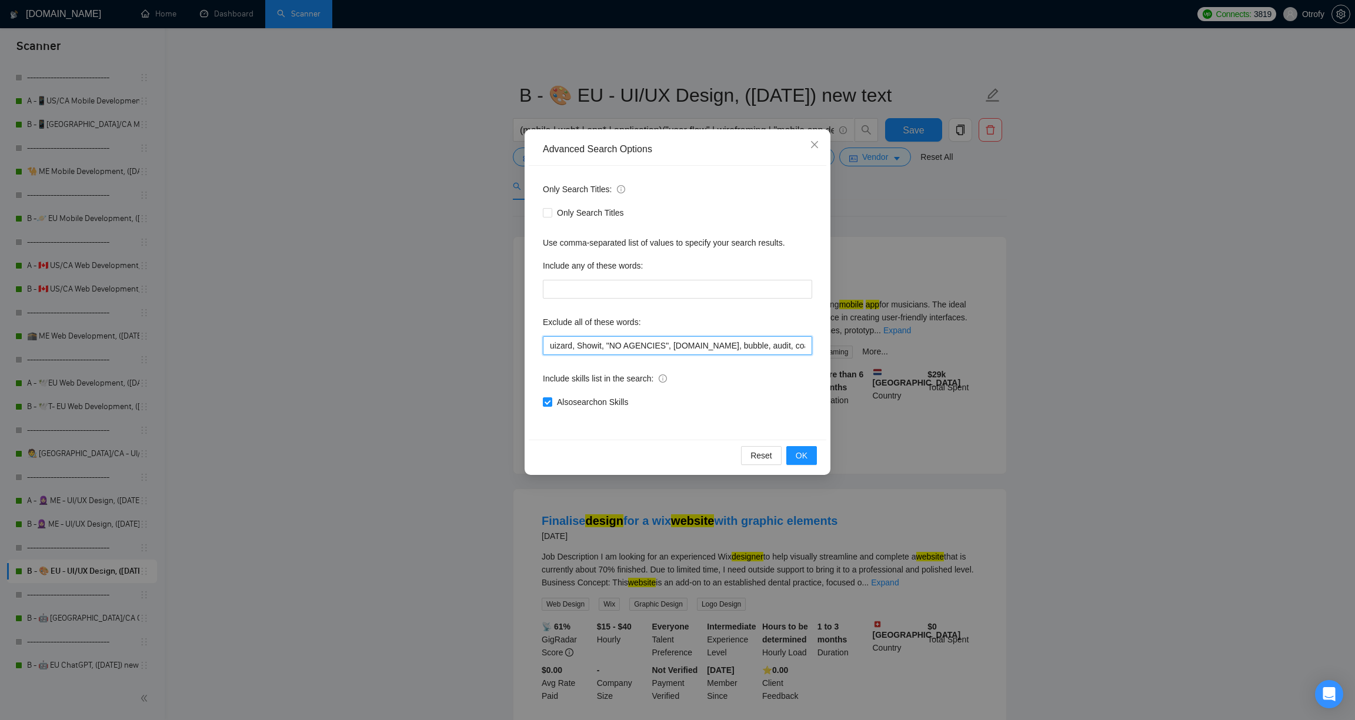
click at [545, 351] on input "uizard, Showit, "NO AGENCIES", [DOMAIN_NAME], bubble, audit, coach, mentor, "ou…" at bounding box center [677, 345] width 269 height 19
click at [550, 346] on input "uizard, Showit, "NO AGENCIES", [DOMAIN_NAME], bubble, audit, coach, mentor, "ou…" at bounding box center [677, 345] width 269 height 19
paste input "Lovable,"
type input "Lovable, uizard, Showit, "NO AGENCIES", [DOMAIN_NAME], bubble, audit, coach, me…"
click at [802, 455] on span "OK" at bounding box center [802, 455] width 12 height 13
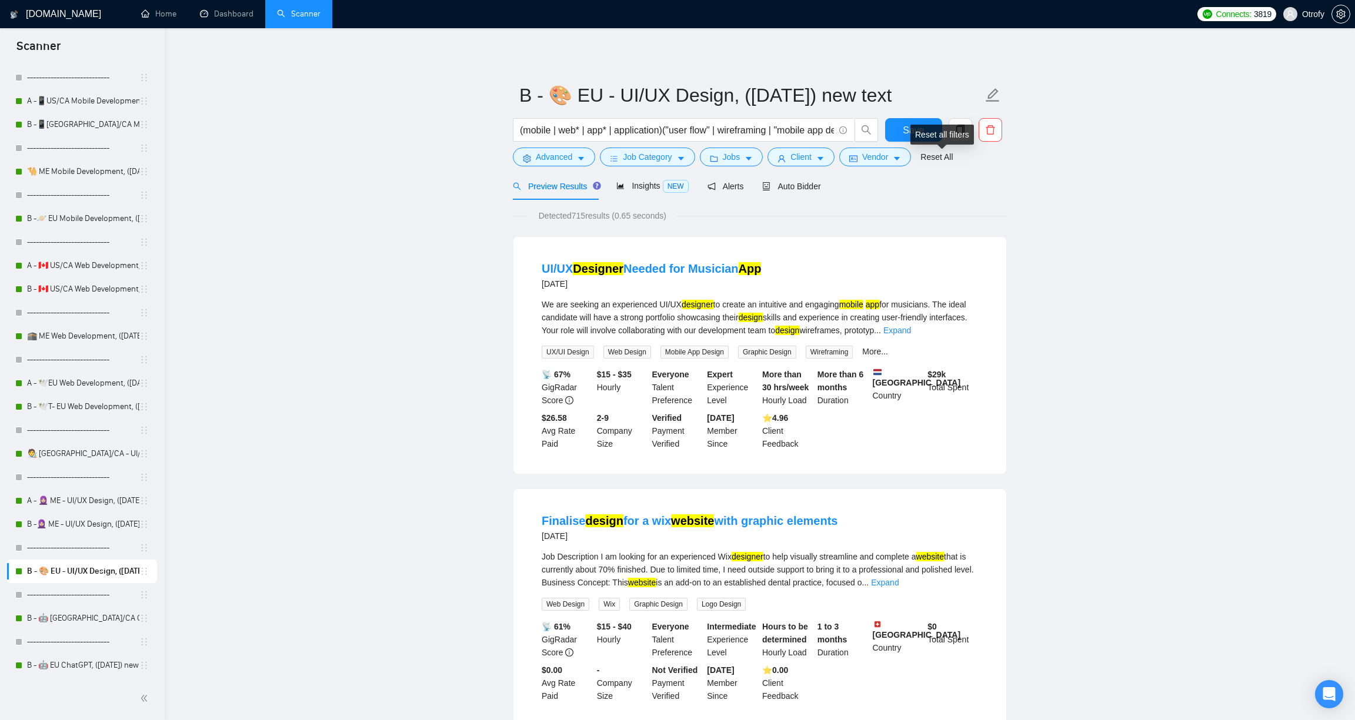
click at [917, 134] on div "Reset all filters" at bounding box center [942, 135] width 64 height 20
click at [902, 131] on button "Save" at bounding box center [913, 130] width 57 height 24
click at [84, 616] on link "B - 🤖 [GEOGRAPHIC_DATA]/CA ChatGPT, ([DATE]) new text" at bounding box center [83, 619] width 112 height 24
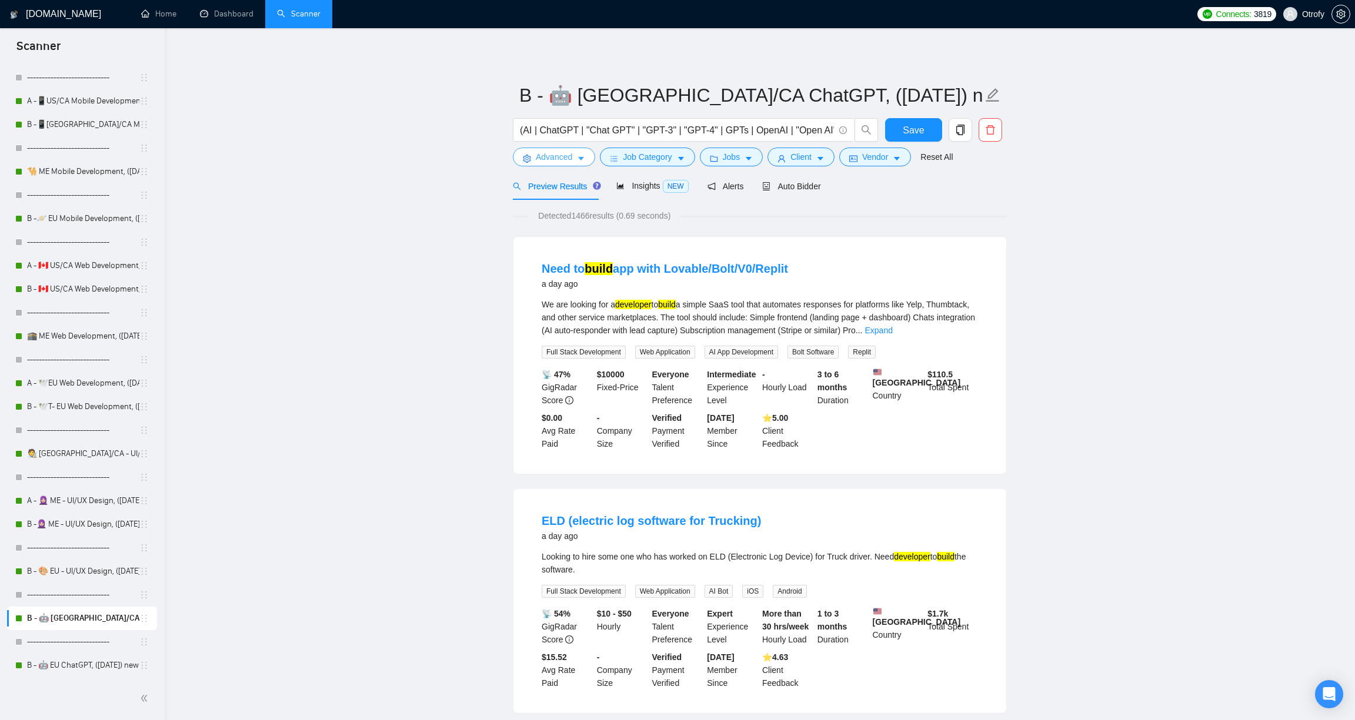
click at [576, 159] on button "Advanced" at bounding box center [554, 157] width 82 height 19
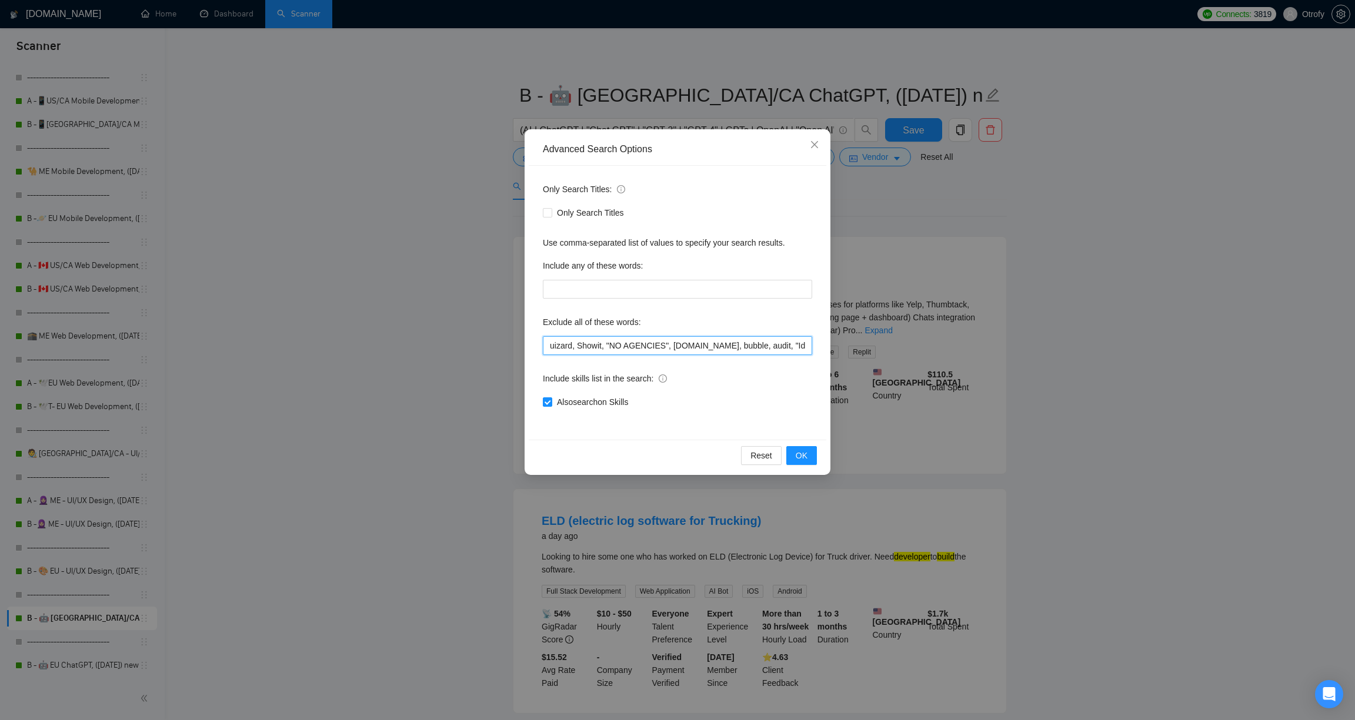
click at [546, 344] on input "uizard, Showit, "NO AGENCIES", [DOMAIN_NAME], bubble, audit, "Ideal candidate",…" at bounding box center [677, 345] width 269 height 19
paste input "Lovable,"
type input "Lovable, uizard, Showit, "NO AGENCIES", [DOMAIN_NAME], bubble, audit, "Ideal ca…"
click at [802, 457] on span "OK" at bounding box center [802, 455] width 12 height 13
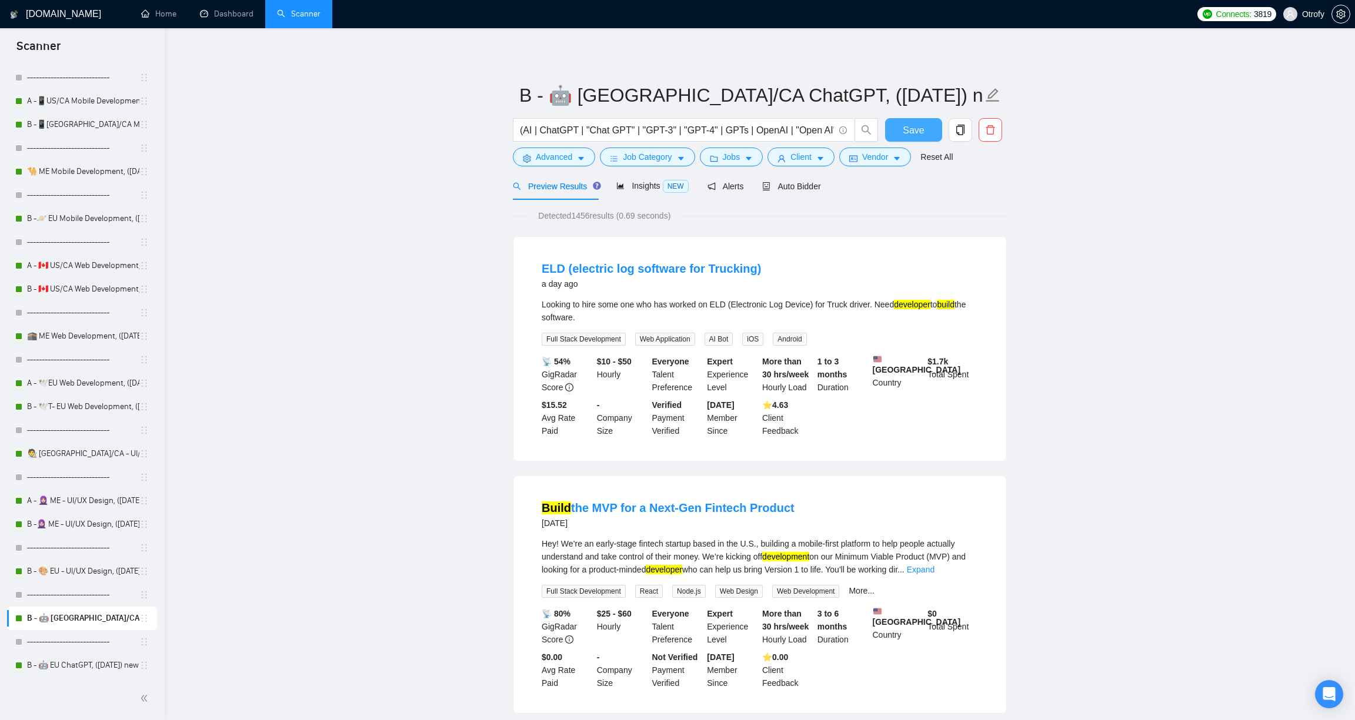
click at [911, 126] on span "Save" at bounding box center [913, 130] width 21 height 15
click at [86, 666] on link "B - 🤖 EU ChatGPT, ([DATE]) new text" at bounding box center [83, 666] width 112 height 24
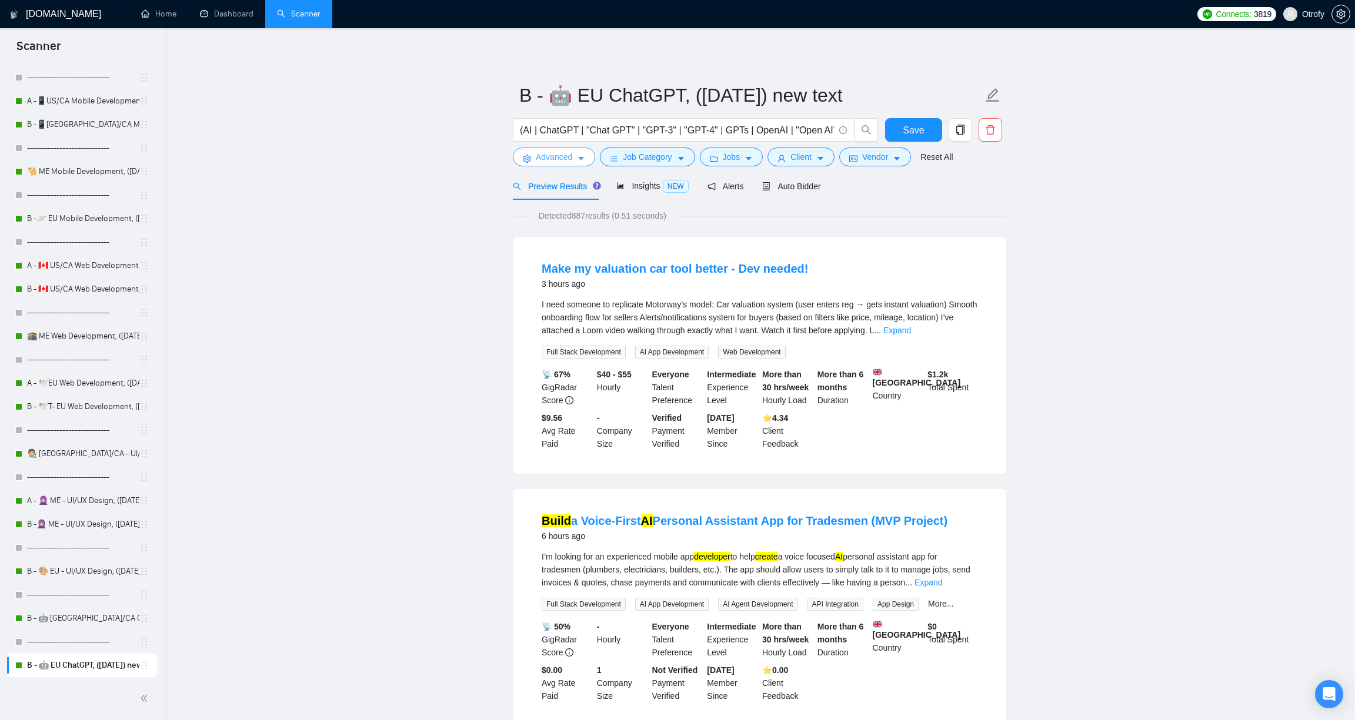
click at [570, 160] on span "Advanced" at bounding box center [554, 157] width 36 height 13
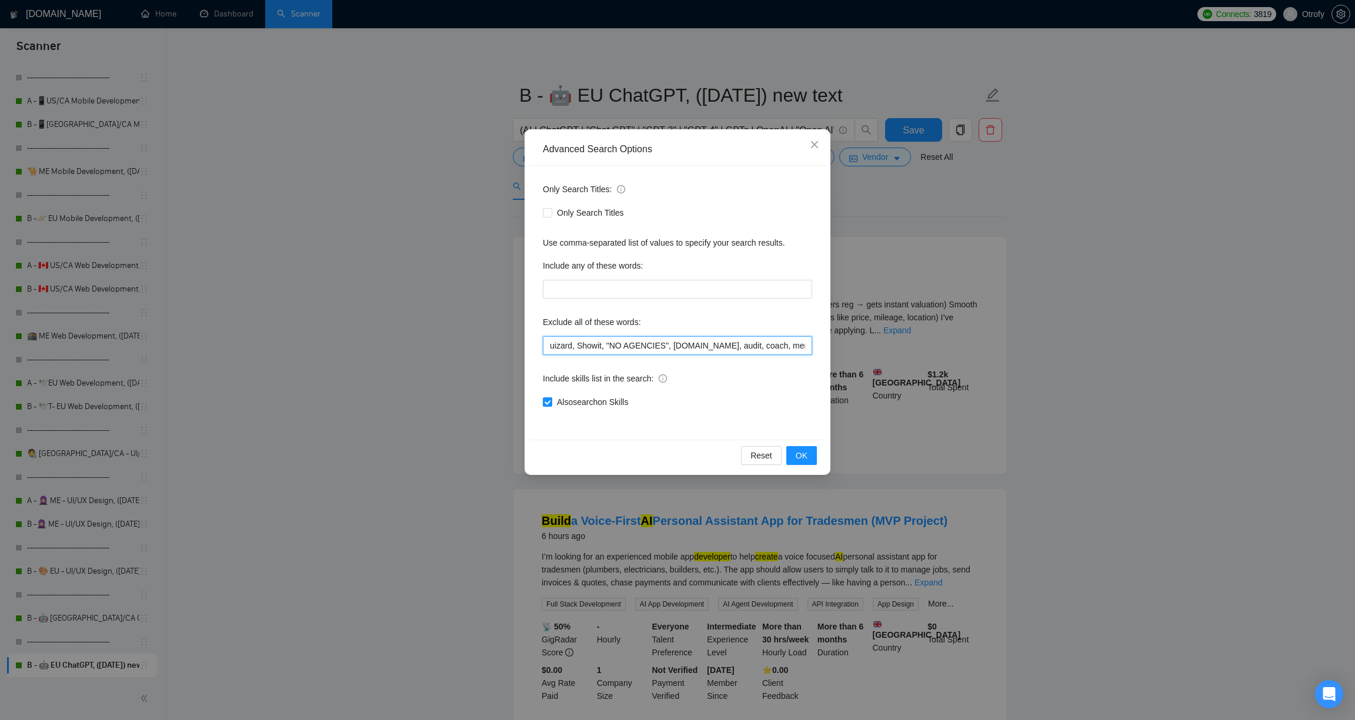
click at [549, 349] on input "uizard, Showit, "NO AGENCIES", [DOMAIN_NAME], audit, coach, mentor, "our team",…" at bounding box center [677, 345] width 269 height 19
paste input "Lovable,"
type input "Lovable, uizard, Showit, "NO AGENCIES", [DOMAIN_NAME], audit, coach, mentor, "o…"
click at [803, 455] on span "OK" at bounding box center [802, 455] width 12 height 13
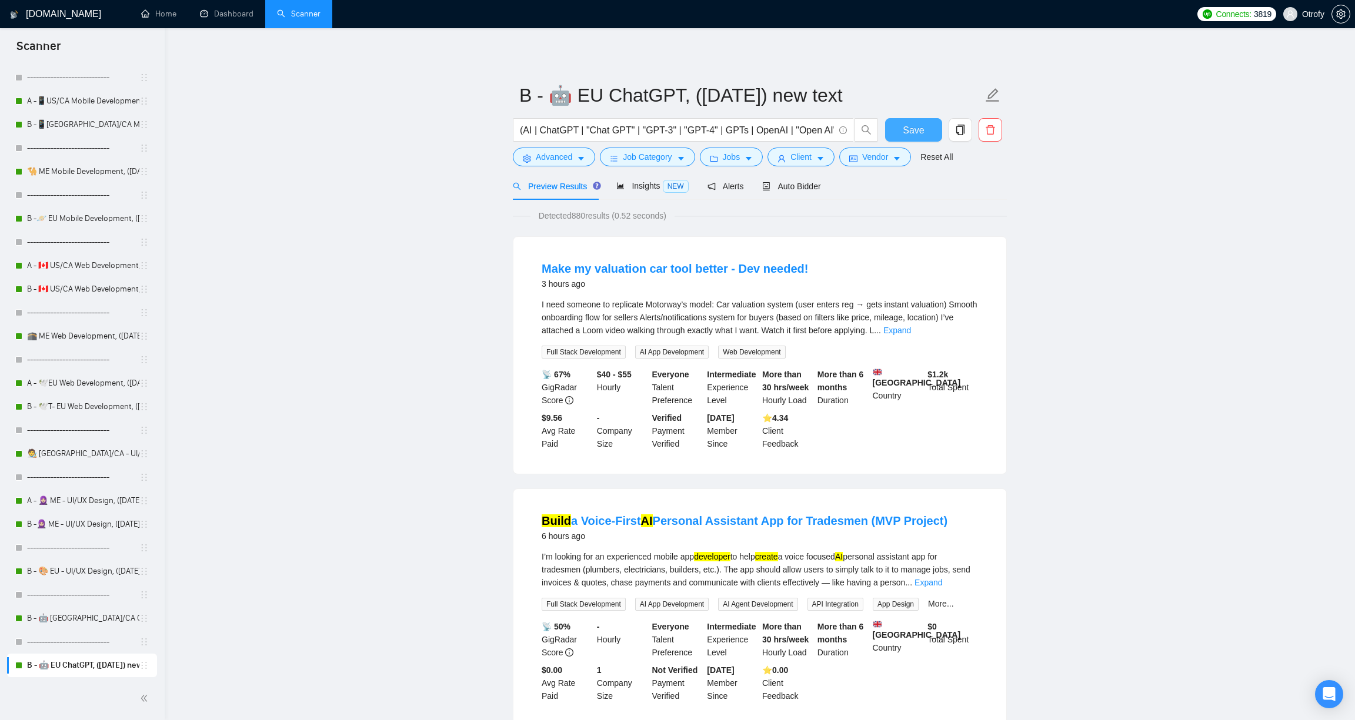
click at [910, 128] on span "Save" at bounding box center [913, 130] width 21 height 15
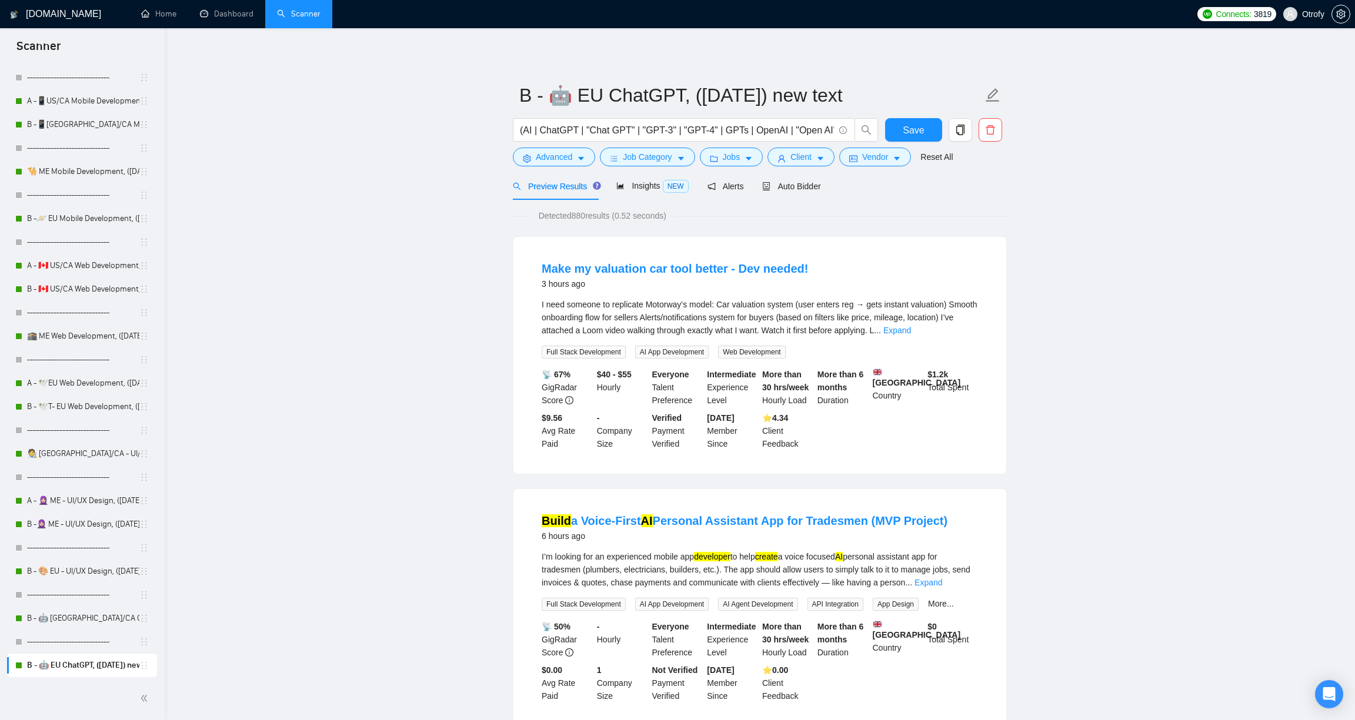
click at [578, 159] on button "Advanced" at bounding box center [554, 157] width 82 height 19
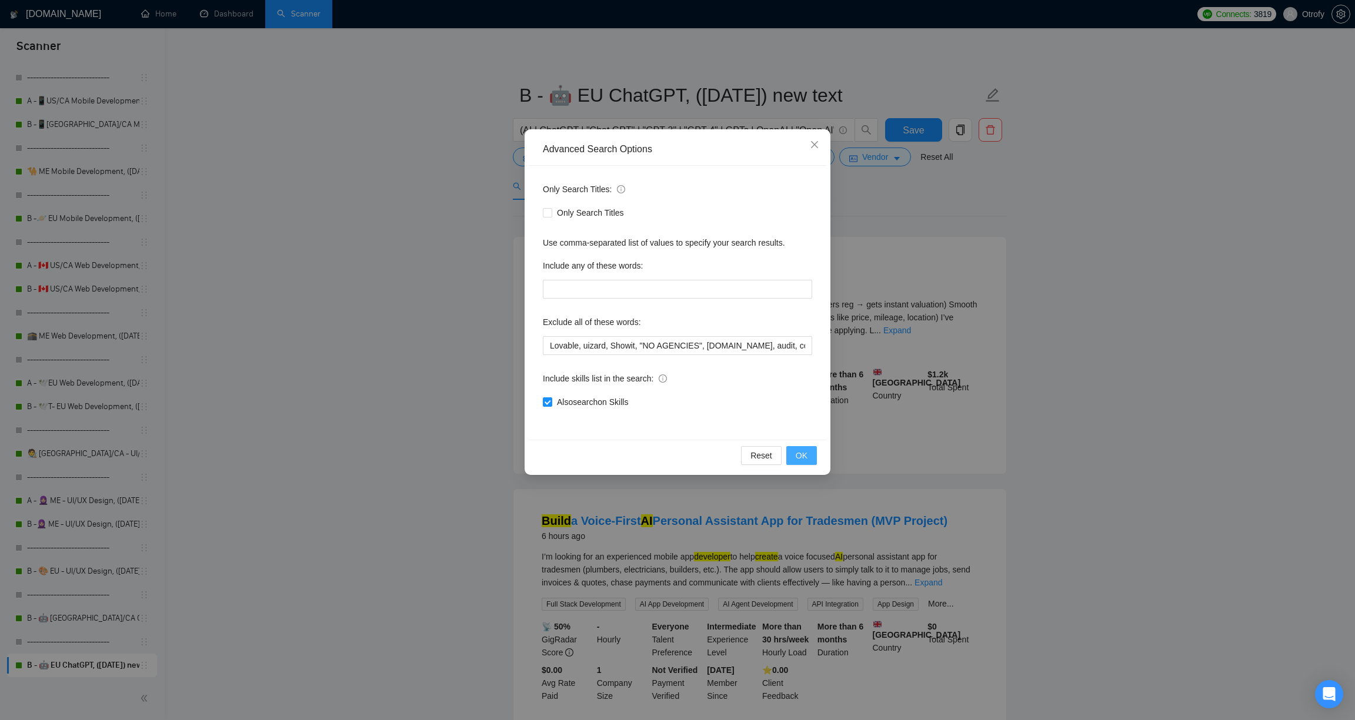
click at [801, 459] on span "OK" at bounding box center [802, 455] width 12 height 13
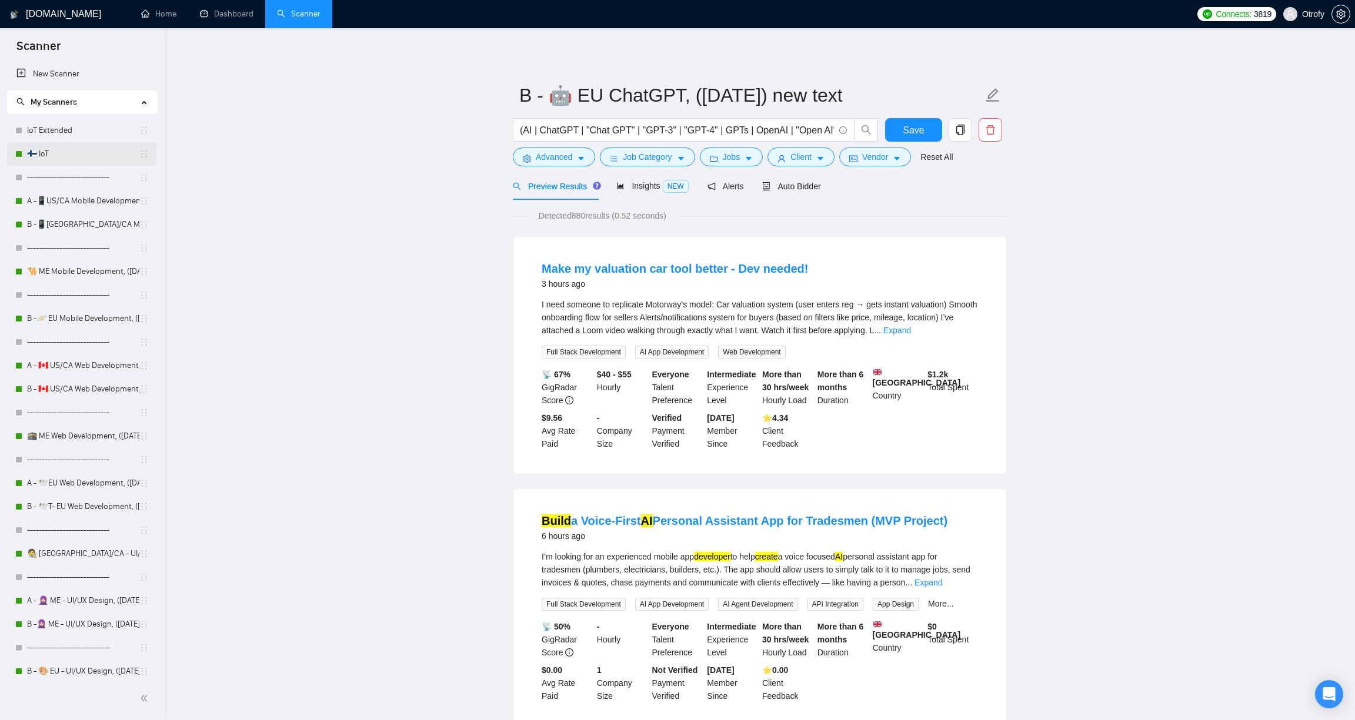
click at [89, 148] on link "🇫🇮 IoT" at bounding box center [83, 154] width 112 height 24
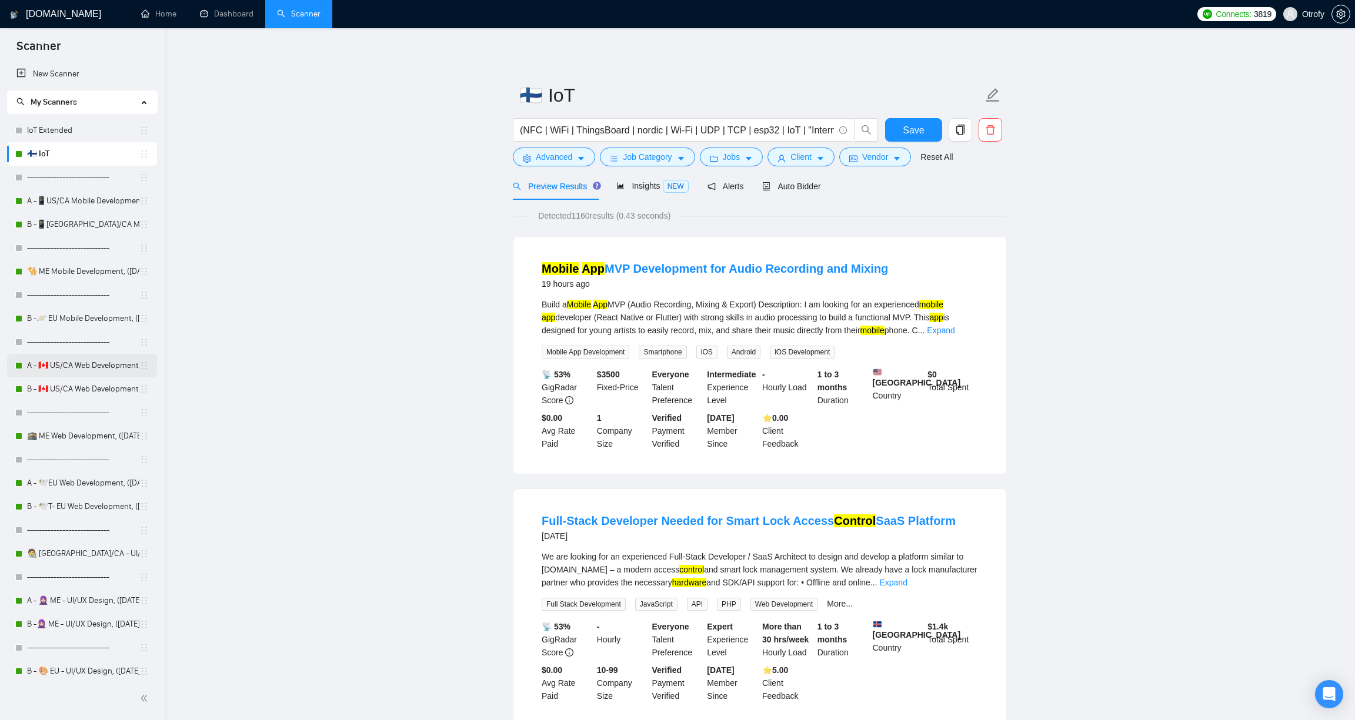
click at [86, 371] on link "A - 🇨🇦 US/CA Web Development, ([DATE]), portfolio & new cover letter" at bounding box center [83, 366] width 112 height 24
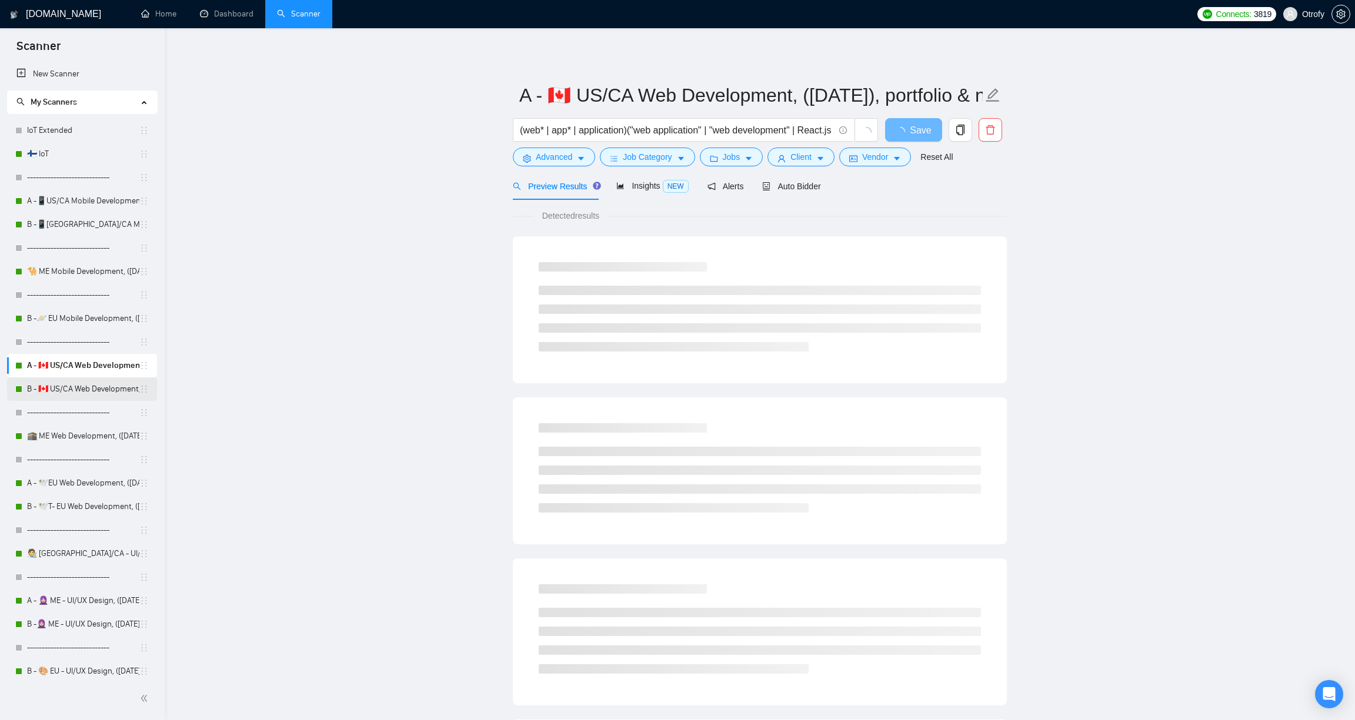
click at [88, 387] on link "B - 🇨🇦 US/CA Web Development, ([DATE])" at bounding box center [83, 390] width 112 height 24
click at [92, 323] on link "B -🪐 EU Mobile Development, ([DATE])" at bounding box center [83, 319] width 112 height 24
click at [78, 272] on link "🐪 ME Mobile Development, ([DATE])" at bounding box center [83, 272] width 112 height 24
click at [79, 225] on link "B -📱[GEOGRAPHIC_DATA]/CA Mobile Development, ([DATE])" at bounding box center [83, 225] width 112 height 24
click at [80, 209] on link "A -📱US/CA Mobile Development, ([DATE]) no tech & negative tech" at bounding box center [83, 201] width 112 height 24
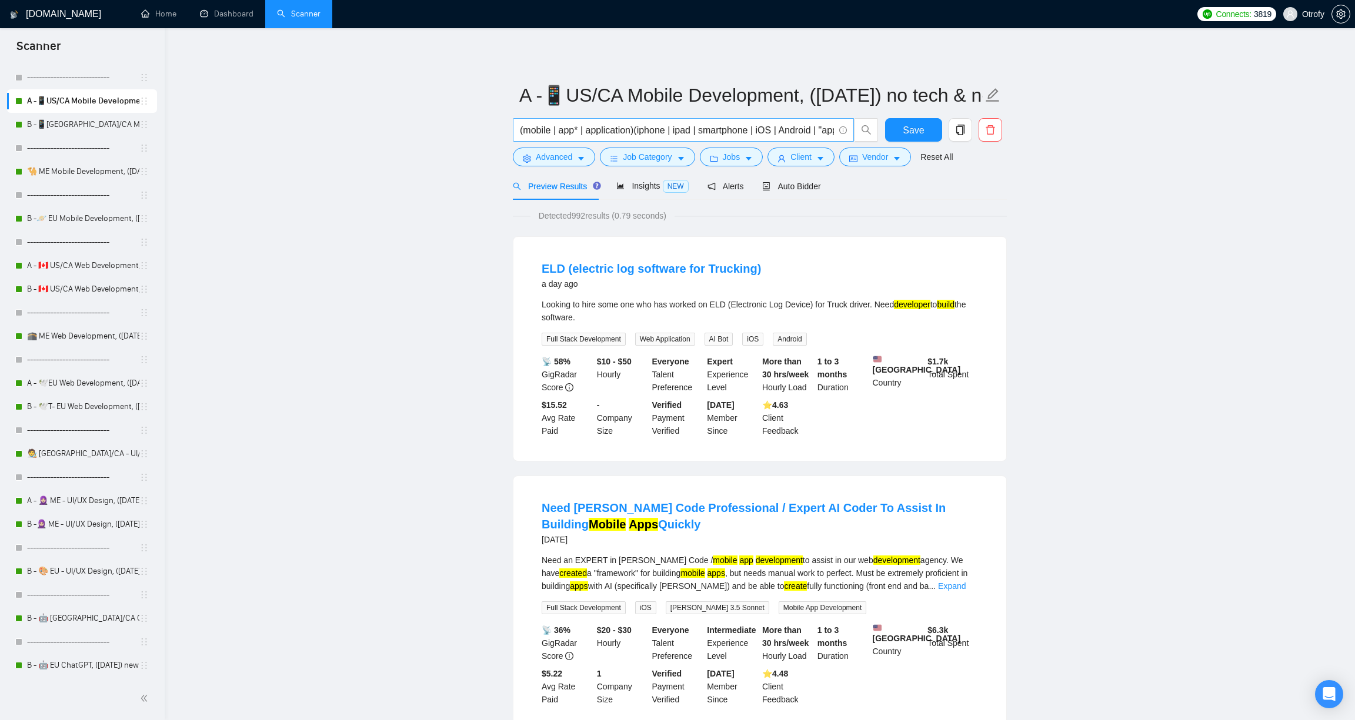
click at [529, 134] on input "(mobile | app* | application)(iphone | ipad | smartphone | iOS | Android | "app…" at bounding box center [677, 130] width 314 height 15
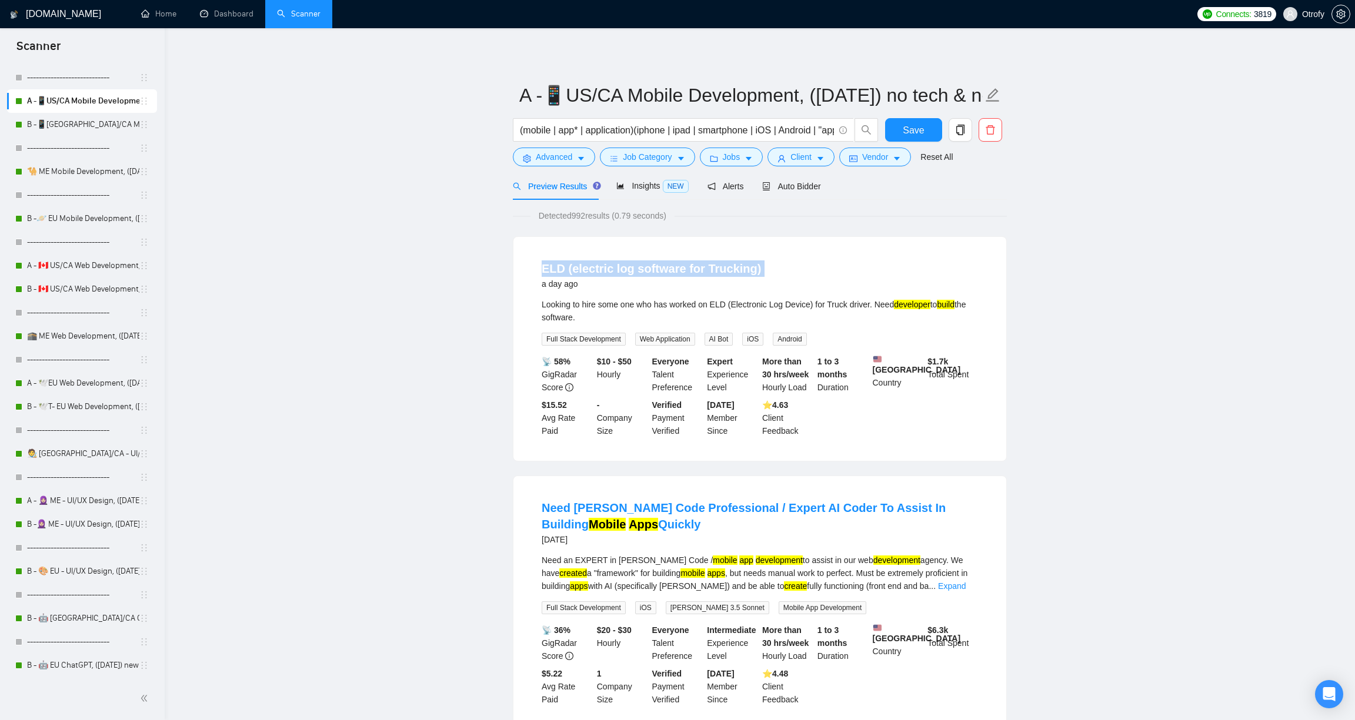
drag, startPoint x: 281, startPoint y: 272, endPoint x: 408, endPoint y: 280, distance: 127.3
drag, startPoint x: 312, startPoint y: 310, endPoint x: 333, endPoint y: 315, distance: 21.8
drag, startPoint x: 355, startPoint y: 348, endPoint x: 382, endPoint y: 349, distance: 27.6
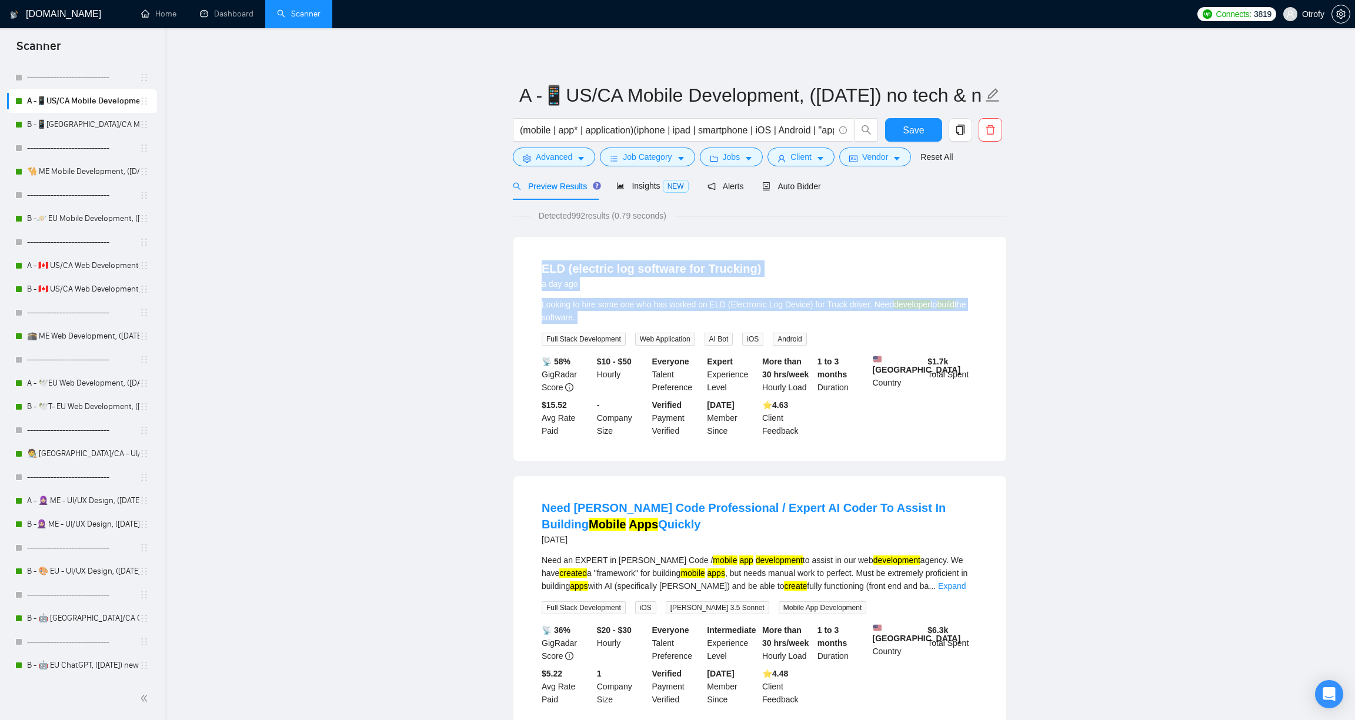
drag, startPoint x: 533, startPoint y: 266, endPoint x: 527, endPoint y: 332, distance: 66.2
click at [527, 332] on div "ELD (electric log software for Trucking) a day ago Looking to hire some one who…" at bounding box center [759, 349] width 493 height 224
drag, startPoint x: 570, startPoint y: 214, endPoint x: 736, endPoint y: 213, distance: 165.8
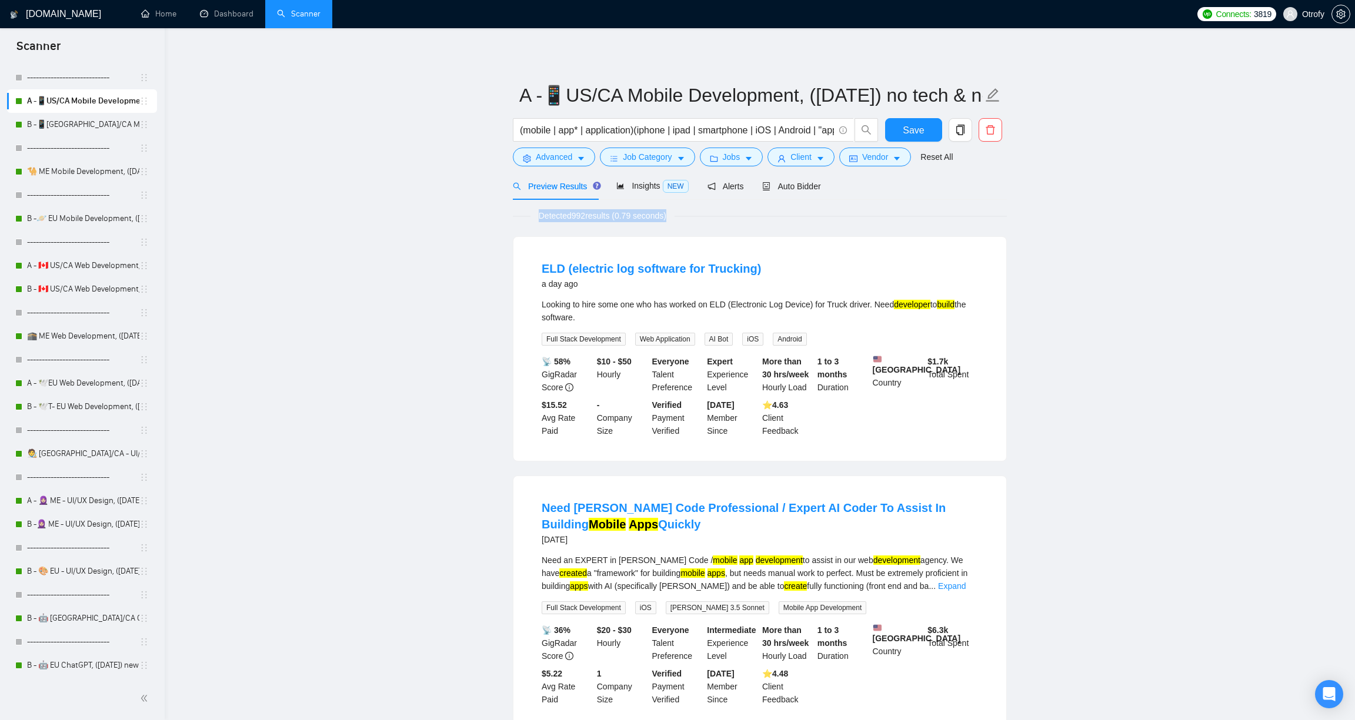
click at [736, 213] on div "Detected 992 results (0.79 seconds)" at bounding box center [760, 215] width 494 height 13
drag, startPoint x: 680, startPoint y: 215, endPoint x: 528, endPoint y: 215, distance: 152.9
click at [528, 215] on div "Detected 992 results (0.79 seconds)" at bounding box center [760, 215] width 494 height 13
click at [548, 219] on span "Detected 992 results (0.79 seconds)" at bounding box center [602, 215] width 144 height 13
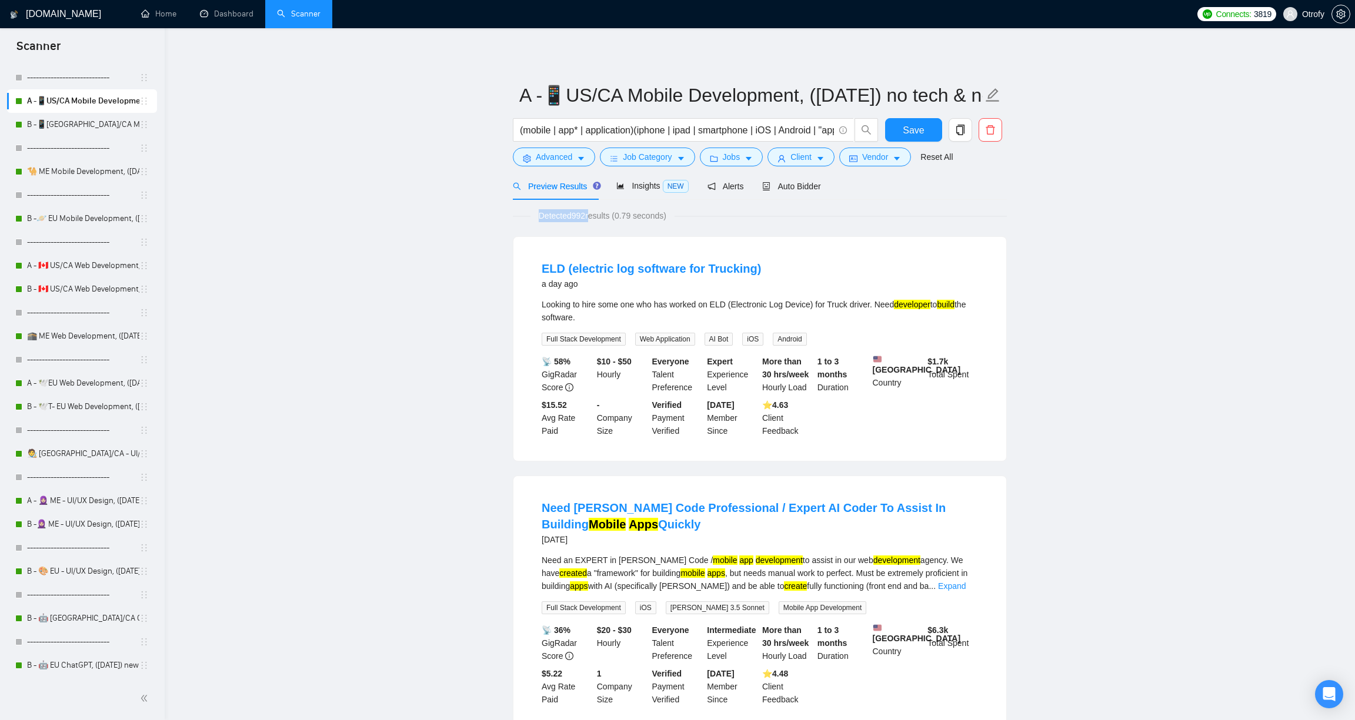
drag, startPoint x: 543, startPoint y: 216, endPoint x: 594, endPoint y: 217, distance: 50.6
click at [594, 217] on span "Detected 992 results (0.79 seconds)" at bounding box center [602, 215] width 144 height 13
drag, startPoint x: 569, startPoint y: 228, endPoint x: 589, endPoint y: 229, distance: 19.5
drag, startPoint x: 548, startPoint y: 239, endPoint x: 565, endPoint y: 241, distance: 16.6
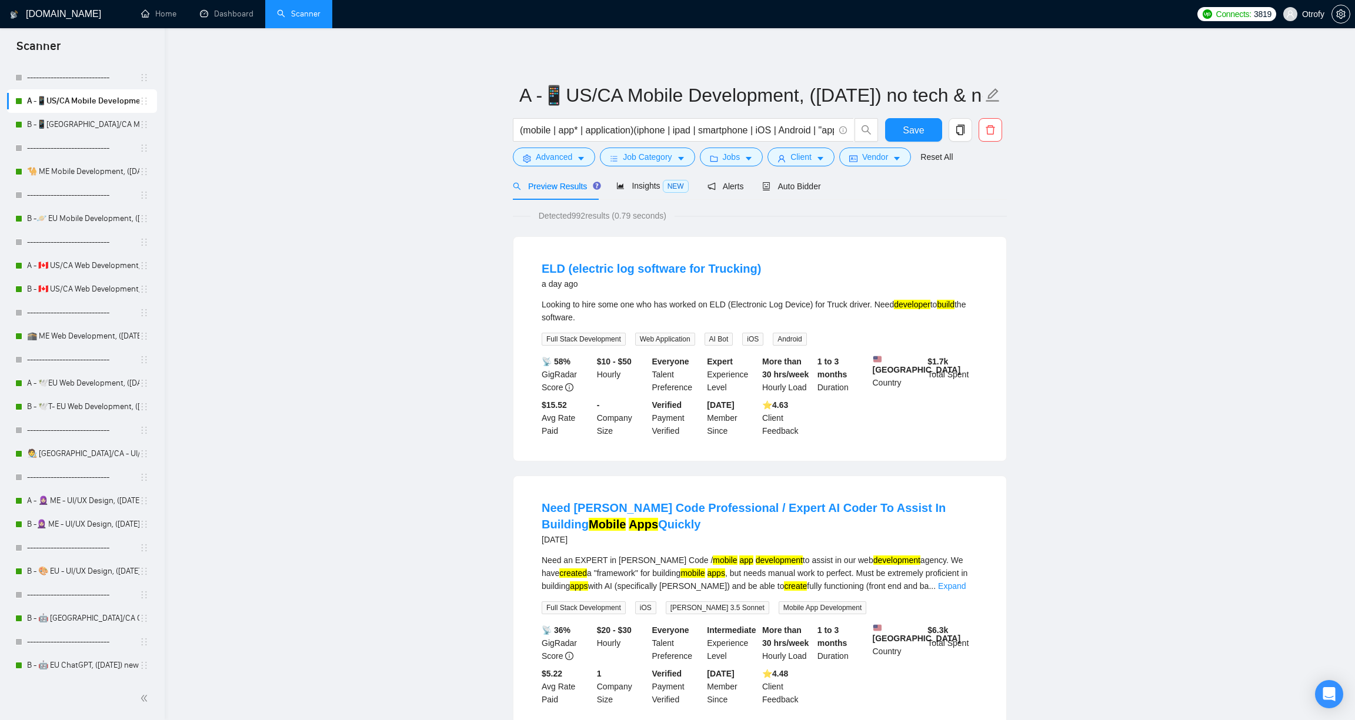
drag, startPoint x: 549, startPoint y: 249, endPoint x: 563, endPoint y: 250, distance: 14.2
click at [563, 250] on div "ELD (electric log software for Trucking) a day ago Looking to hire some one who…" at bounding box center [759, 349] width 493 height 224
drag, startPoint x: 539, startPoint y: 215, endPoint x: 679, endPoint y: 216, distance: 140.0
click at [675, 216] on span "Detected 992 results (0.79 seconds)" at bounding box center [602, 215] width 144 height 13
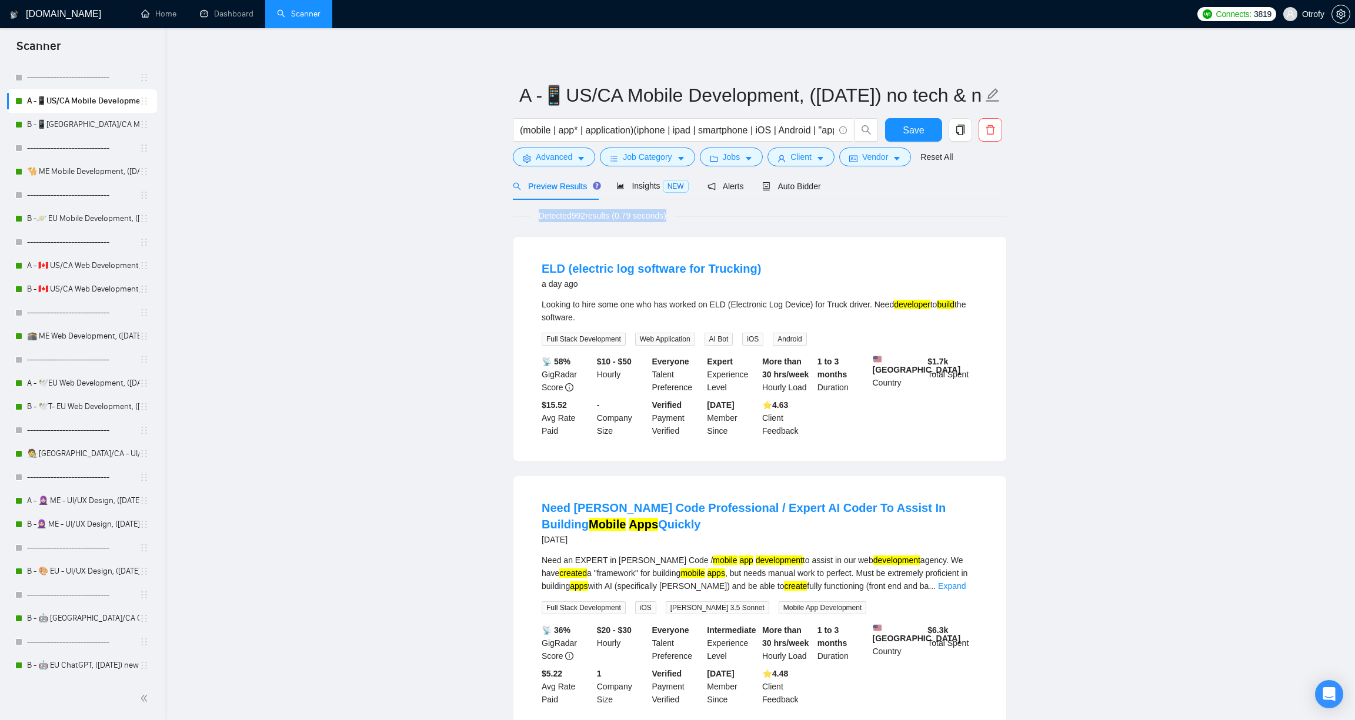
click at [675, 216] on span "Detected 992 results (0.79 seconds)" at bounding box center [602, 215] width 144 height 13
drag, startPoint x: 677, startPoint y: 218, endPoint x: 538, endPoint y: 215, distance: 139.4
click at [538, 215] on span "Detected 992 results (0.79 seconds)" at bounding box center [602, 215] width 144 height 13
drag, startPoint x: 535, startPoint y: 215, endPoint x: 677, endPoint y: 221, distance: 142.4
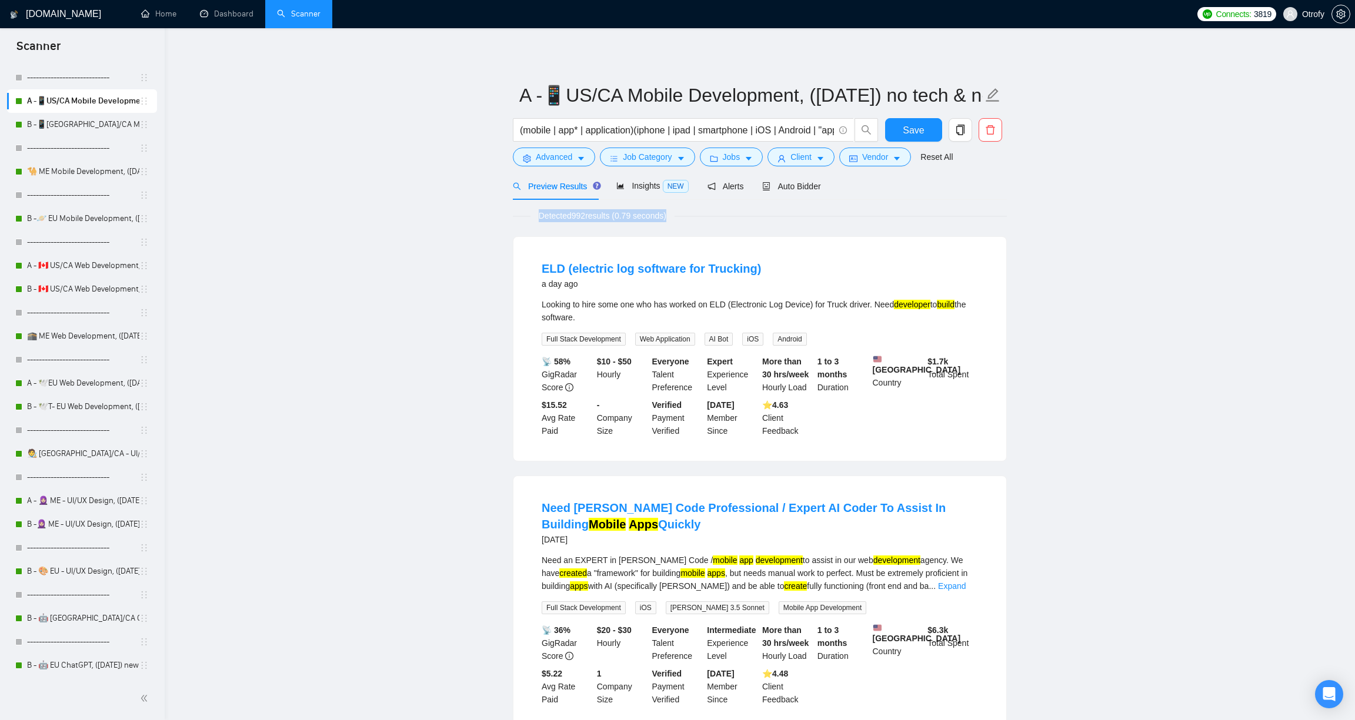
click at [675, 221] on span "Detected 992 results (0.79 seconds)" at bounding box center [602, 215] width 144 height 13
drag, startPoint x: 539, startPoint y: 217, endPoint x: 623, endPoint y: 216, distance: 84.7
click at [623, 216] on span "Detected 992 results (0.79 seconds)" at bounding box center [602, 215] width 144 height 13
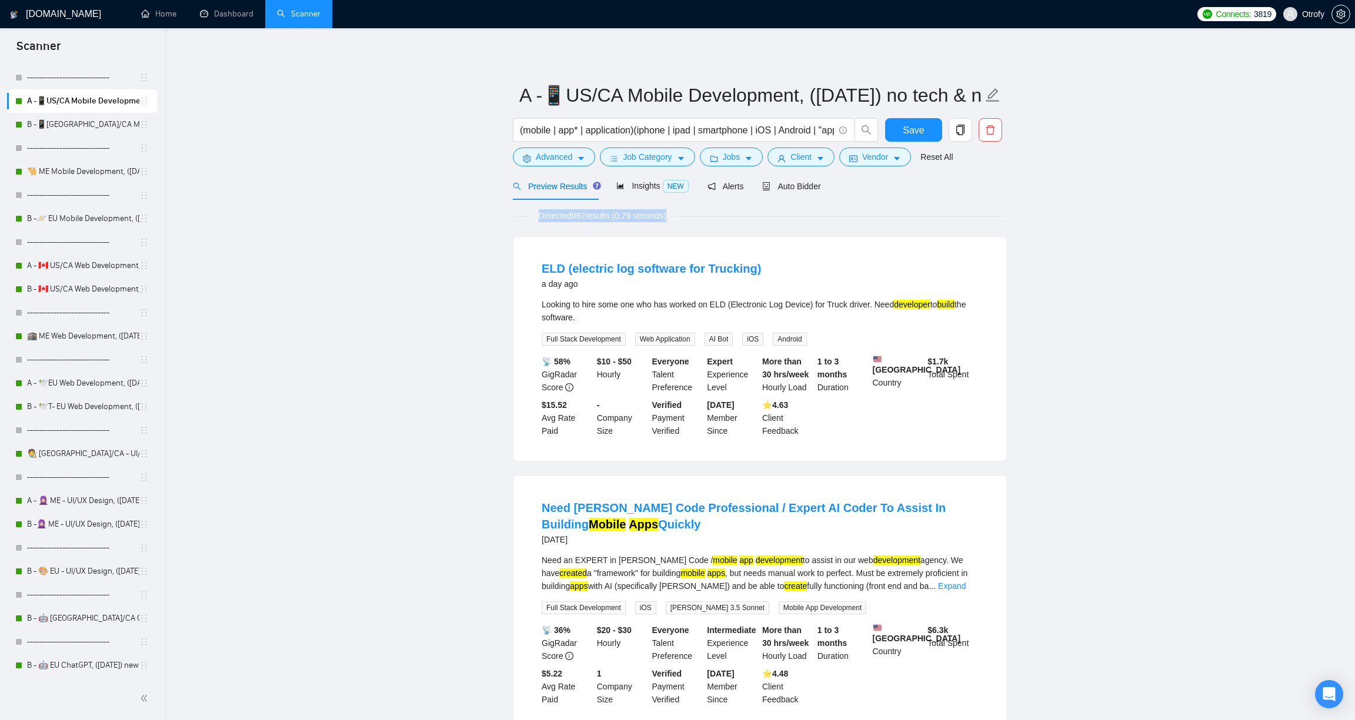
drag, startPoint x: 537, startPoint y: 214, endPoint x: 679, endPoint y: 213, distance: 142.3
click at [675, 213] on span "Detected 992 results (0.79 seconds)" at bounding box center [602, 215] width 144 height 13
click at [675, 218] on span "Detected 992 results (0.79 seconds)" at bounding box center [602, 215] width 144 height 13
drag, startPoint x: 659, startPoint y: 219, endPoint x: 538, endPoint y: 219, distance: 121.1
click at [538, 219] on span "Detected 992 results (0.79 seconds)" at bounding box center [602, 215] width 144 height 13
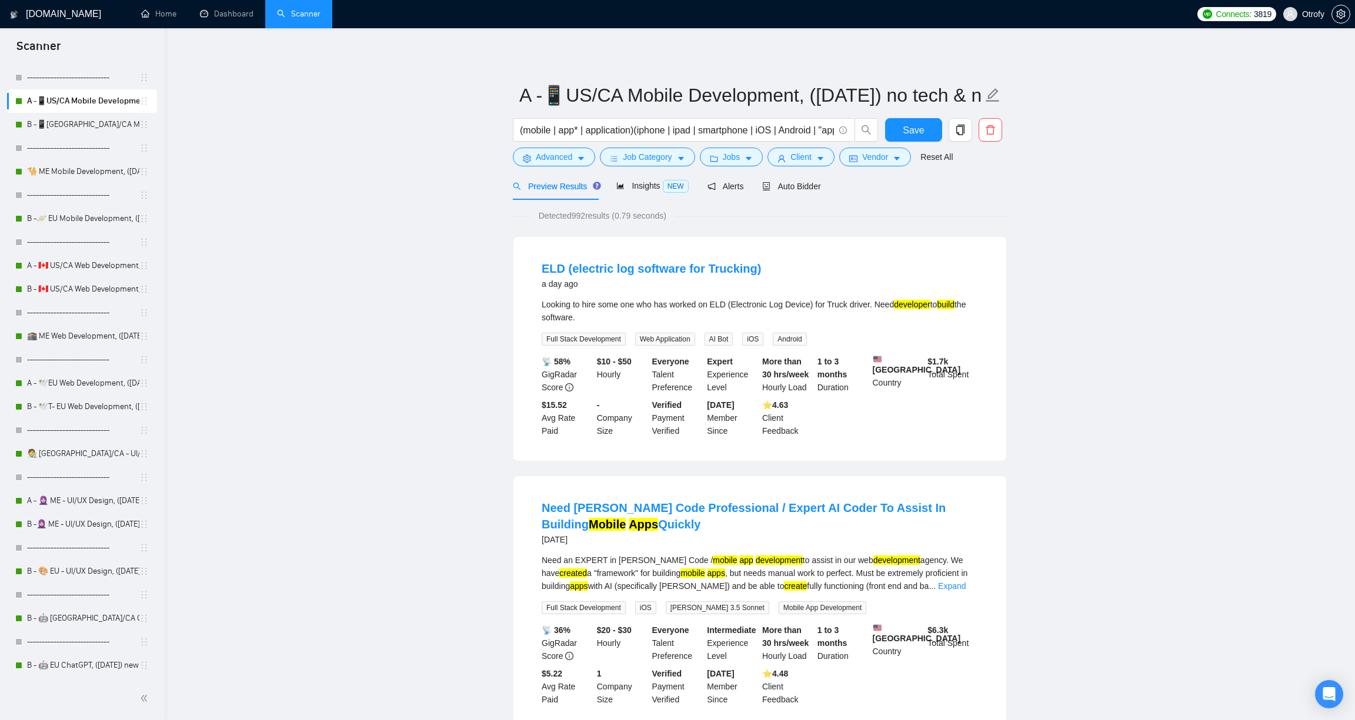
click at [238, 15] on link "Dashboard" at bounding box center [227, 14] width 54 height 10
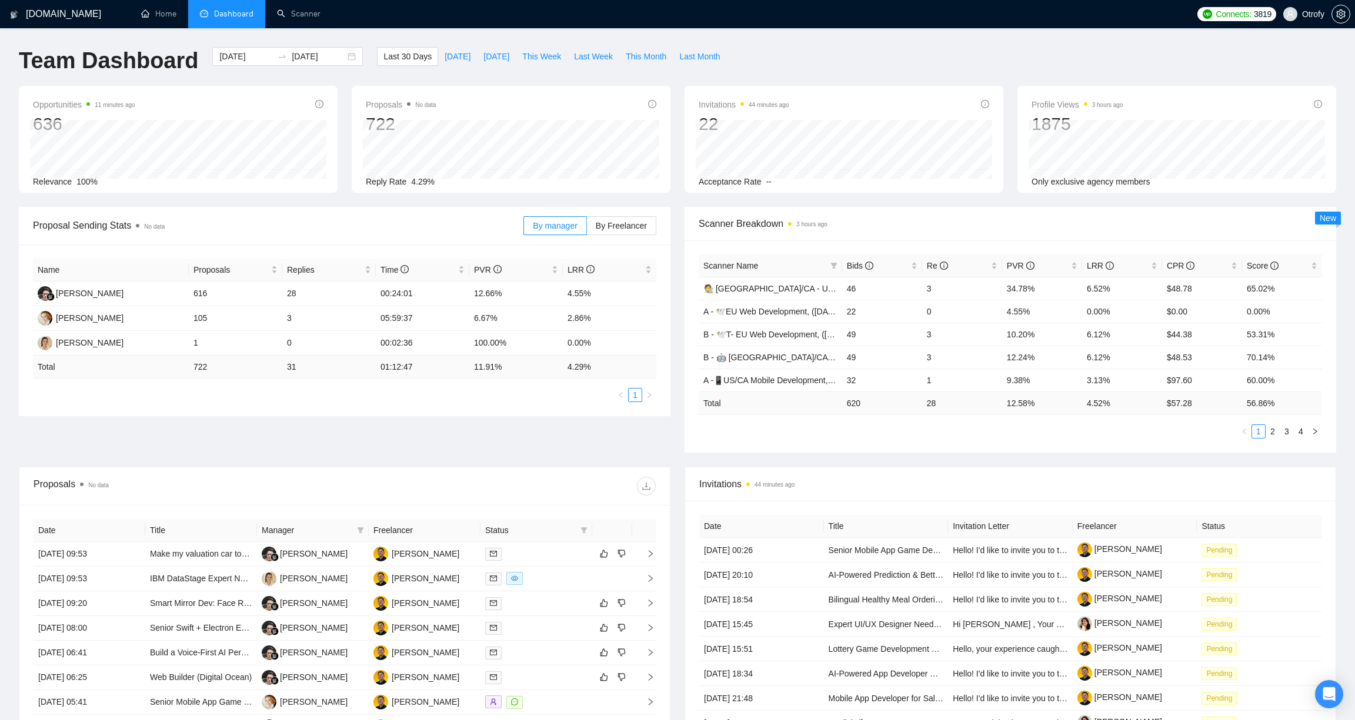
click at [676, 333] on div "Proposal Sending Stats No data By manager By Freelancer Name Proposals Replies …" at bounding box center [345, 311] width 666 height 209
